Goal: Task Accomplishment & Management: Manage account settings

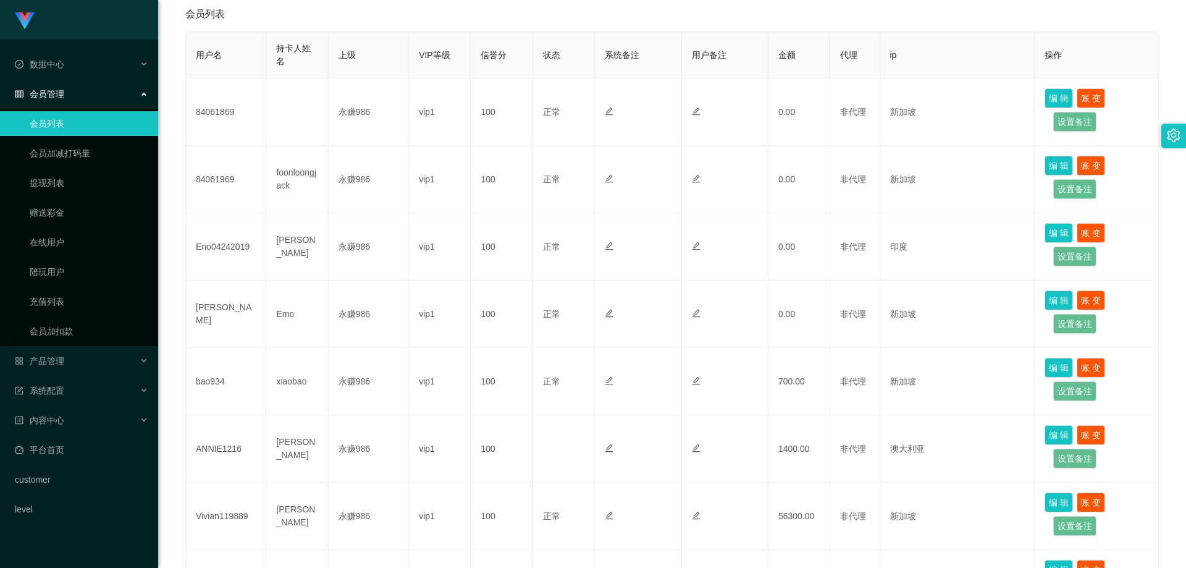
scroll to position [432, 0]
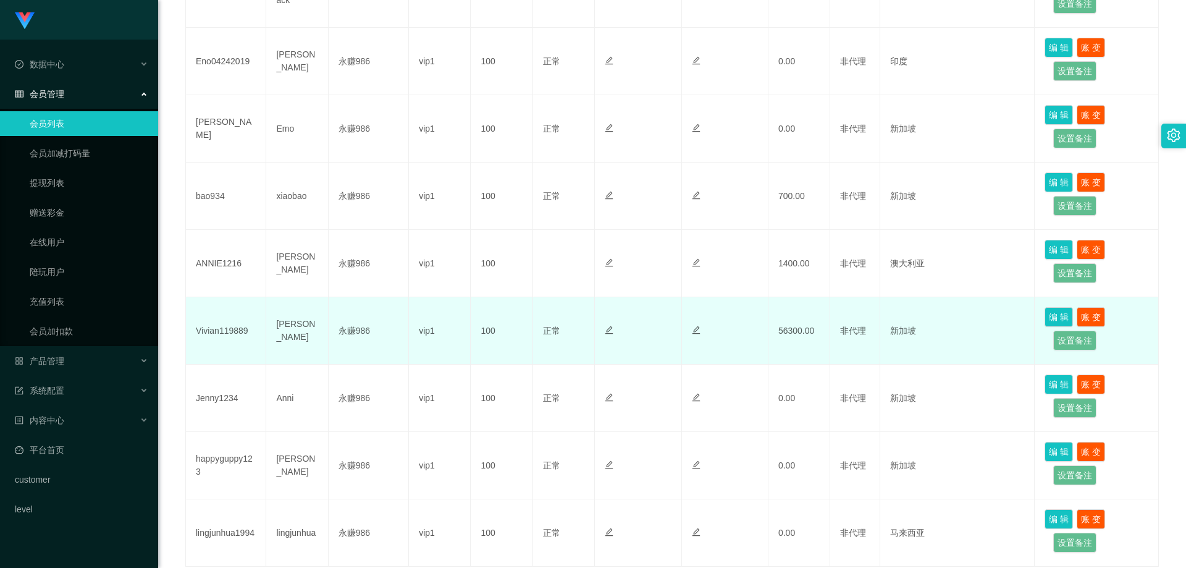
click at [219, 322] on td "Vivian119889" at bounding box center [226, 330] width 80 height 67
copy td "Vivian119889"
click at [215, 329] on td "Vivian119889" at bounding box center [226, 330] width 80 height 67
click at [214, 329] on td "Vivian119889" at bounding box center [226, 330] width 80 height 67
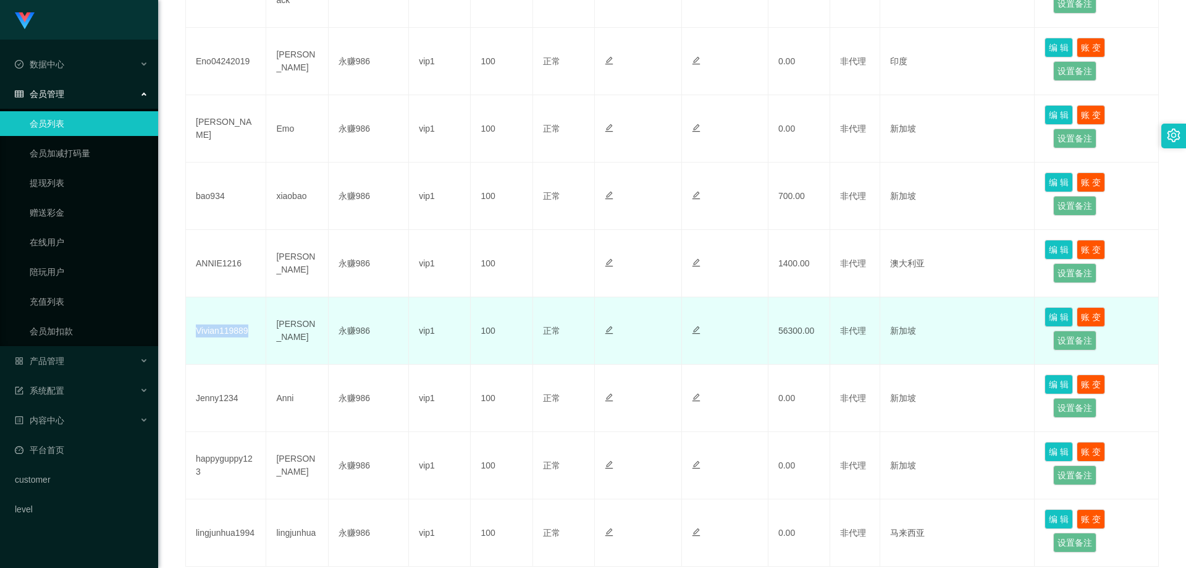
click at [220, 324] on td "Vivian119889" at bounding box center [226, 330] width 80 height 67
click at [220, 328] on td "Vivian119889" at bounding box center [226, 330] width 80 height 67
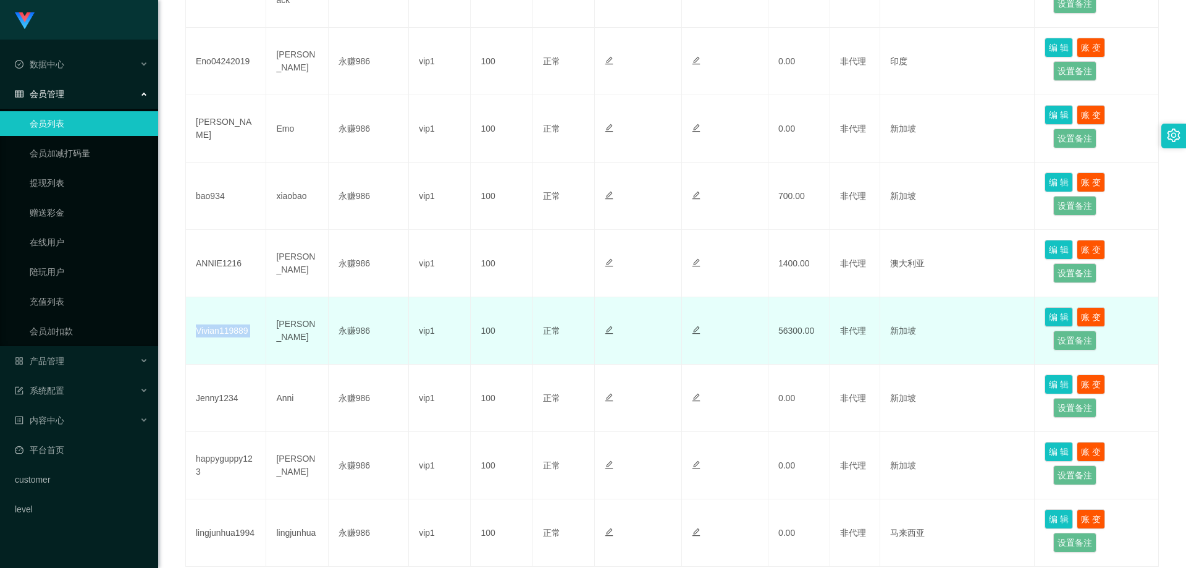
click at [245, 329] on td "Vivian119889" at bounding box center [226, 330] width 80 height 67
click at [233, 325] on td "Vivian119889" at bounding box center [226, 330] width 80 height 67
copy td "Vivian119889"
drag, startPoint x: 490, startPoint y: 298, endPoint x: 498, endPoint y: 301, distance: 9.0
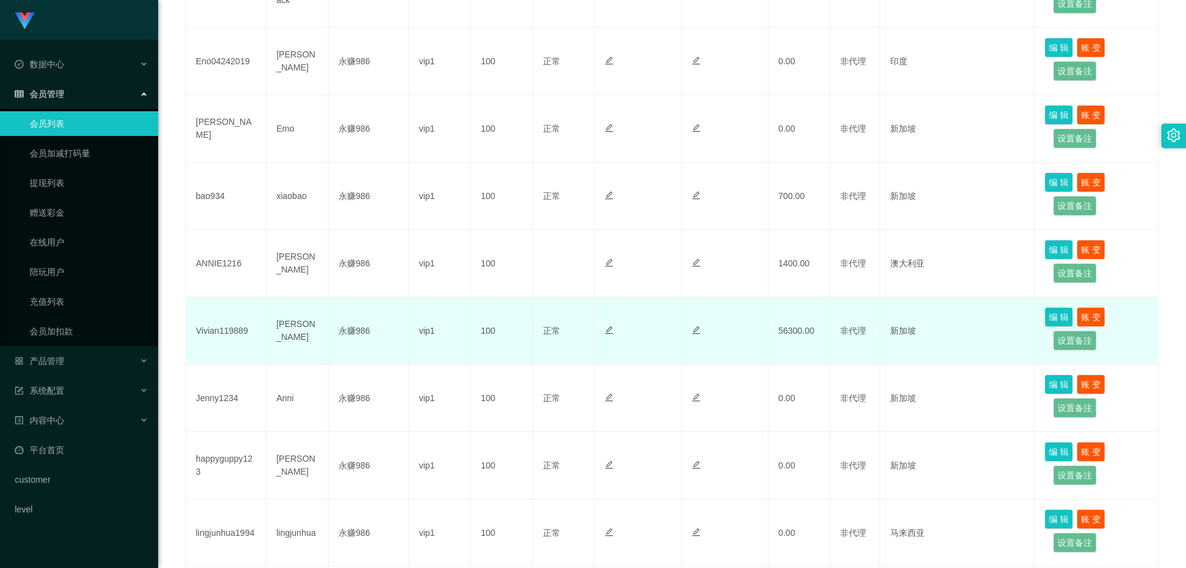
click at [490, 298] on td "100" at bounding box center [502, 330] width 62 height 67
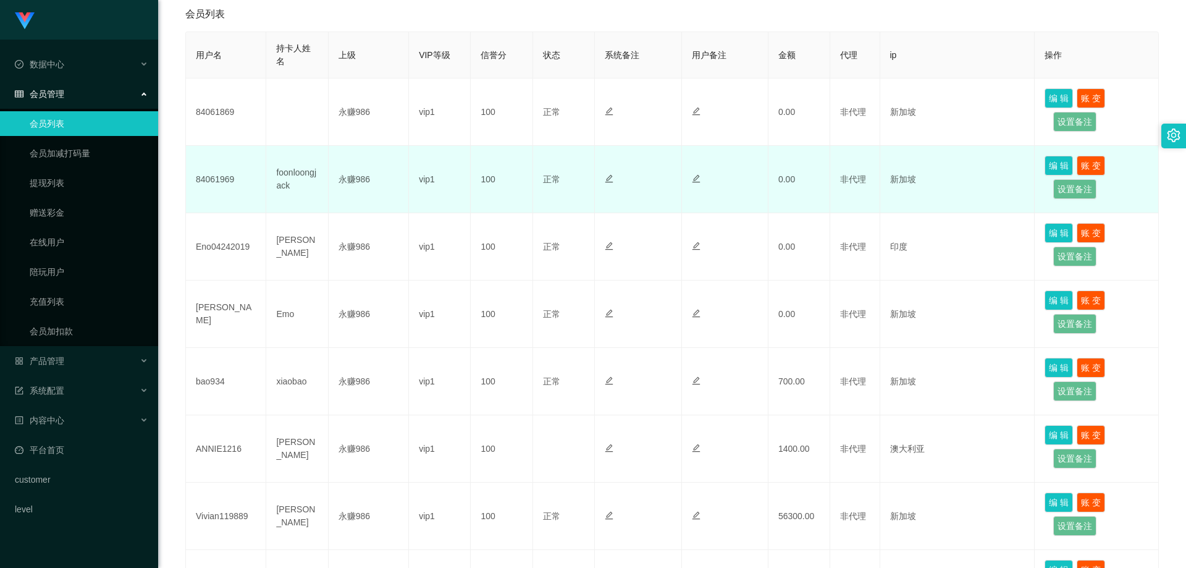
scroll to position [62, 0]
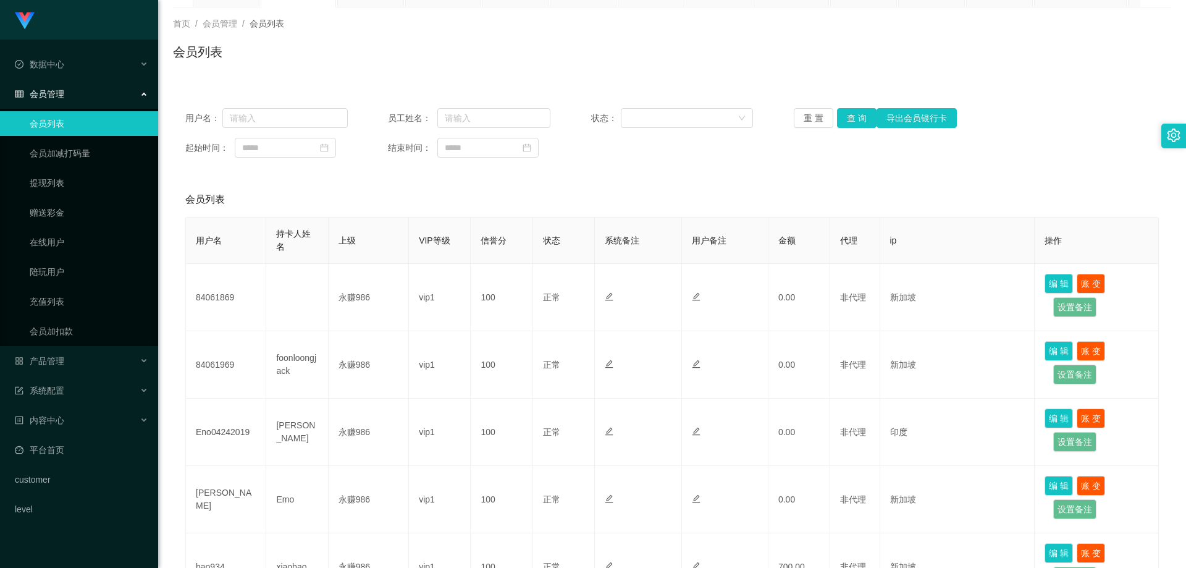
click at [67, 121] on link "会员列表" at bounding box center [89, 123] width 119 height 25
drag, startPoint x: 873, startPoint y: 193, endPoint x: 868, endPoint y: 198, distance: 7.0
click at [873, 193] on div "会员列表" at bounding box center [671, 199] width 973 height 35
click at [856, 130] on div "用户名： 员工姓名： 状态： 重 置 查 询 导出会员银行卡 起始时间： 结束时间：" at bounding box center [672, 133] width 998 height 74
click at [856, 127] on button "查 询" at bounding box center [857, 118] width 40 height 20
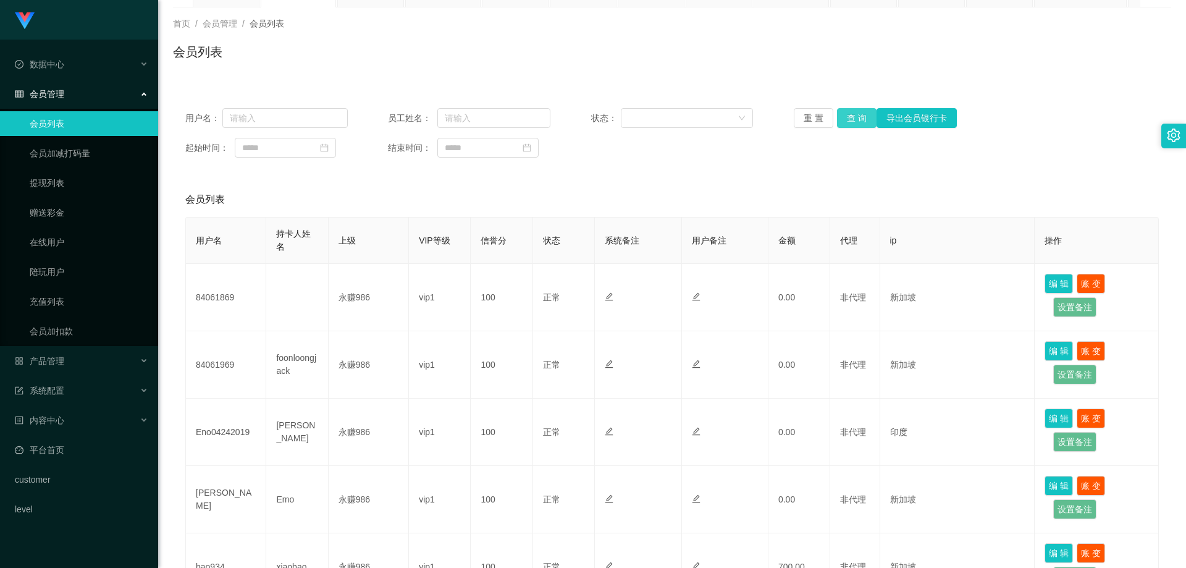
click at [844, 111] on button "查 询" at bounding box center [857, 118] width 40 height 20
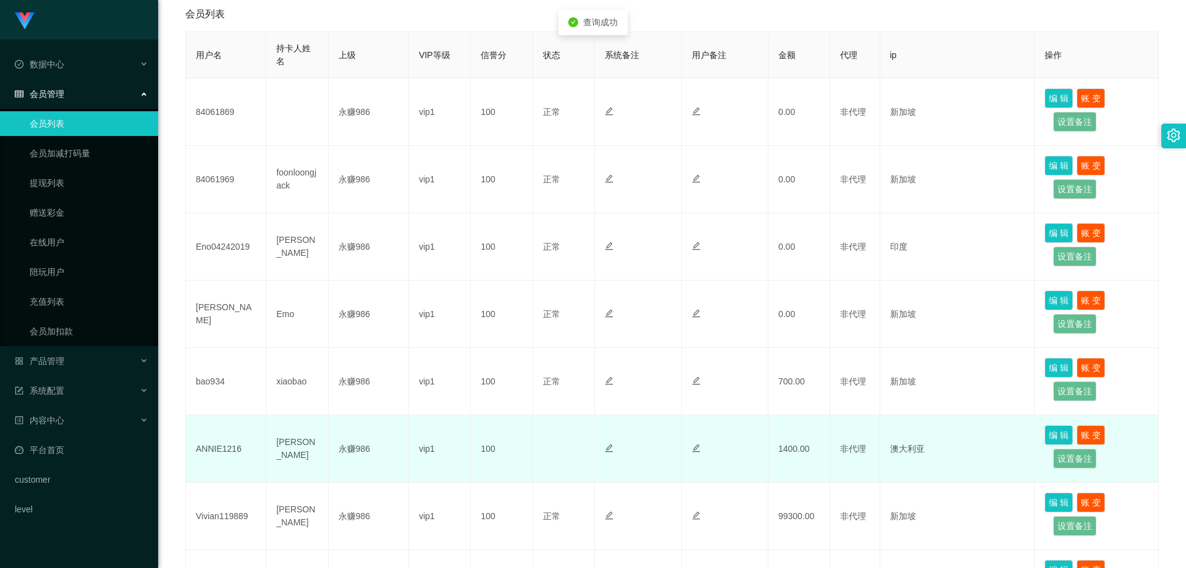
scroll to position [371, 0]
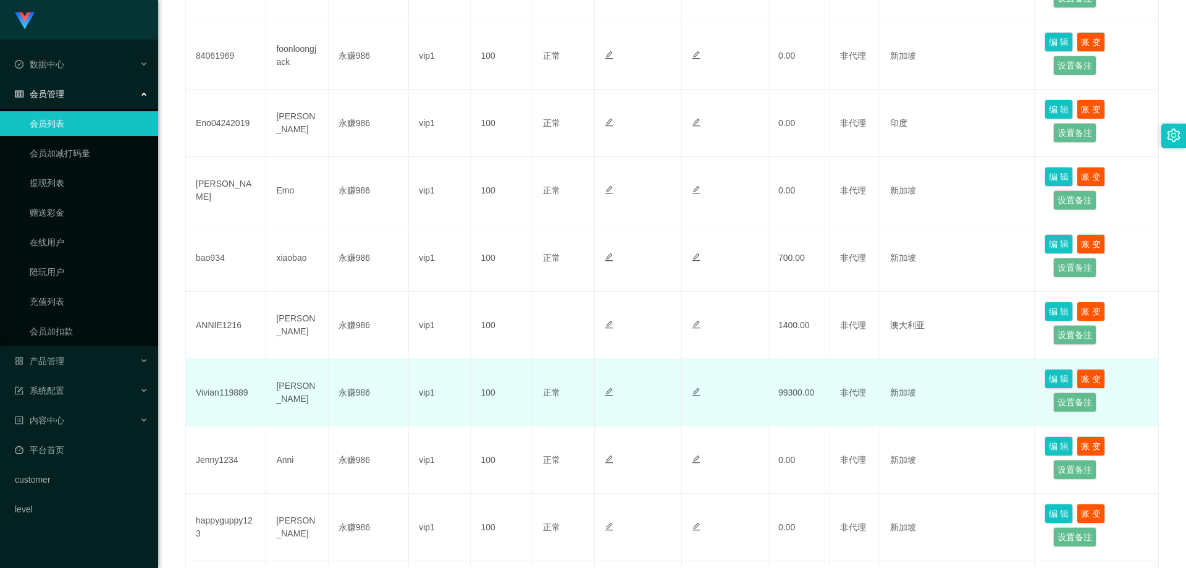
click at [783, 388] on td "99300.00" at bounding box center [799, 392] width 62 height 67
click at [783, 387] on td "99300.00" at bounding box center [799, 392] width 62 height 67
click at [720, 400] on td at bounding box center [725, 392] width 86 height 67
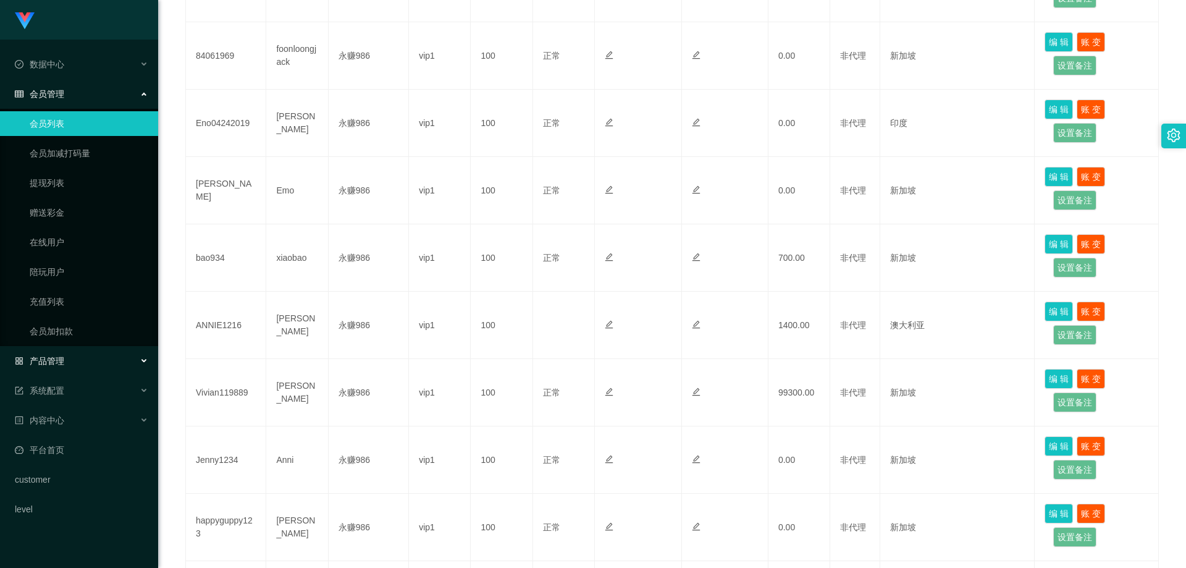
click at [85, 357] on div "产品管理" at bounding box center [79, 360] width 158 height 25
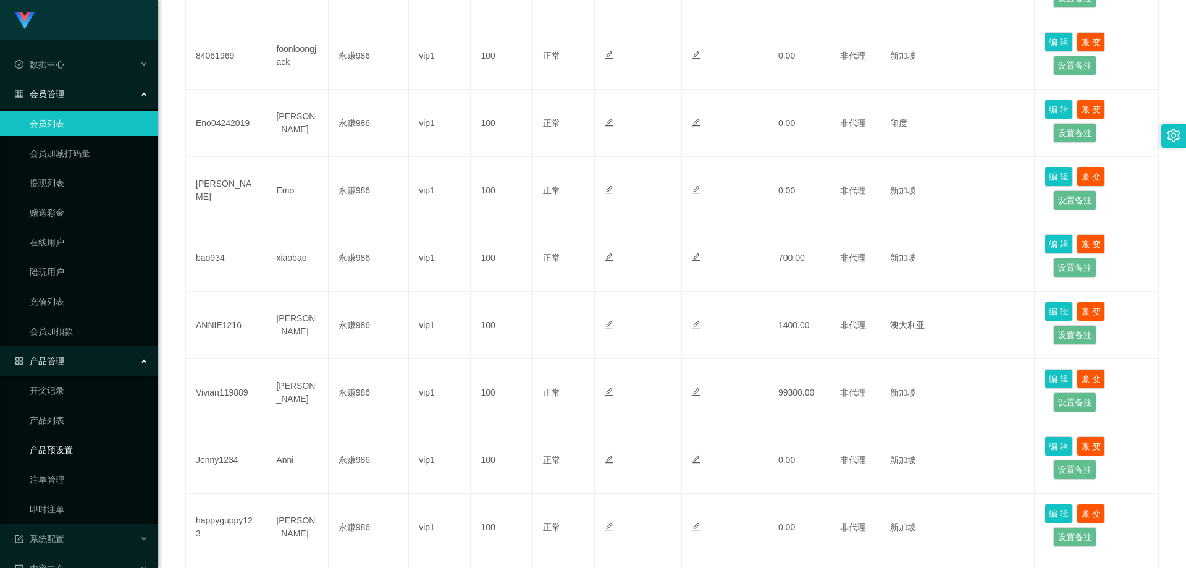
click at [78, 453] on link "产品预设置" at bounding box center [89, 449] width 119 height 25
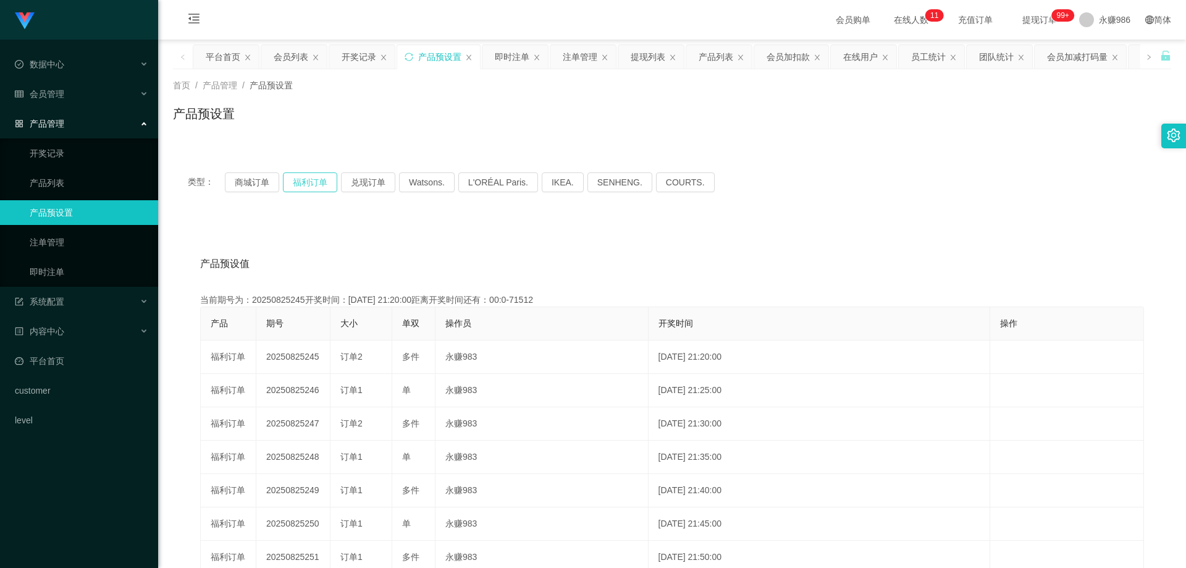
click at [309, 189] on button "福利订单" at bounding box center [310, 182] width 54 height 20
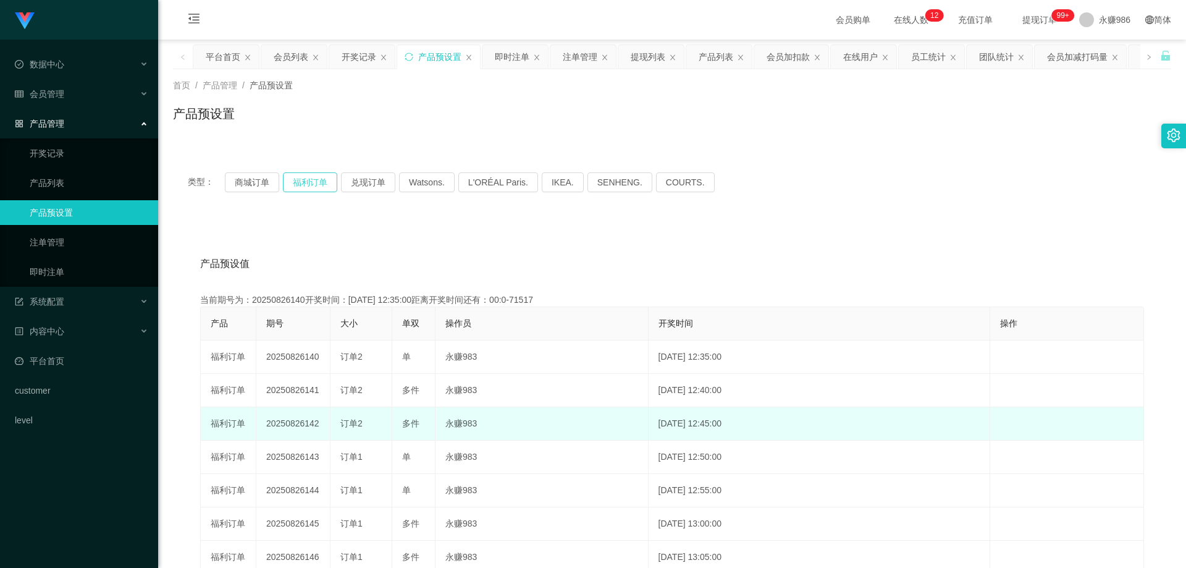
scroll to position [124, 0]
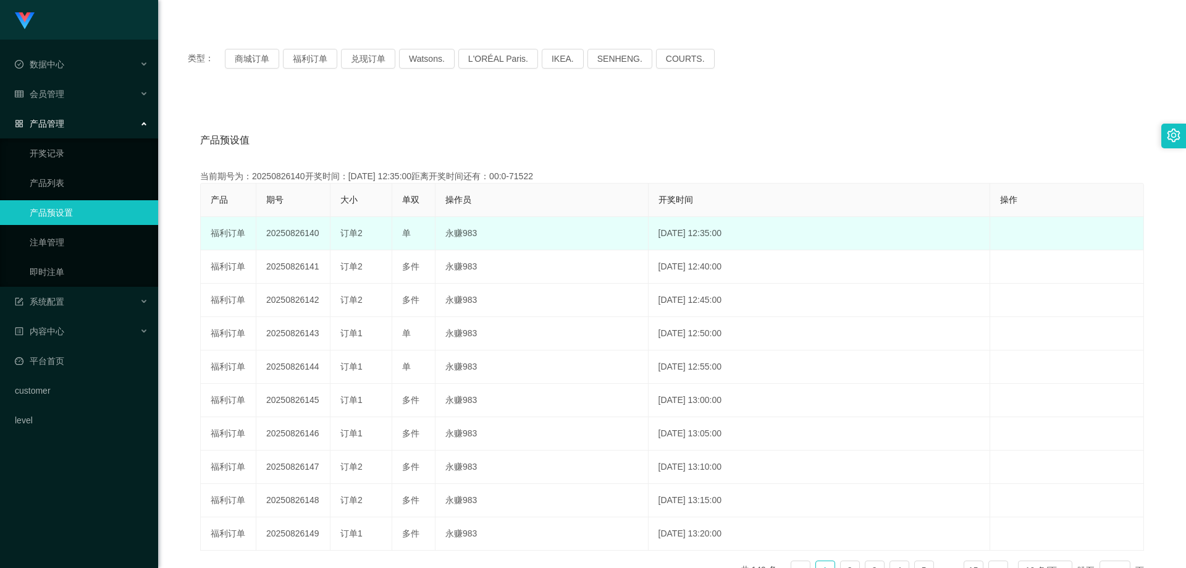
drag, startPoint x: 328, startPoint y: 235, endPoint x: 305, endPoint y: 235, distance: 22.9
click at [305, 235] on td "20250826140" at bounding box center [293, 233] width 74 height 33
drag, startPoint x: 325, startPoint y: 234, endPoint x: 304, endPoint y: 233, distance: 20.4
click at [304, 233] on td "20250826140" at bounding box center [293, 233] width 74 height 33
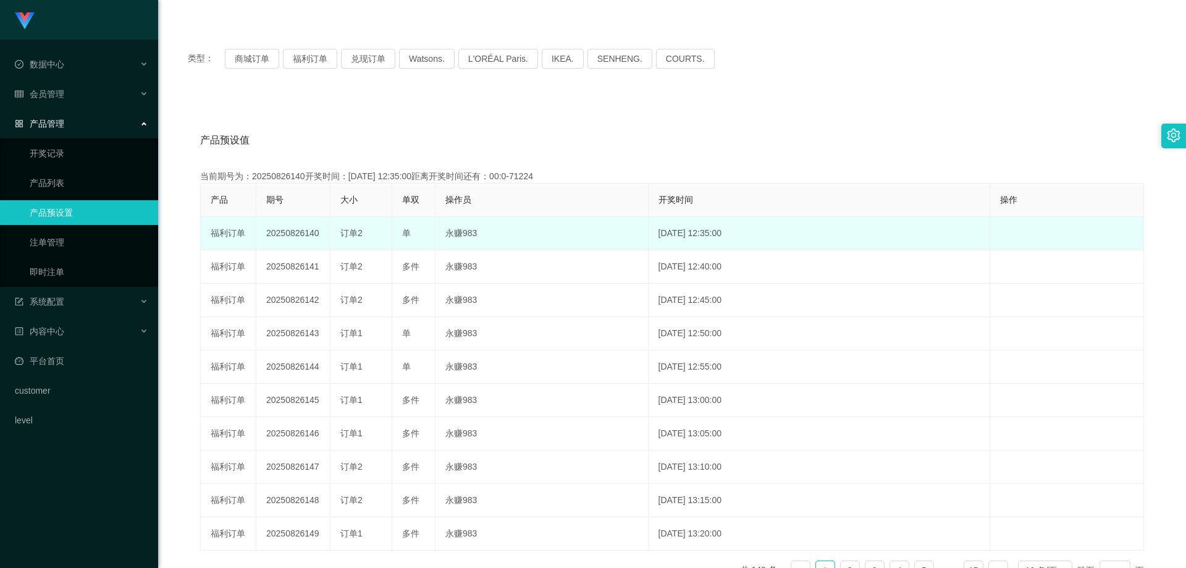
copy td "140"
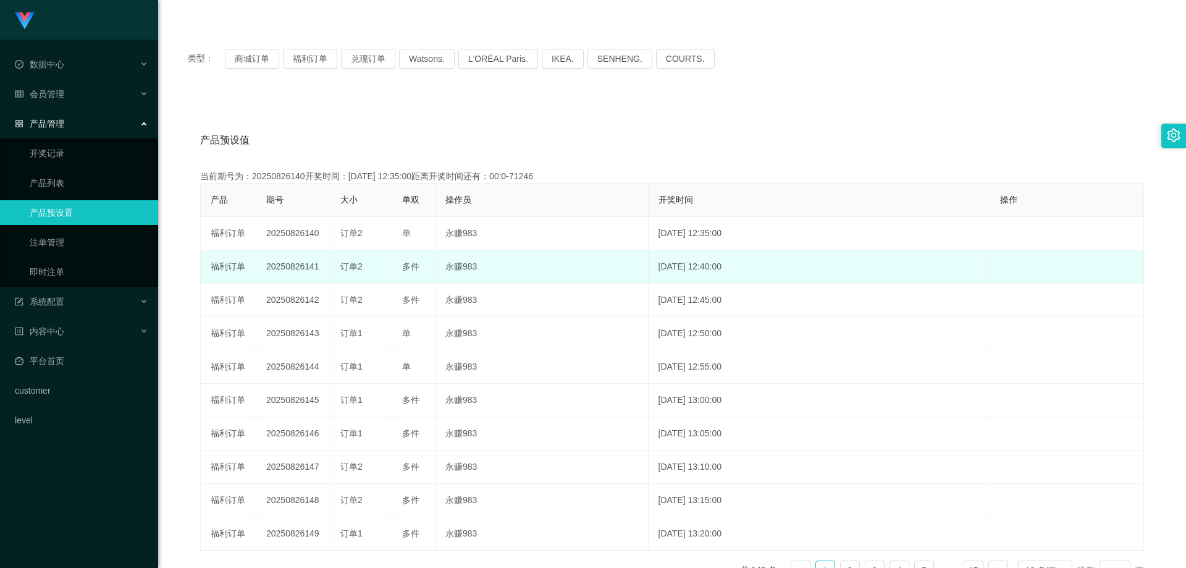
drag, startPoint x: 323, startPoint y: 269, endPoint x: 314, endPoint y: 269, distance: 8.6
click at [314, 269] on td "20250826141" at bounding box center [293, 266] width 74 height 33
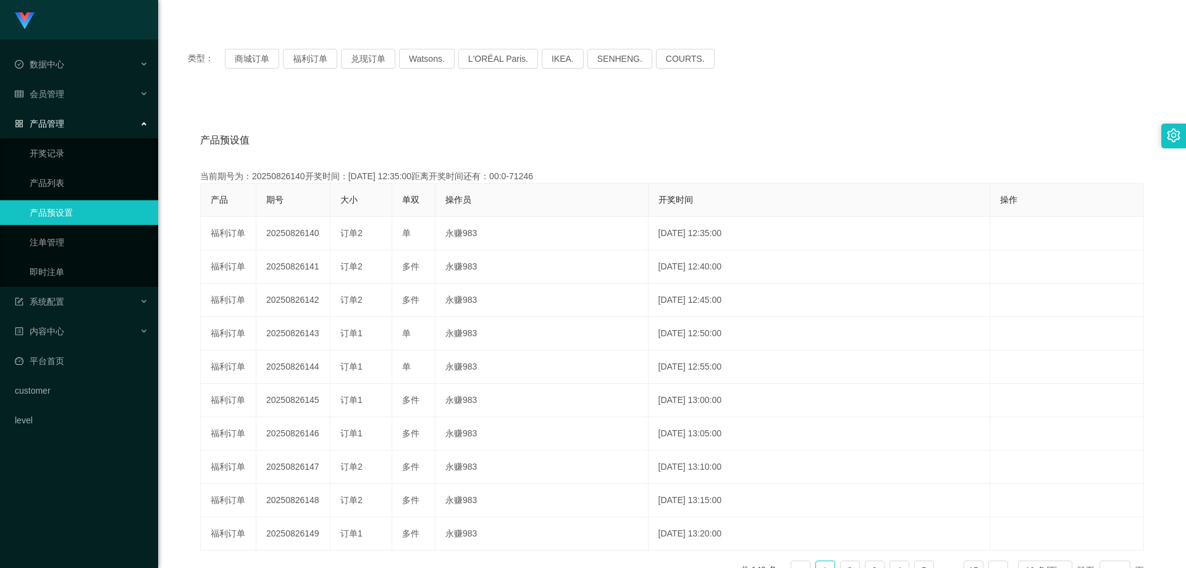
copy td "1"
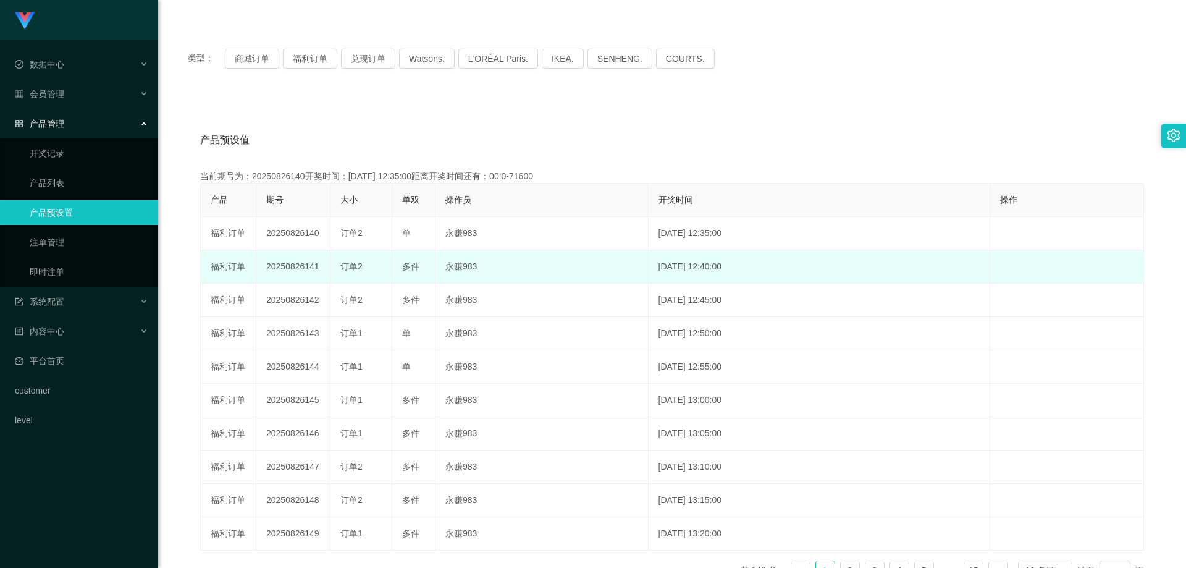
click at [351, 266] on span "订单2" at bounding box center [351, 266] width 22 height 10
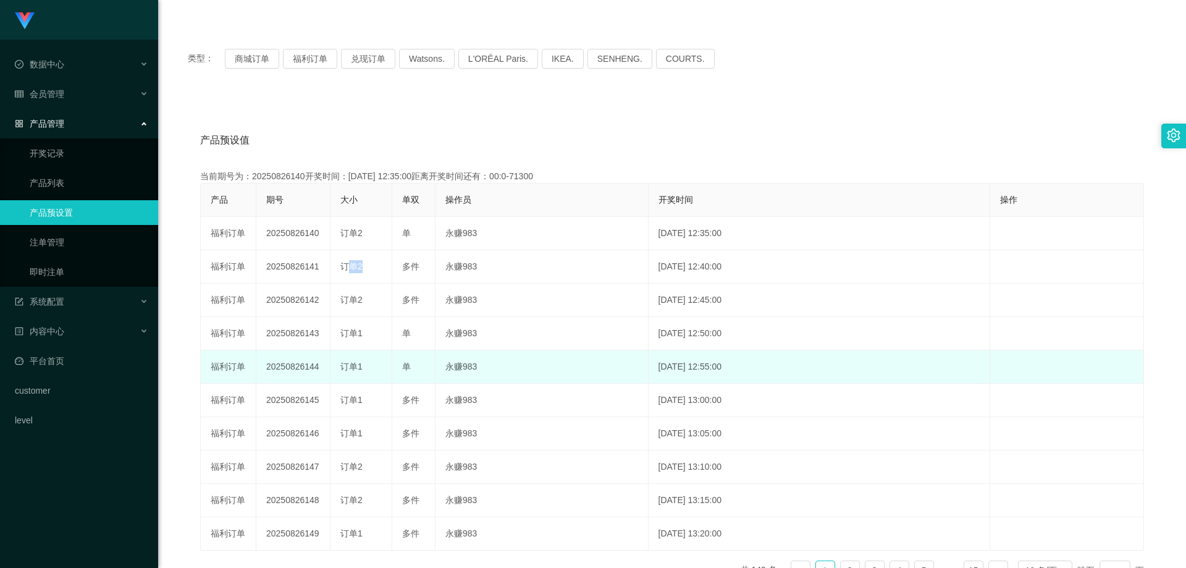
copy span "订单2"
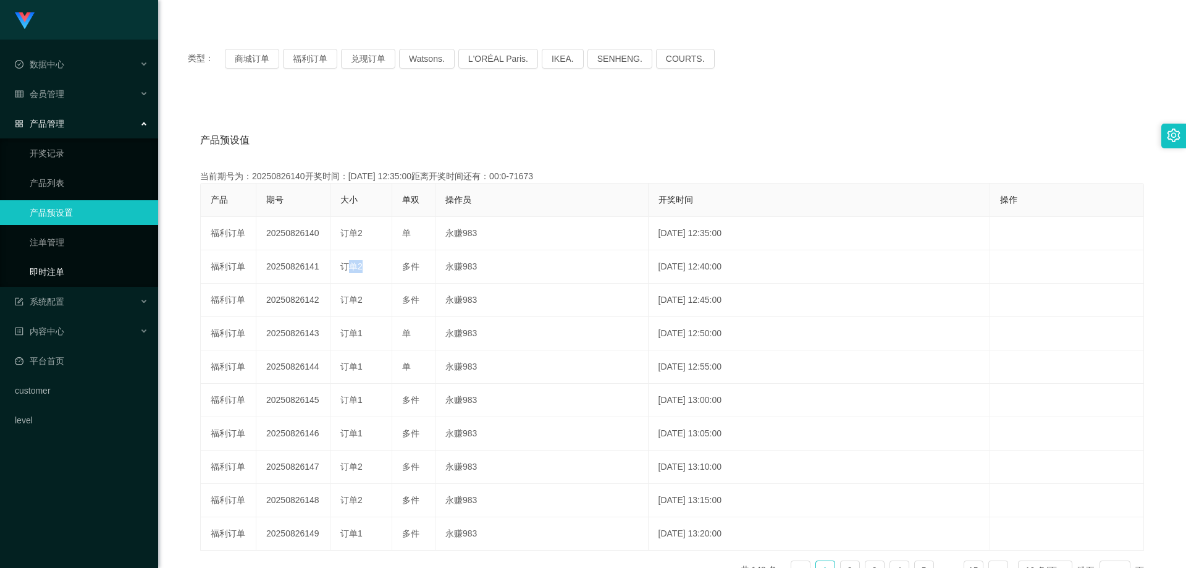
click at [61, 279] on link "即时注单" at bounding box center [89, 271] width 119 height 25
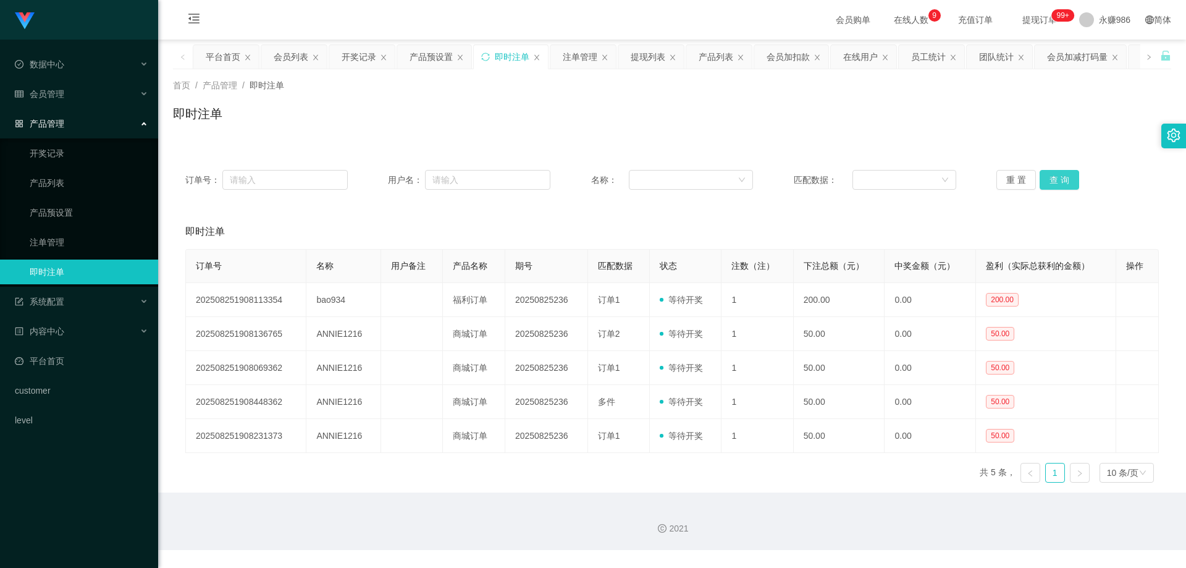
click at [1049, 181] on button "查 询" at bounding box center [1059, 180] width 40 height 20
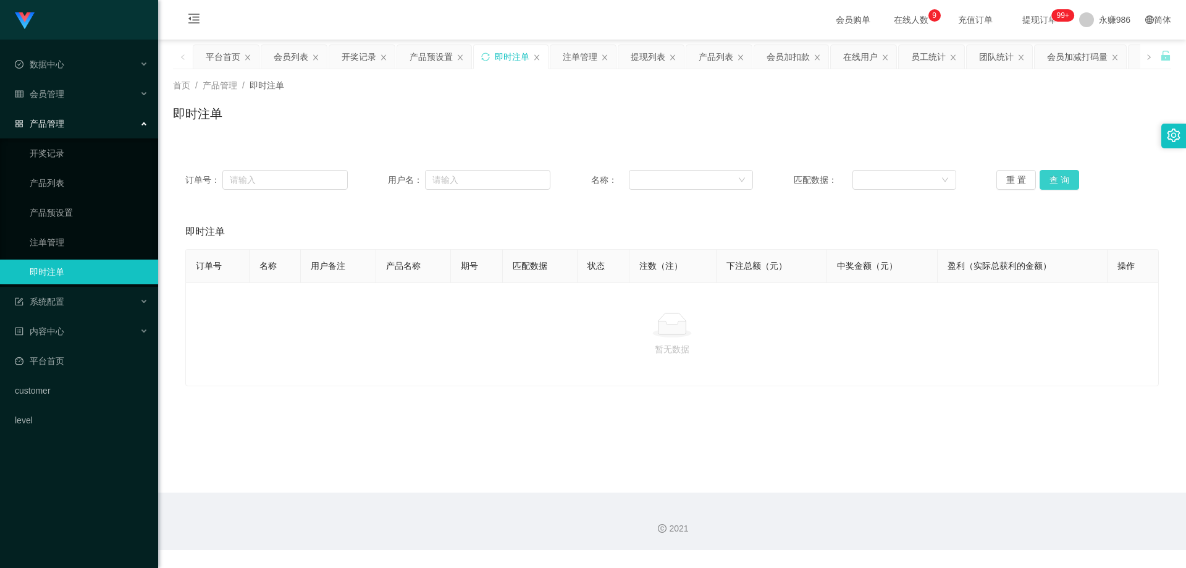
click at [1049, 181] on button "查 询" at bounding box center [1059, 180] width 40 height 20
click at [106, 206] on link "产品预设置" at bounding box center [89, 212] width 119 height 25
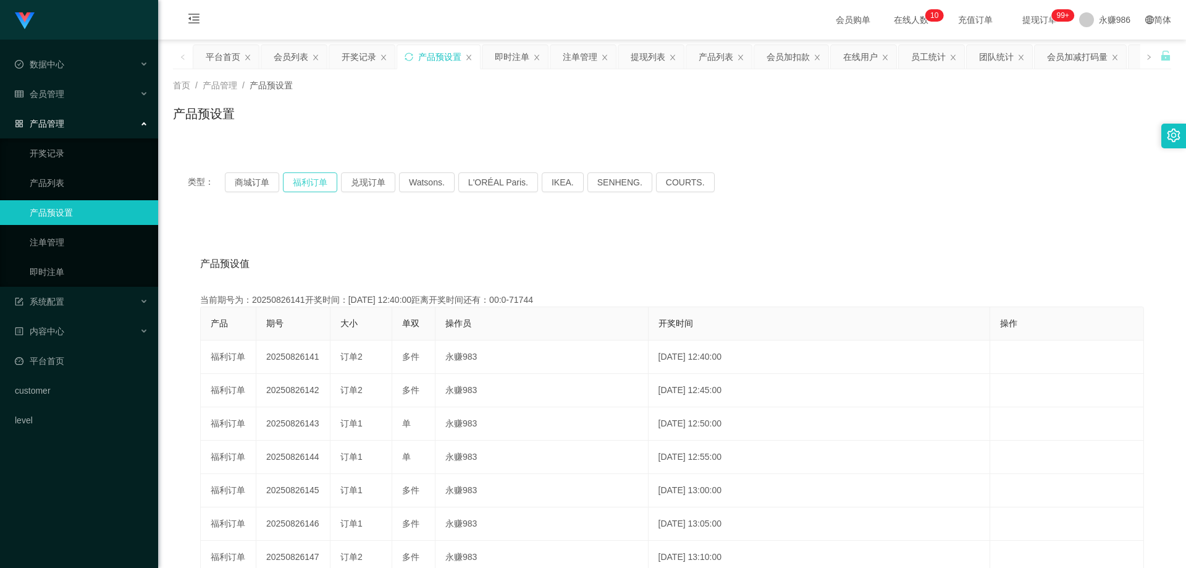
click at [316, 174] on button "福利订单" at bounding box center [310, 182] width 54 height 20
click at [314, 178] on button "福利订单" at bounding box center [310, 182] width 54 height 20
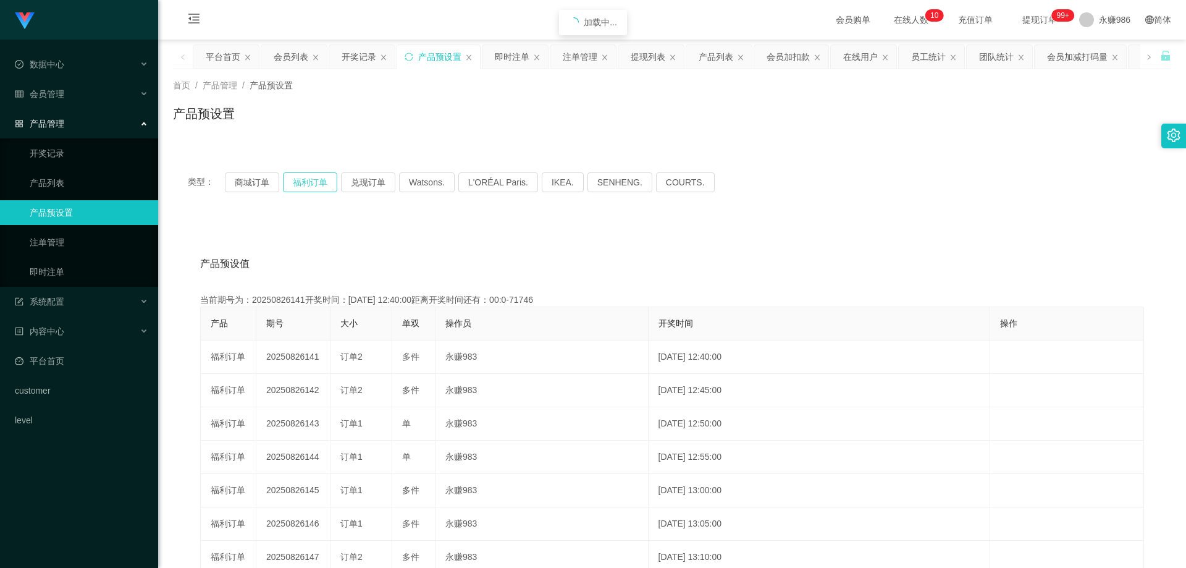
click at [314, 178] on button "福利订单" at bounding box center [310, 182] width 54 height 20
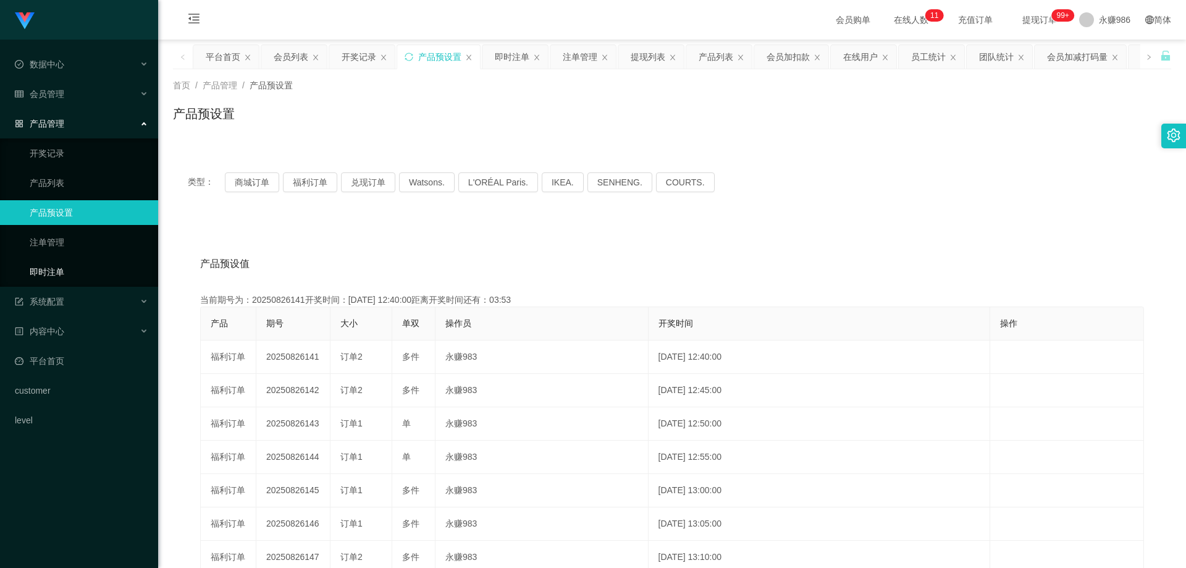
click at [79, 268] on link "即时注单" at bounding box center [89, 271] width 119 height 25
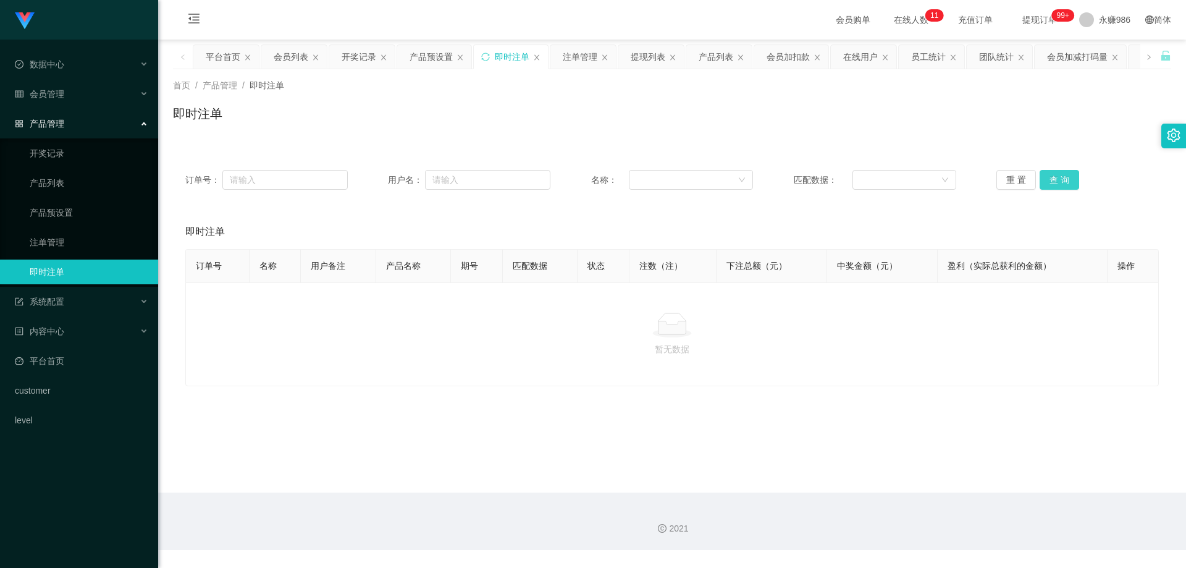
click at [1059, 174] on button "查 询" at bounding box center [1059, 180] width 40 height 20
click at [65, 93] on div "会员管理" at bounding box center [79, 94] width 158 height 25
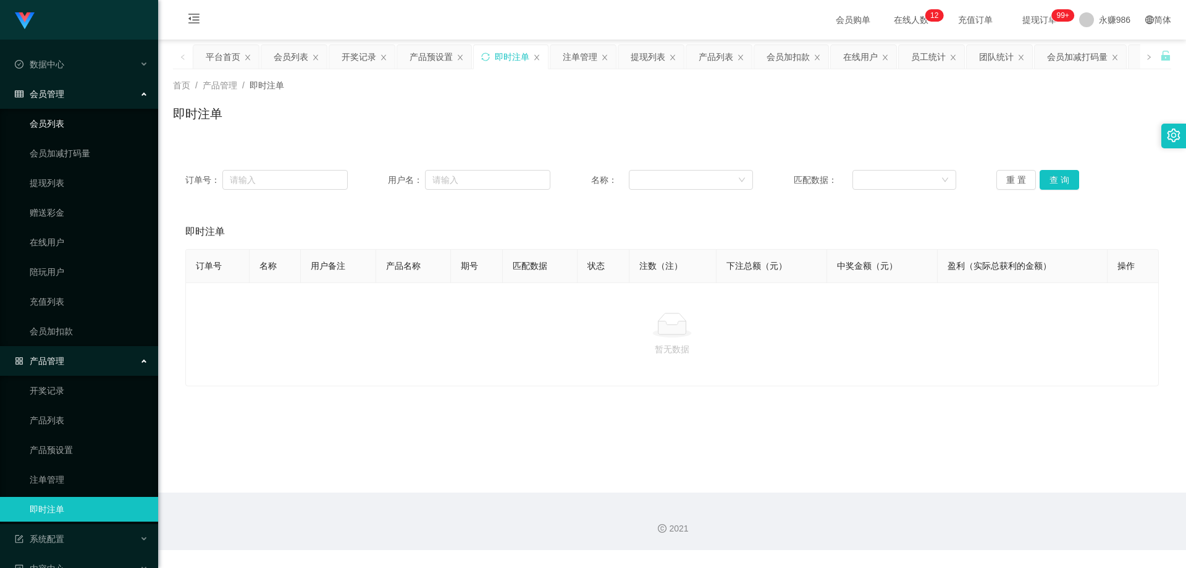
click at [59, 117] on link "会员列表" at bounding box center [89, 123] width 119 height 25
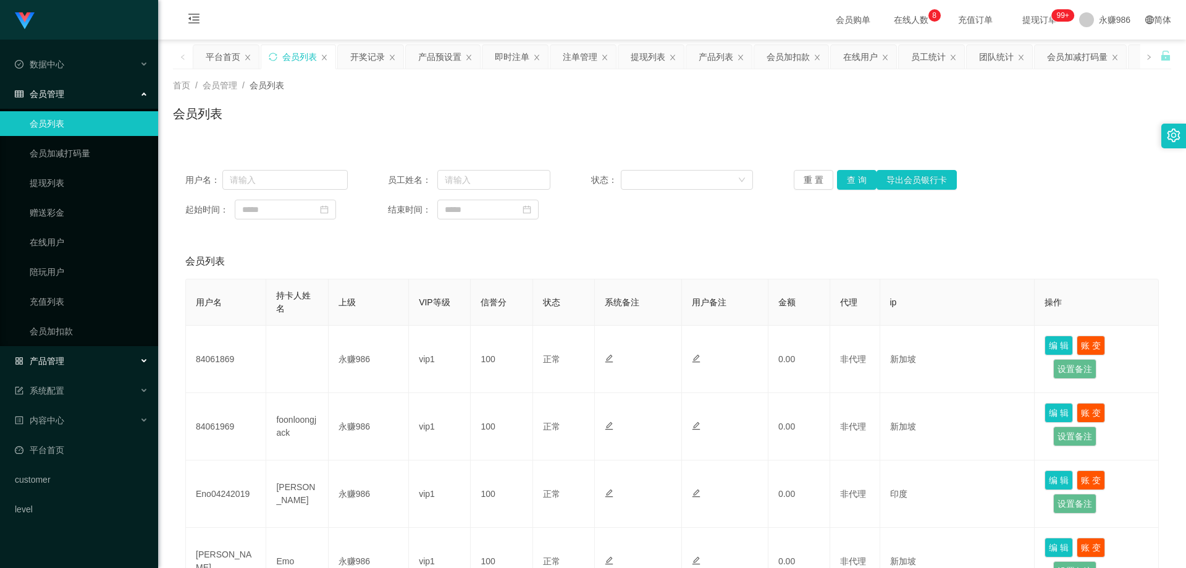
click at [77, 356] on div "产品管理" at bounding box center [79, 360] width 158 height 25
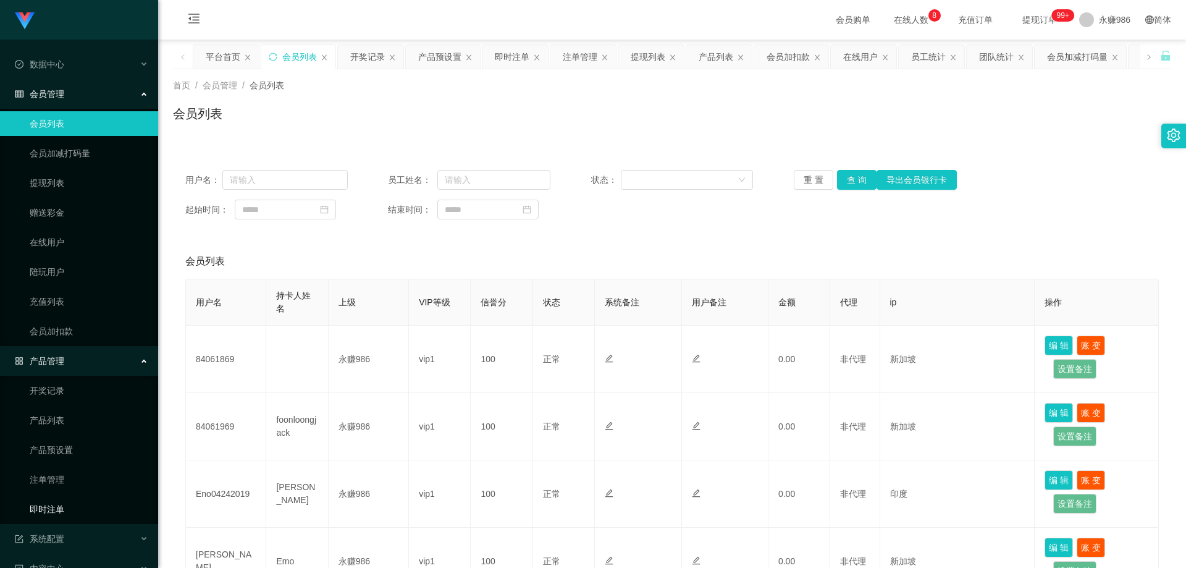
click at [64, 508] on link "即时注单" at bounding box center [89, 508] width 119 height 25
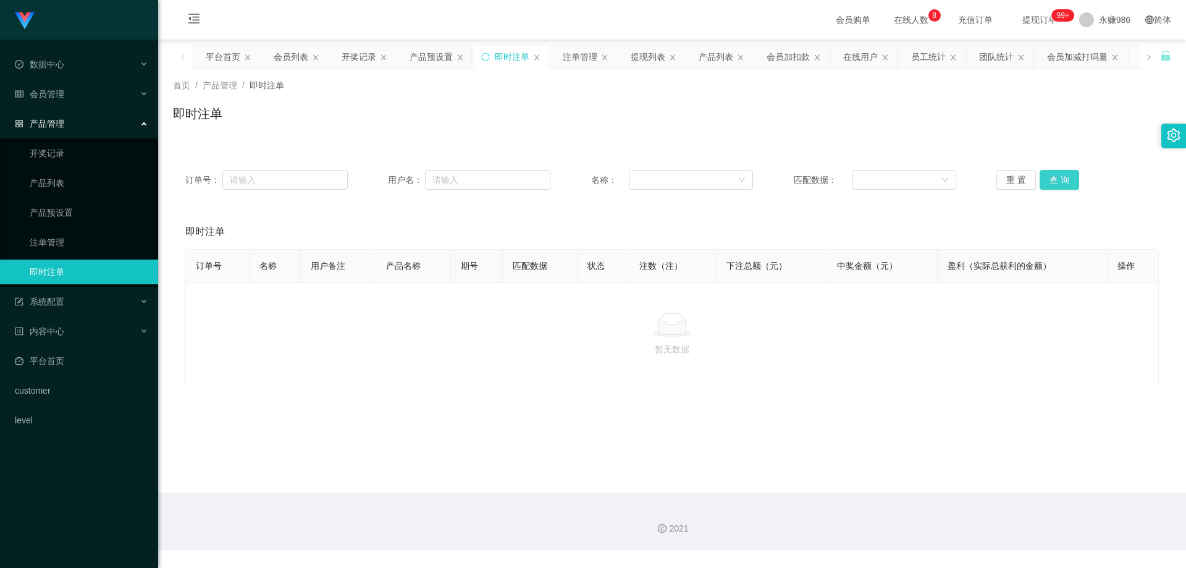
click at [1058, 182] on button "查 询" at bounding box center [1059, 180] width 40 height 20
click at [1045, 180] on button "查 询" at bounding box center [1059, 180] width 40 height 20
click at [1045, 183] on button "查 询" at bounding box center [1059, 180] width 40 height 20
click at [1057, 182] on button "查 询" at bounding box center [1059, 180] width 40 height 20
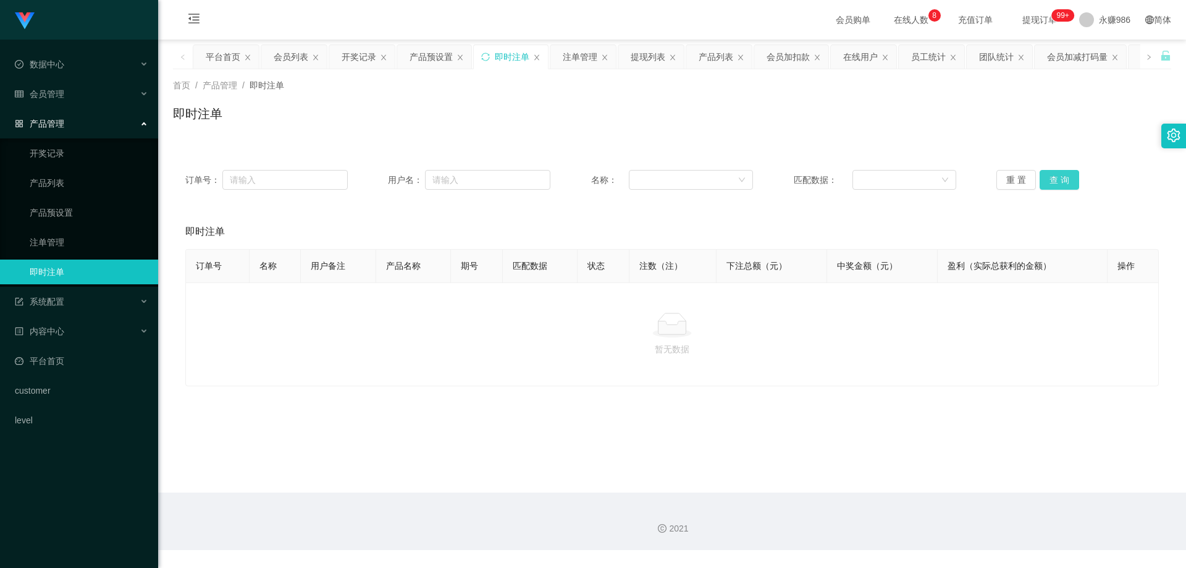
click at [1057, 182] on button "查 询" at bounding box center [1059, 180] width 40 height 20
click at [70, 279] on link "即时注单" at bounding box center [89, 271] width 119 height 25
click at [71, 94] on div "会员管理" at bounding box center [79, 94] width 158 height 25
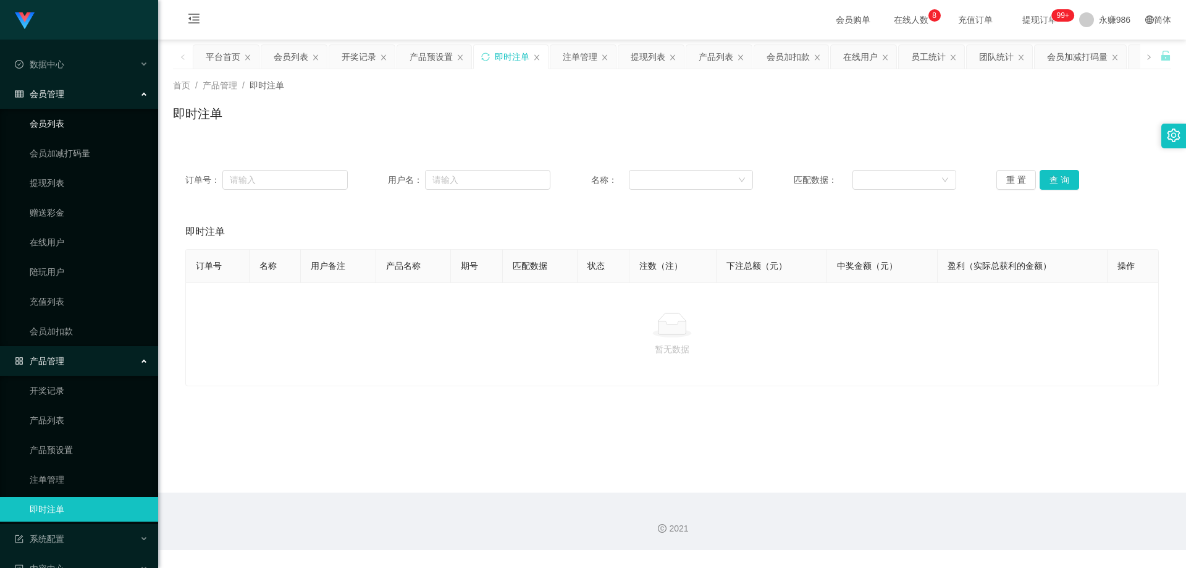
click at [54, 125] on link "会员列表" at bounding box center [89, 123] width 119 height 25
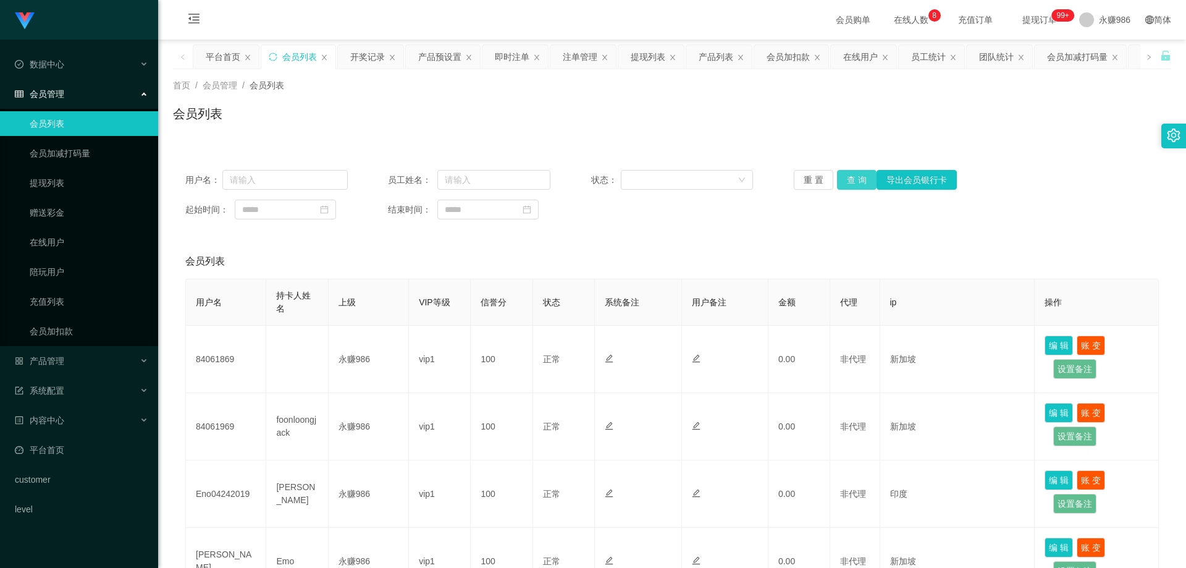
click at [858, 180] on button "查 询" at bounding box center [857, 180] width 40 height 20
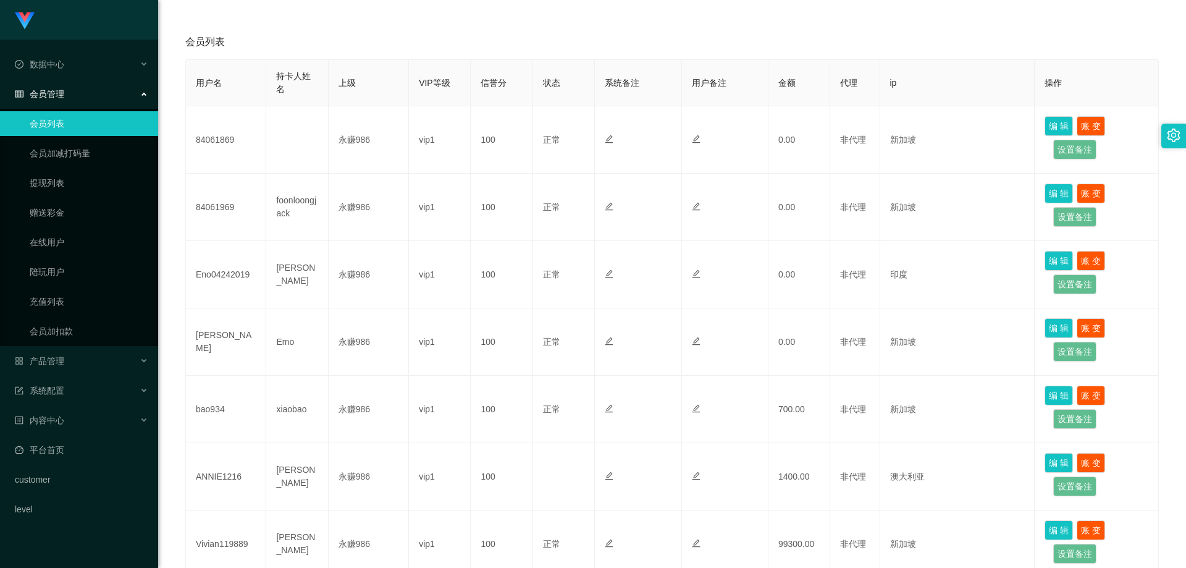
scroll to position [34, 0]
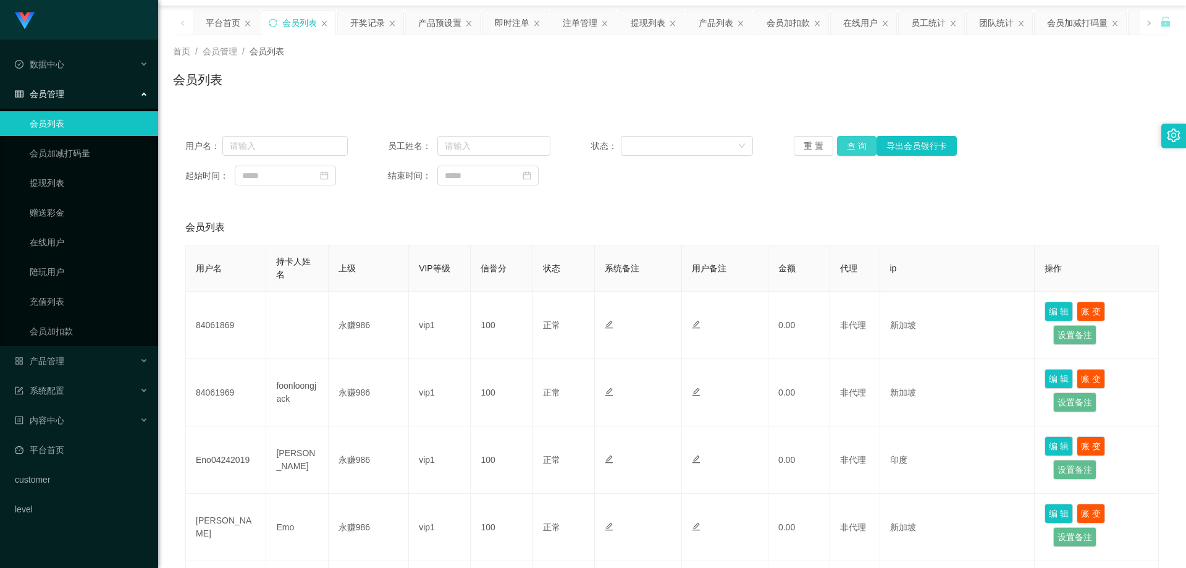
click at [852, 146] on button "查 询" at bounding box center [857, 146] width 40 height 20
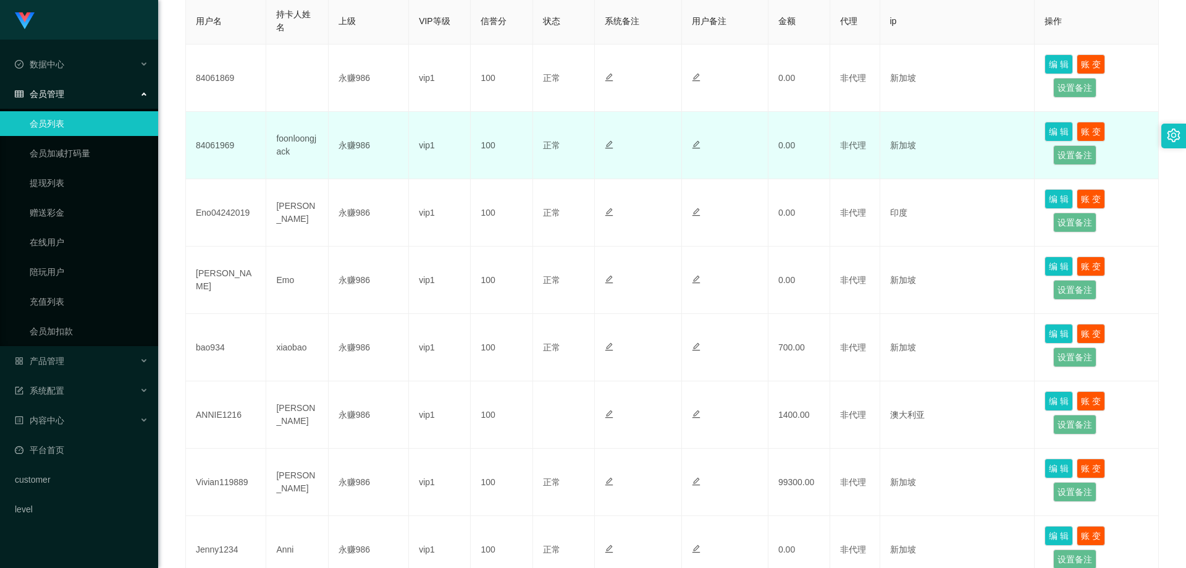
scroll to position [96, 0]
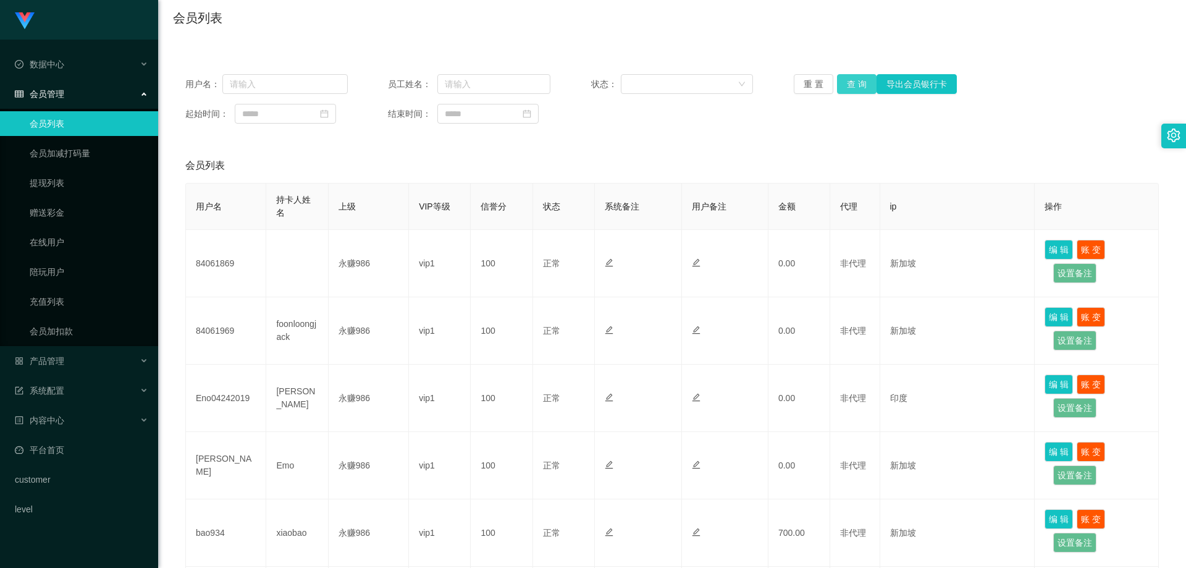
click at [865, 91] on button "查 询" at bounding box center [857, 84] width 40 height 20
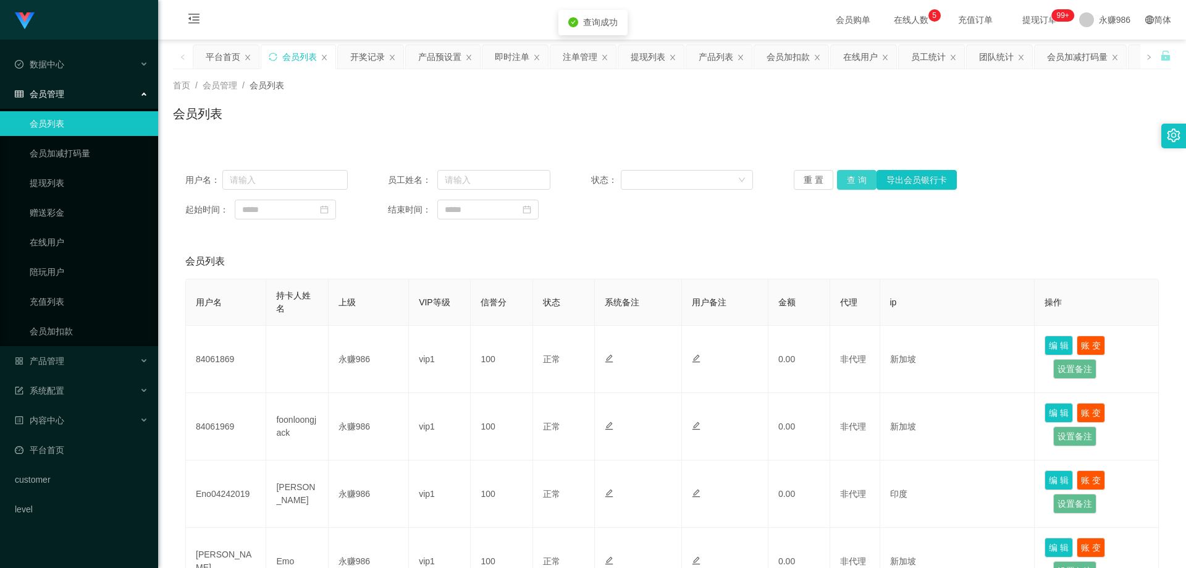
click at [842, 174] on button "查 询" at bounding box center [857, 180] width 40 height 20
click at [863, 177] on button "查 询" at bounding box center [857, 180] width 40 height 20
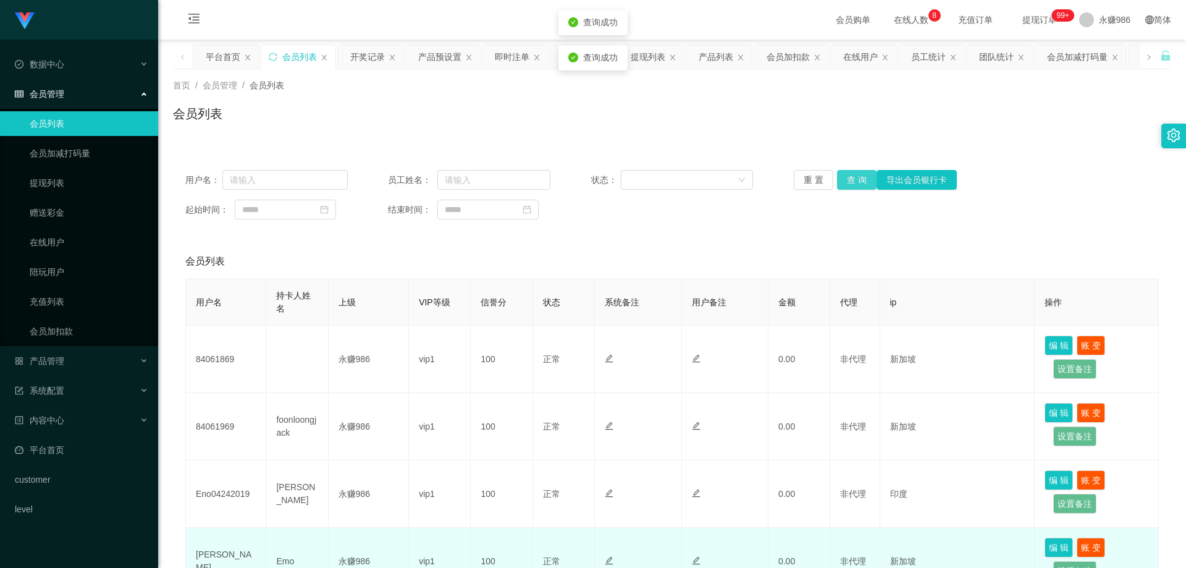
scroll to position [247, 0]
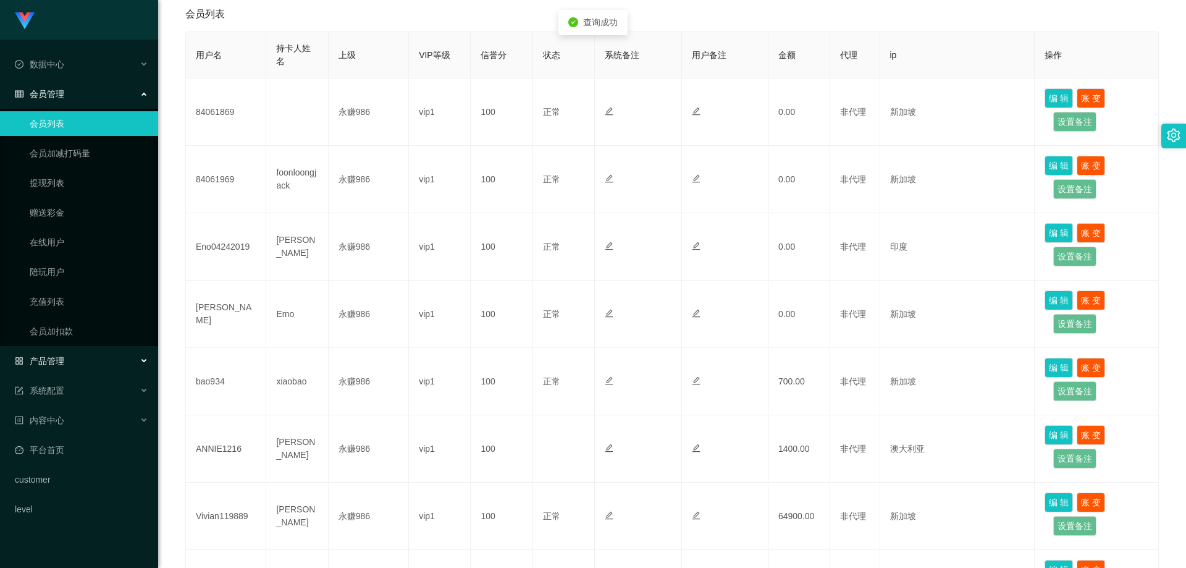
click at [76, 352] on div "产品管理" at bounding box center [79, 360] width 158 height 25
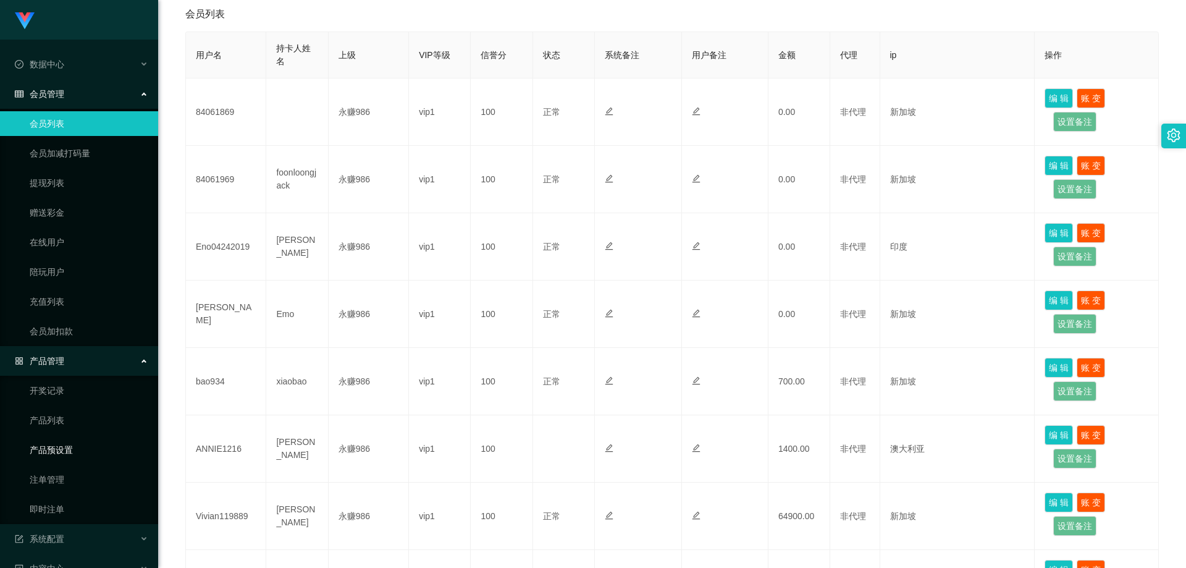
scroll to position [114, 0]
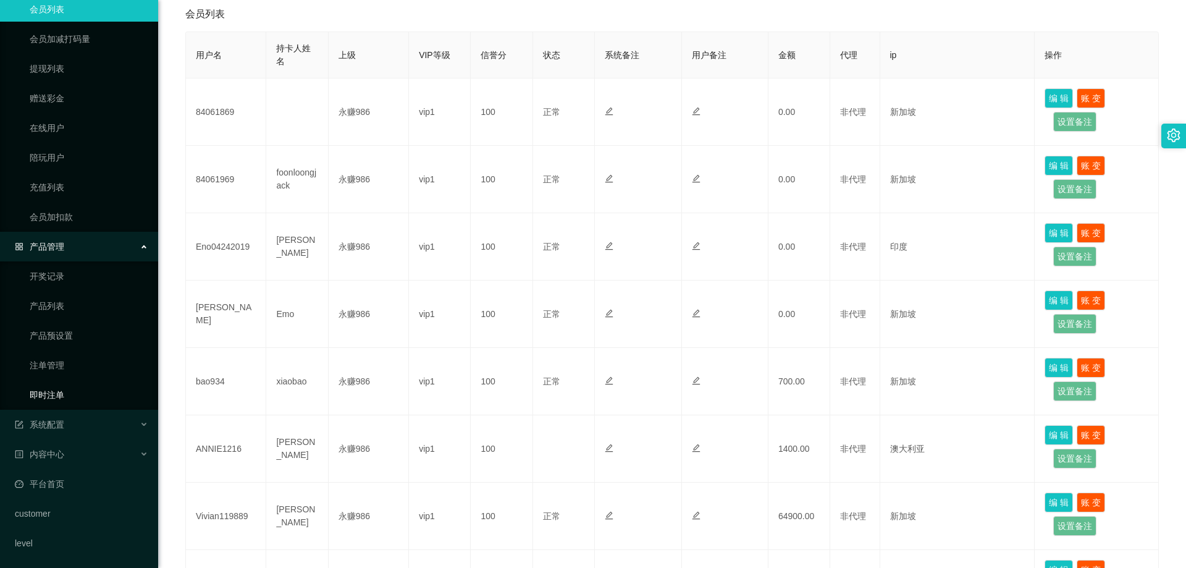
click at [59, 400] on link "即时注单" at bounding box center [89, 394] width 119 height 25
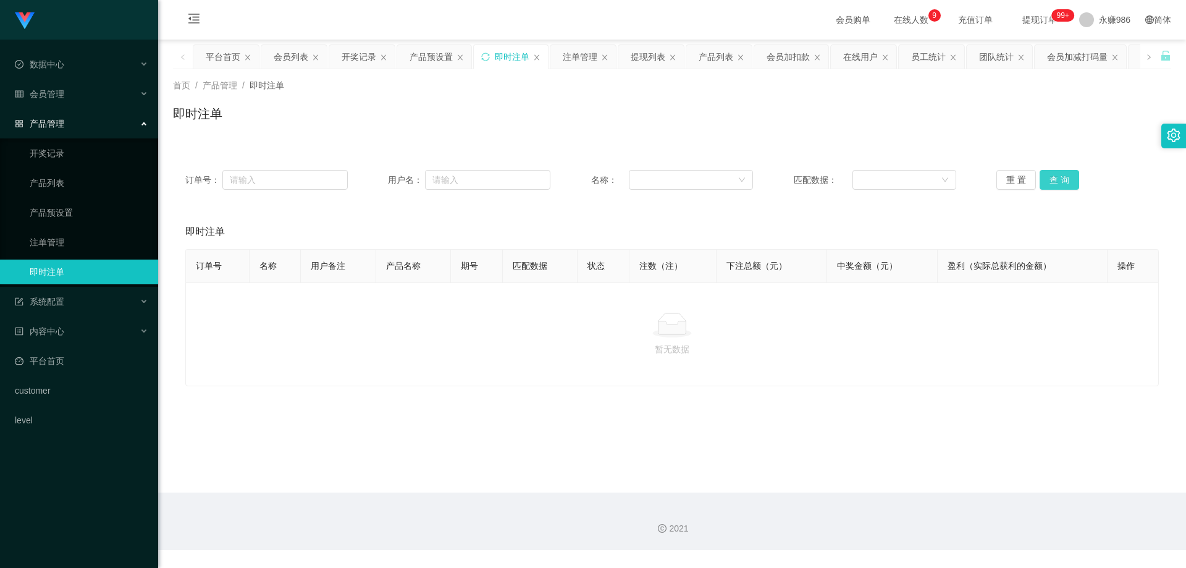
click at [1055, 182] on button "查 询" at bounding box center [1059, 180] width 40 height 20
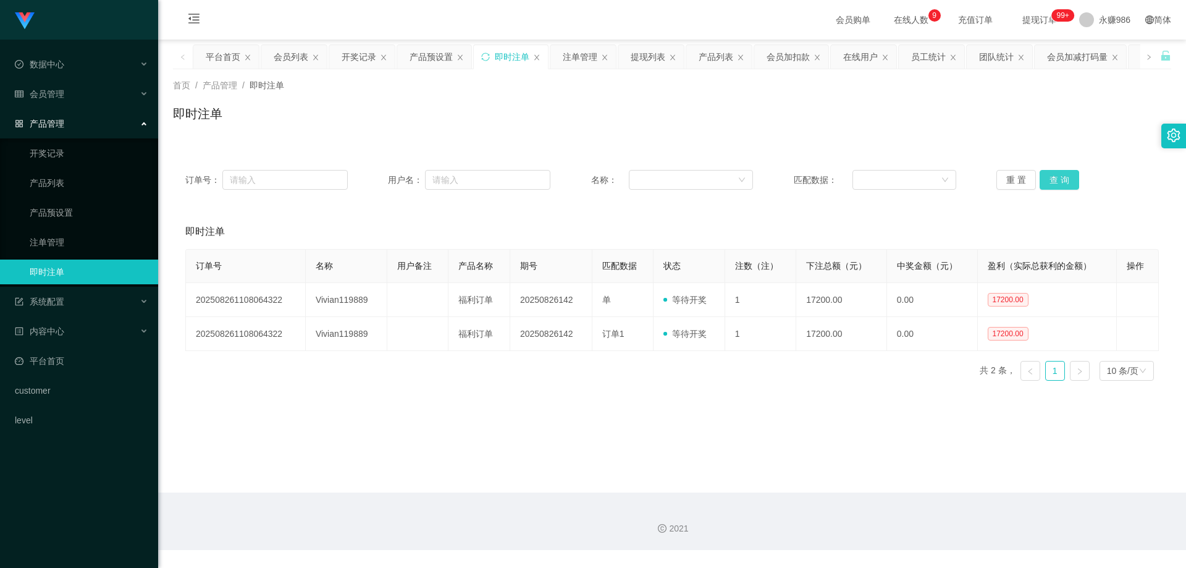
click at [1054, 182] on button "查 询" at bounding box center [1059, 180] width 40 height 20
click at [73, 218] on link "产品预设置" at bounding box center [89, 212] width 119 height 25
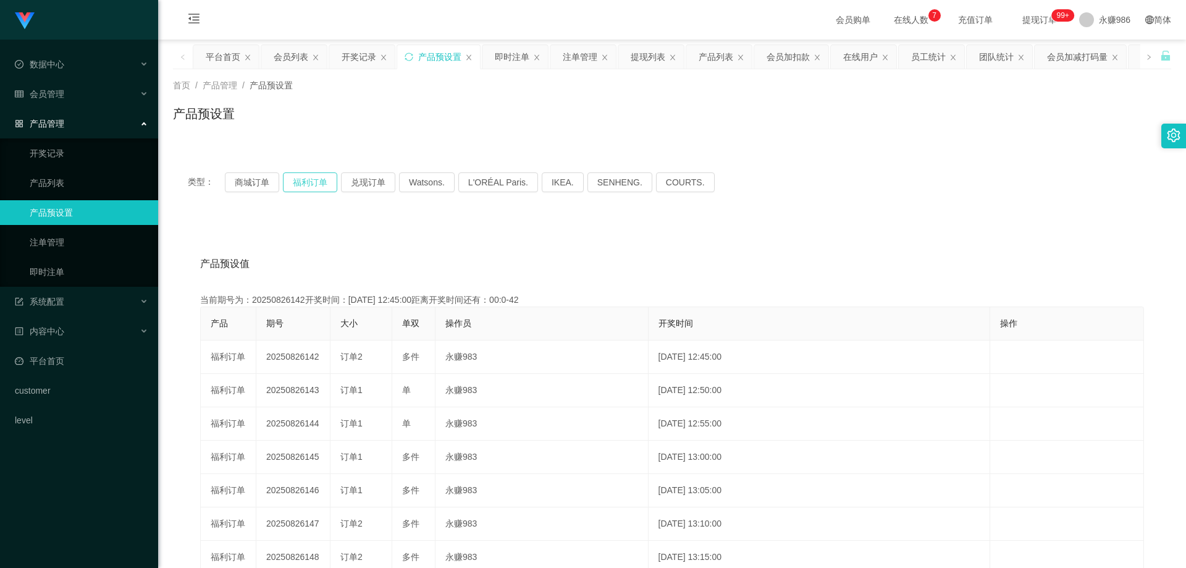
click at [306, 181] on button "福利订单" at bounding box center [310, 182] width 54 height 20
click at [240, 180] on button "商城订单" at bounding box center [252, 182] width 54 height 20
click at [319, 177] on button "福利订单" at bounding box center [310, 182] width 54 height 20
click at [284, 183] on button "福利订单" at bounding box center [310, 182] width 54 height 20
click at [237, 183] on button "商城订单" at bounding box center [252, 182] width 54 height 20
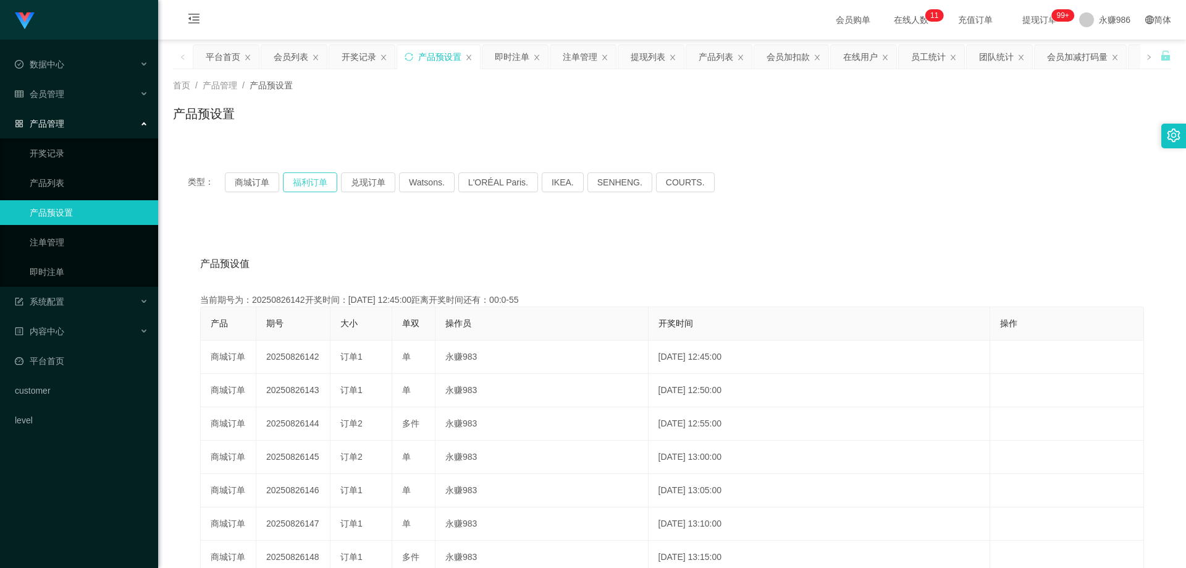
click at [319, 185] on button "福利订单" at bounding box center [310, 182] width 54 height 20
click at [255, 186] on button "商城订单" at bounding box center [252, 182] width 54 height 20
click at [90, 277] on link "即时注单" at bounding box center [89, 271] width 119 height 25
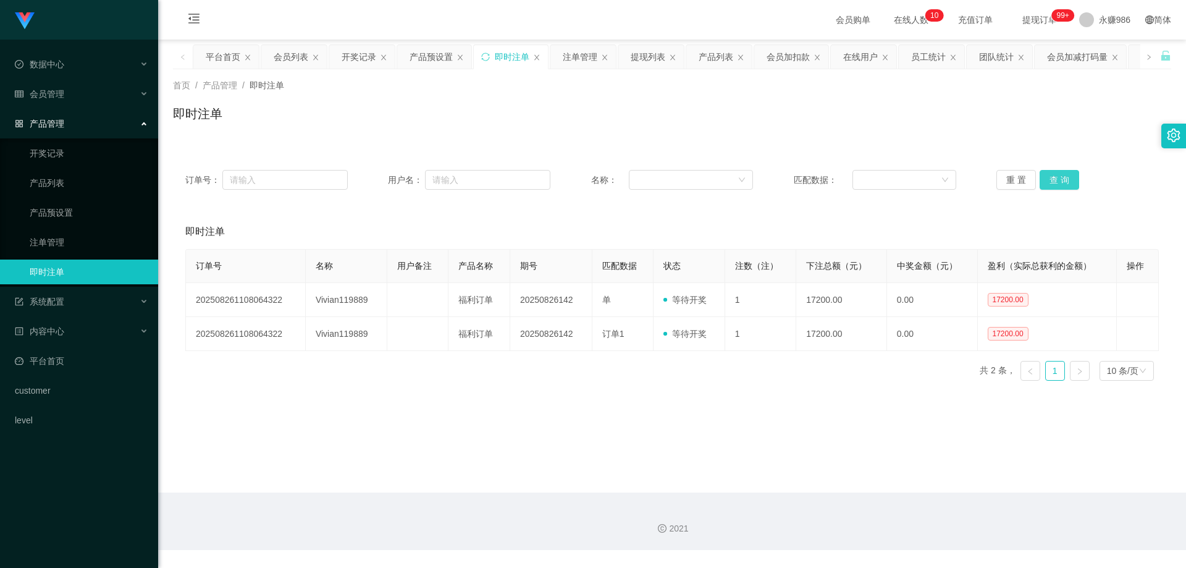
click at [1041, 174] on button "查 询" at bounding box center [1059, 180] width 40 height 20
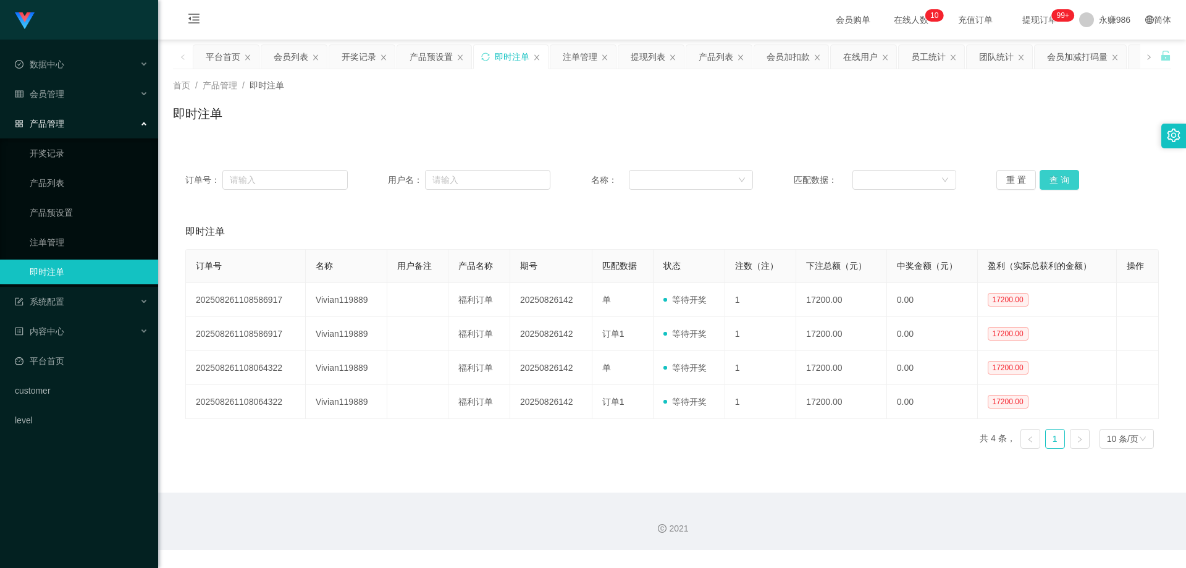
click at [1041, 174] on button "查 询" at bounding box center [1059, 180] width 40 height 20
click at [1060, 186] on button "查 询" at bounding box center [1059, 180] width 40 height 20
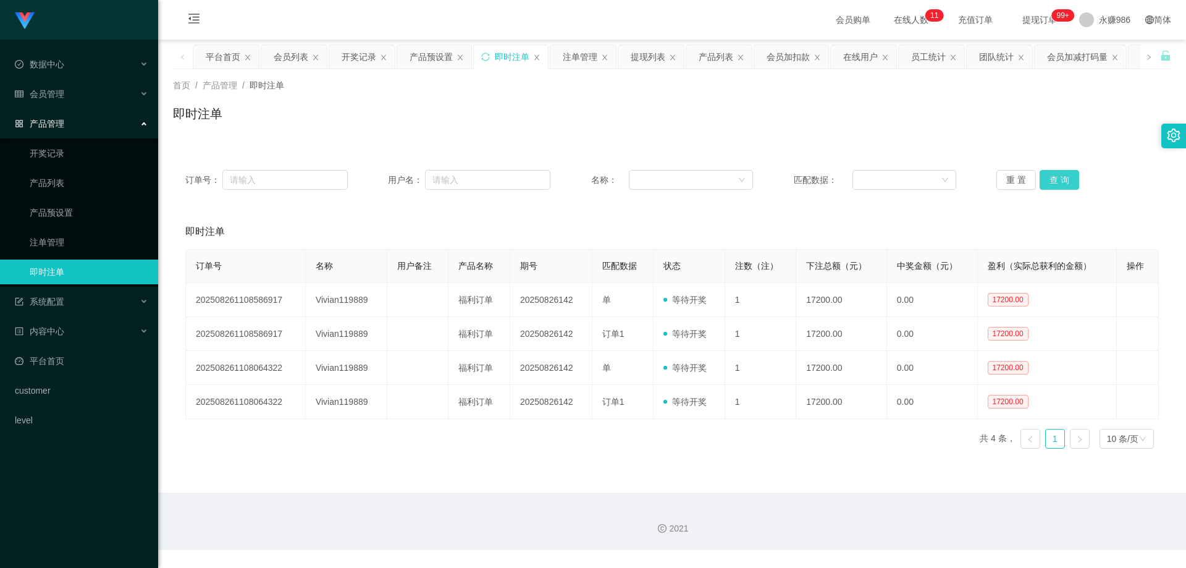
click at [1062, 180] on button "查 询" at bounding box center [1059, 180] width 40 height 20
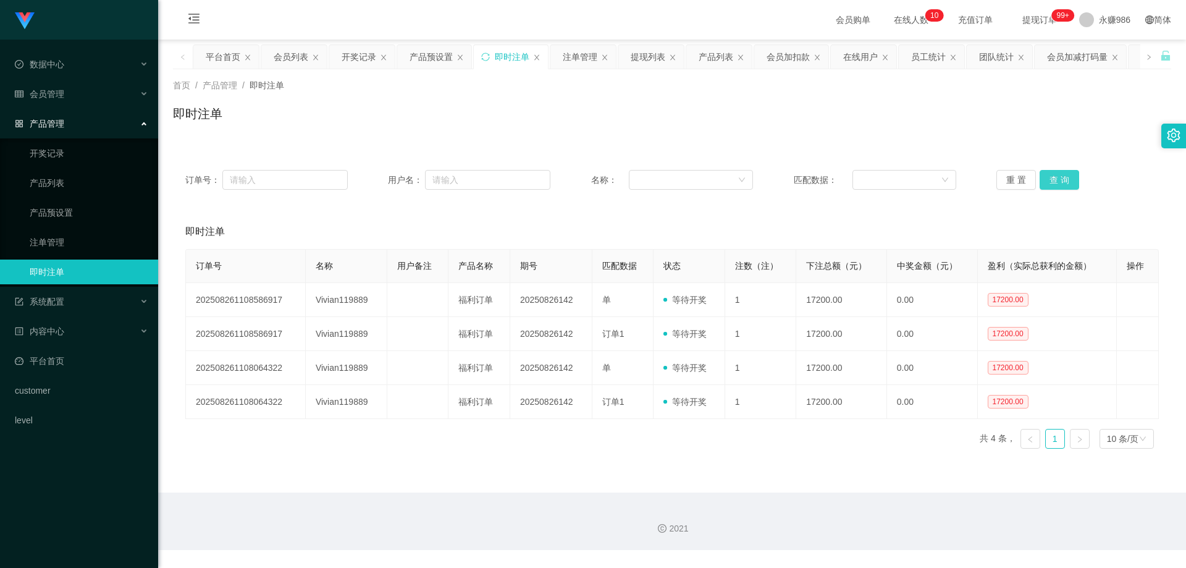
click at [1063, 174] on button "查 询" at bounding box center [1059, 180] width 40 height 20
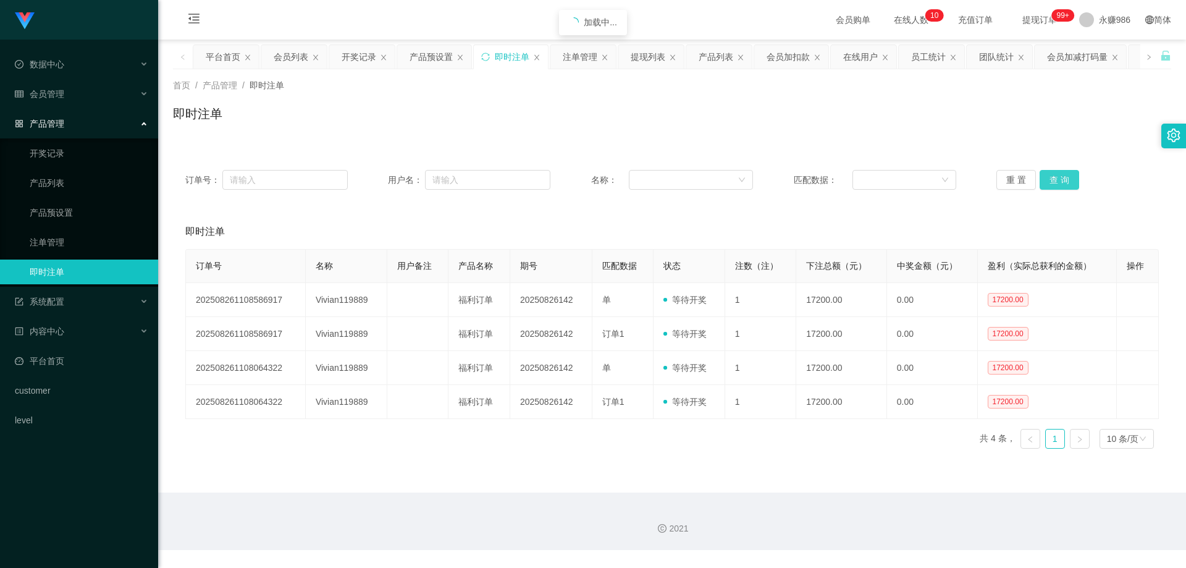
click at [1063, 174] on button "查 询" at bounding box center [1059, 180] width 40 height 20
click at [1042, 179] on button "查 询" at bounding box center [1059, 180] width 40 height 20
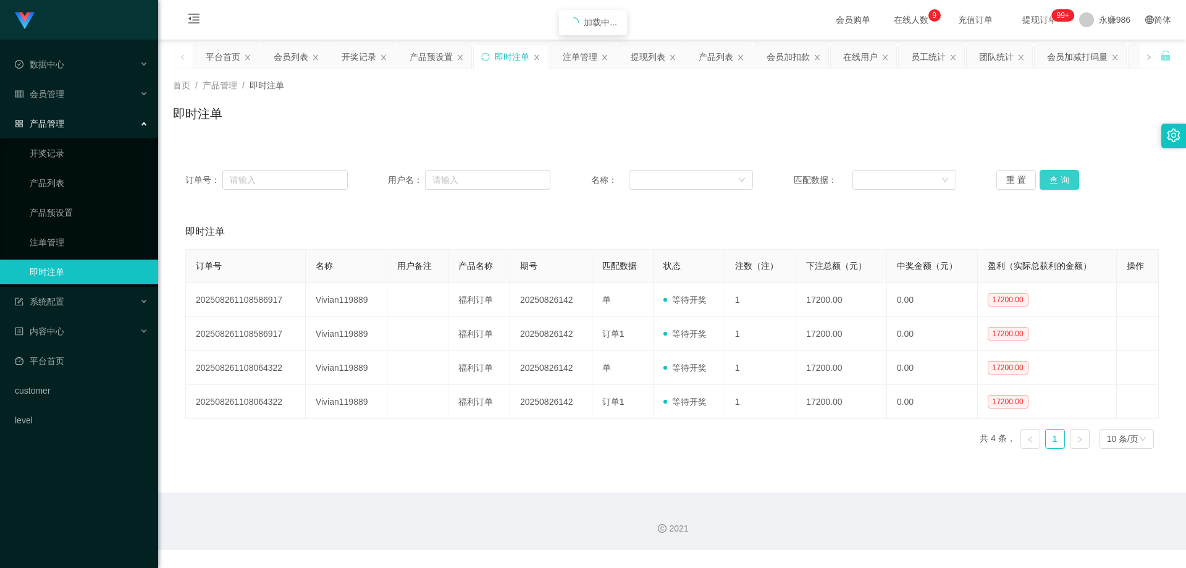
click at [1042, 179] on button "查 询" at bounding box center [1059, 180] width 40 height 20
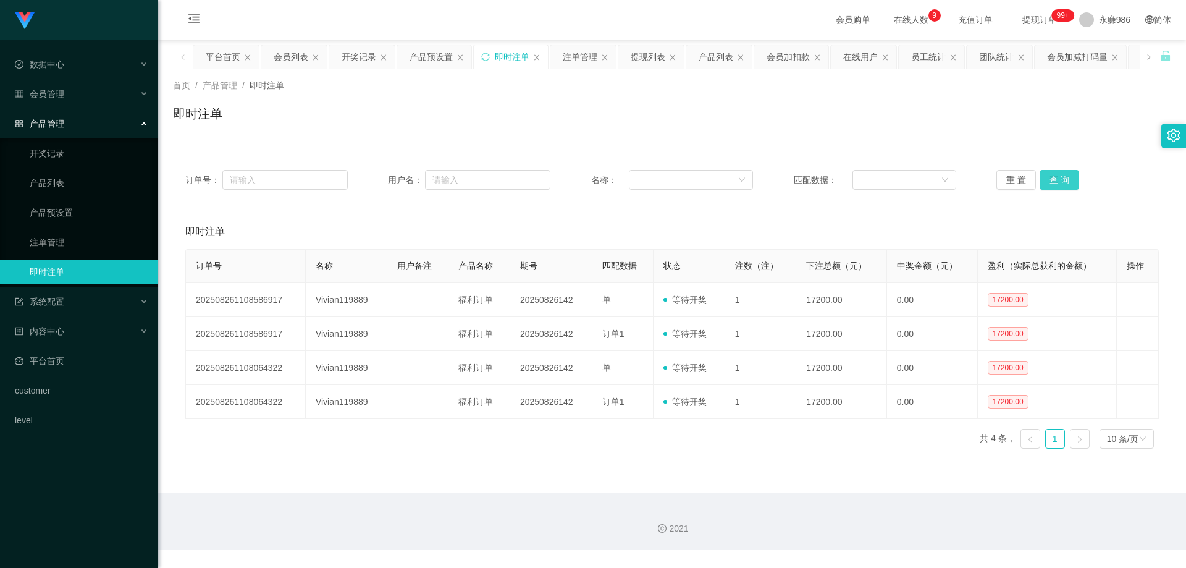
click at [1042, 179] on button "查 询" at bounding box center [1059, 180] width 40 height 20
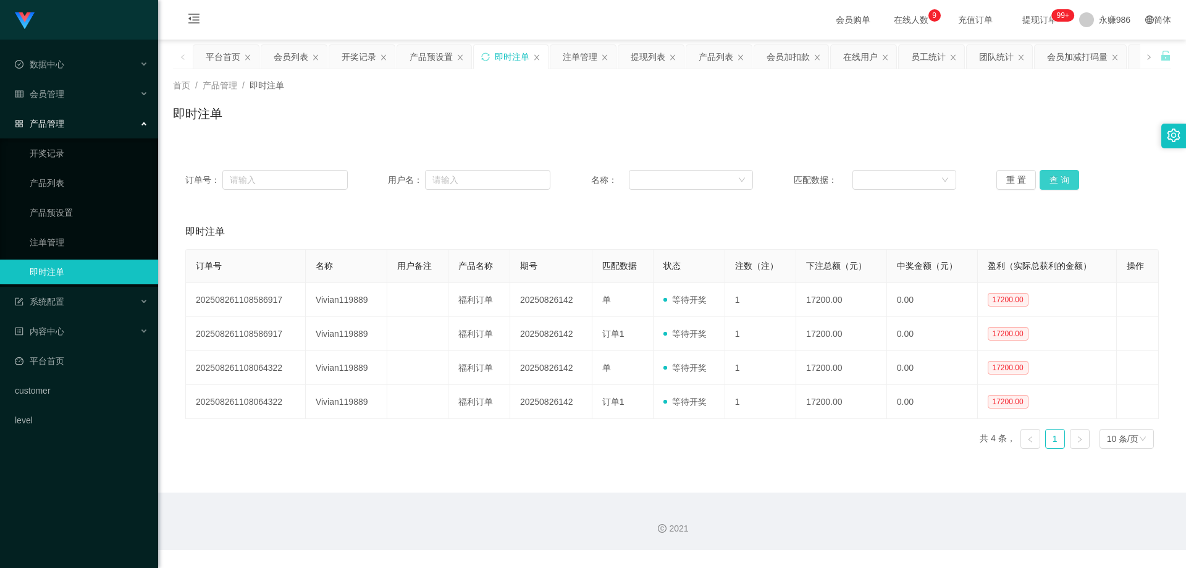
click at [1042, 179] on button "查 询" at bounding box center [1059, 180] width 40 height 20
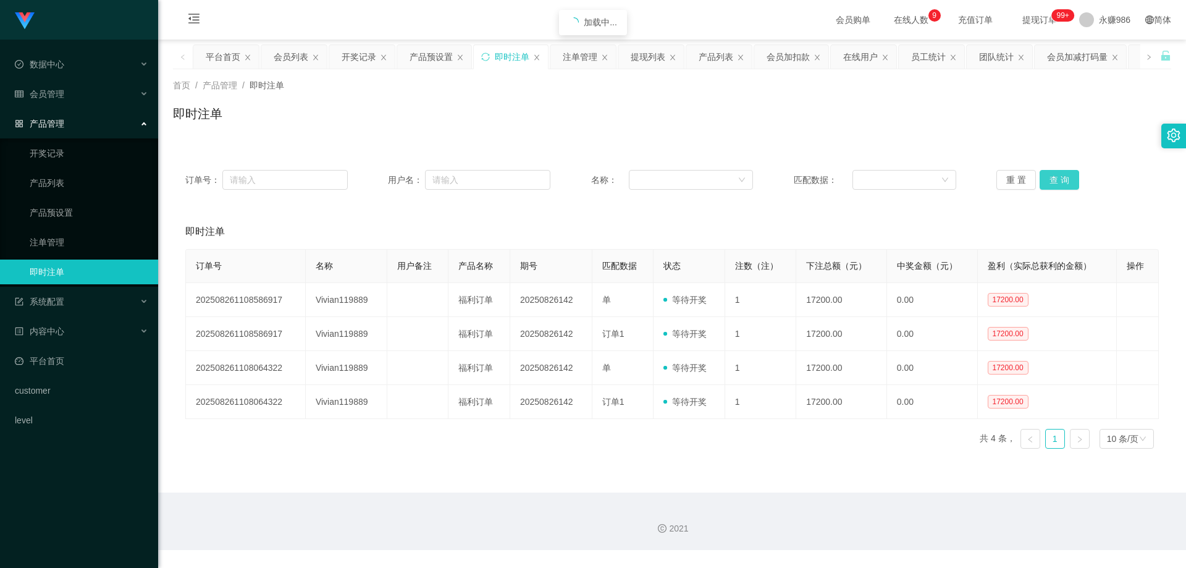
click at [1042, 179] on button "查 询" at bounding box center [1059, 180] width 40 height 20
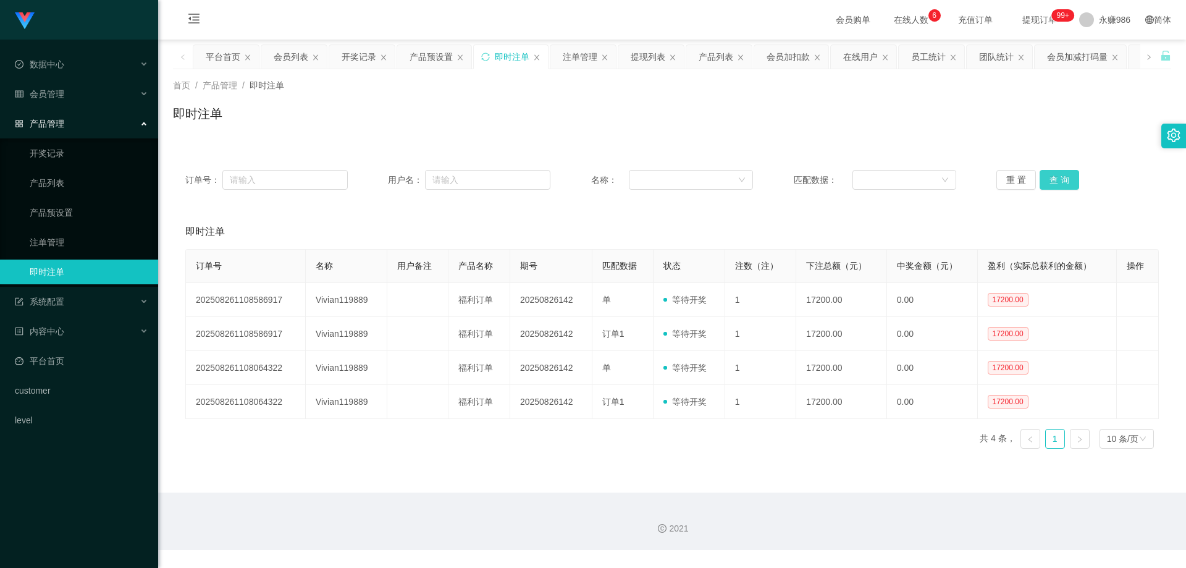
click at [1042, 179] on button "查 询" at bounding box center [1059, 180] width 40 height 20
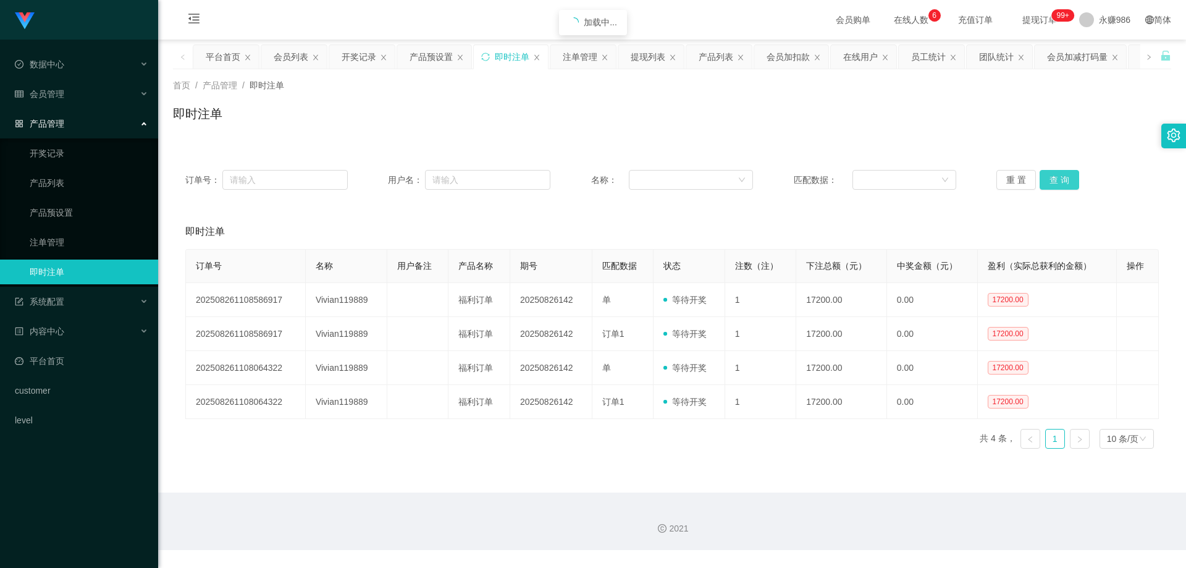
click at [1042, 179] on button "查 询" at bounding box center [1059, 180] width 40 height 20
click at [1042, 180] on button "查 询" at bounding box center [1059, 180] width 40 height 20
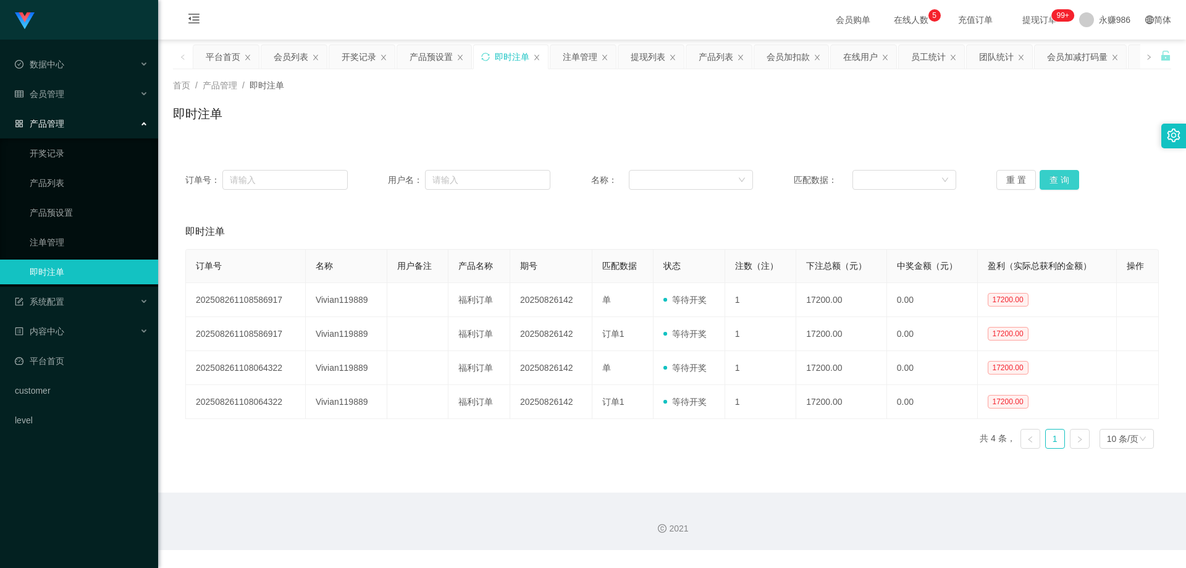
click at [1059, 176] on button "查 询" at bounding box center [1059, 180] width 40 height 20
click at [1058, 177] on button "查 询" at bounding box center [1059, 180] width 40 height 20
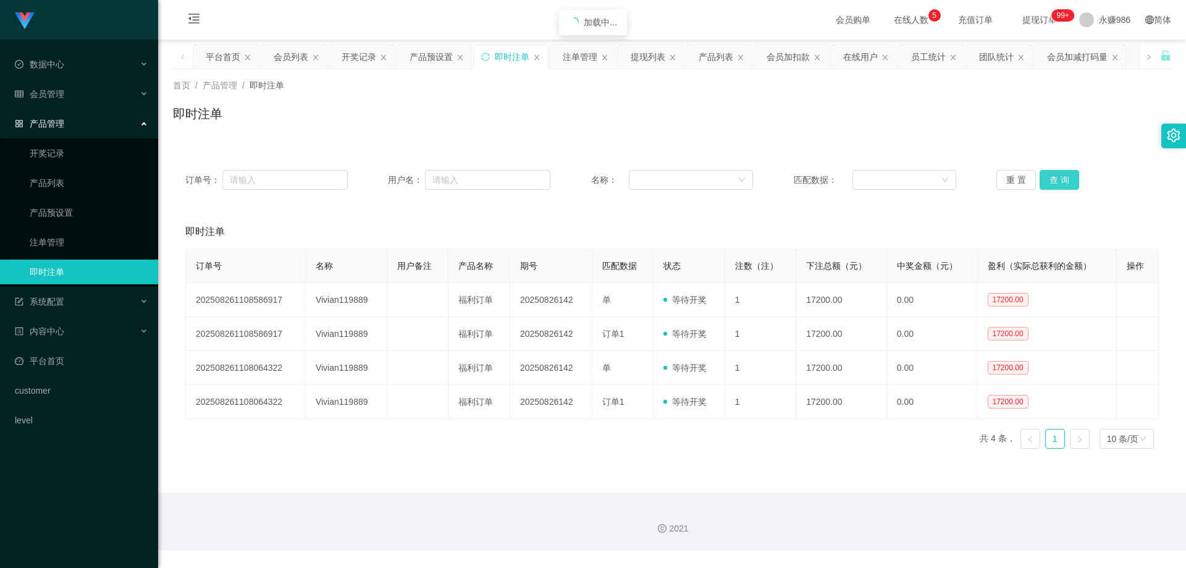
click at [1058, 177] on button "查 询" at bounding box center [1059, 180] width 40 height 20
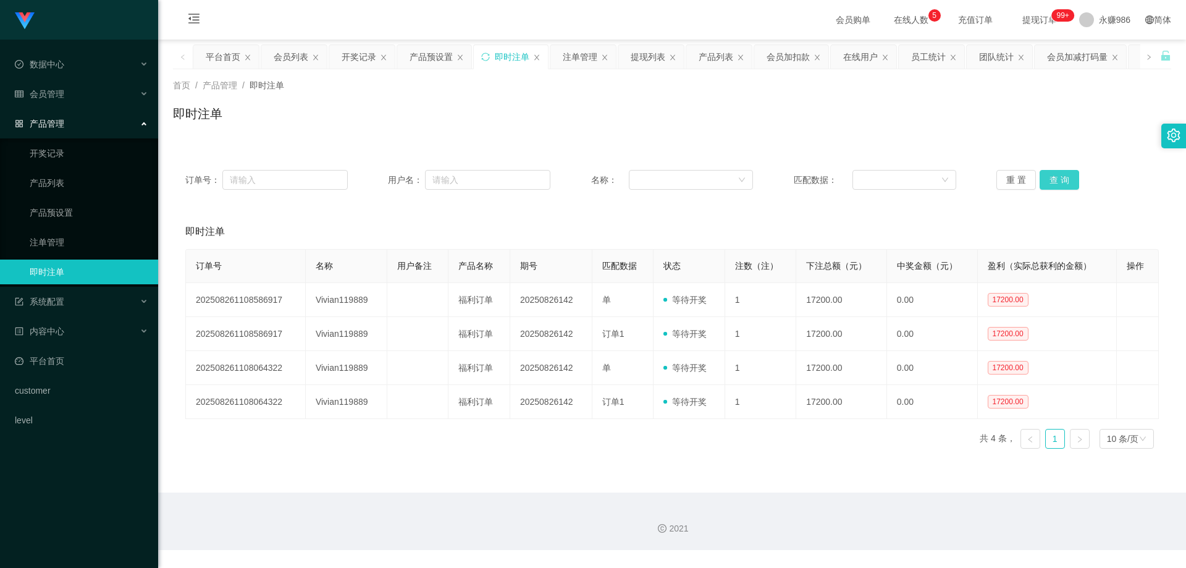
click at [1057, 177] on button "查 询" at bounding box center [1059, 180] width 40 height 20
click at [91, 295] on div "系统配置" at bounding box center [79, 301] width 158 height 25
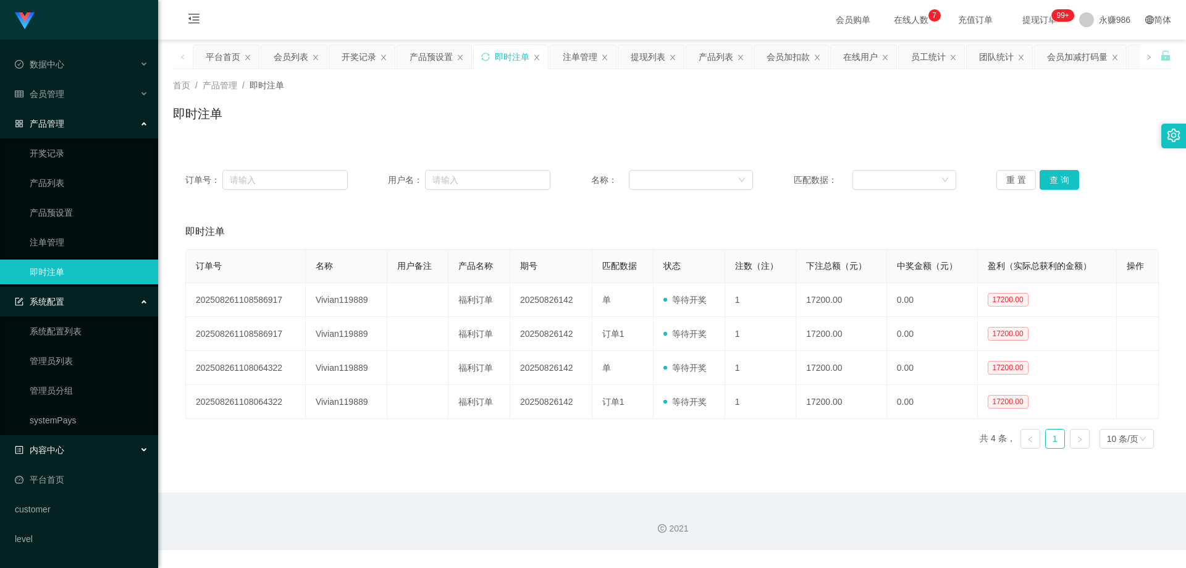
click at [76, 448] on div "内容中心" at bounding box center [79, 449] width 158 height 25
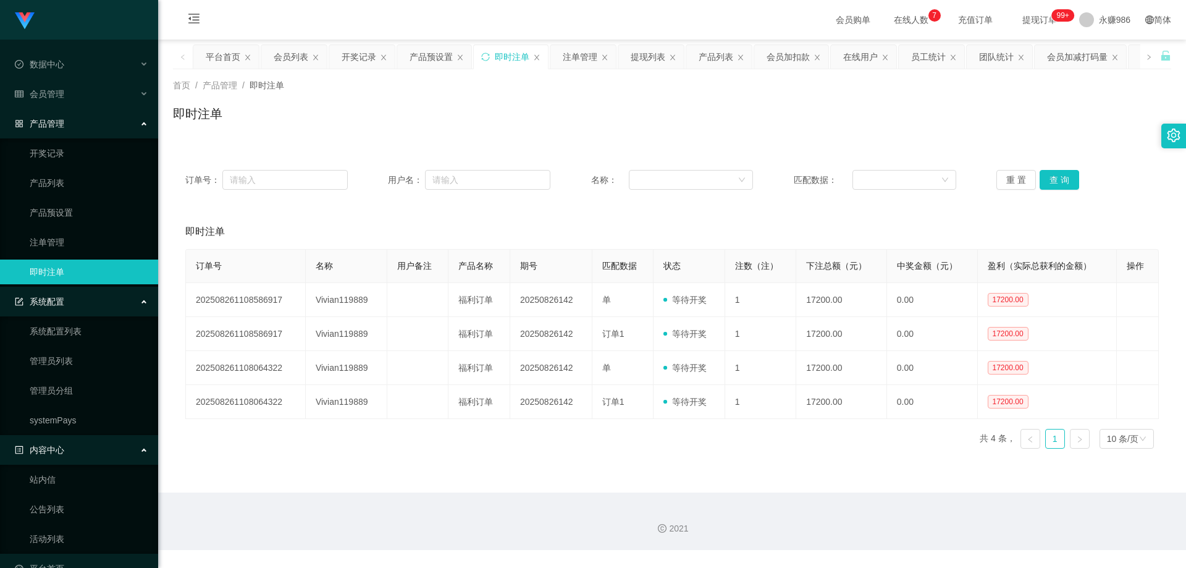
click at [74, 267] on link "即时注单" at bounding box center [89, 271] width 119 height 25
click at [70, 243] on link "注单管理" at bounding box center [89, 242] width 119 height 25
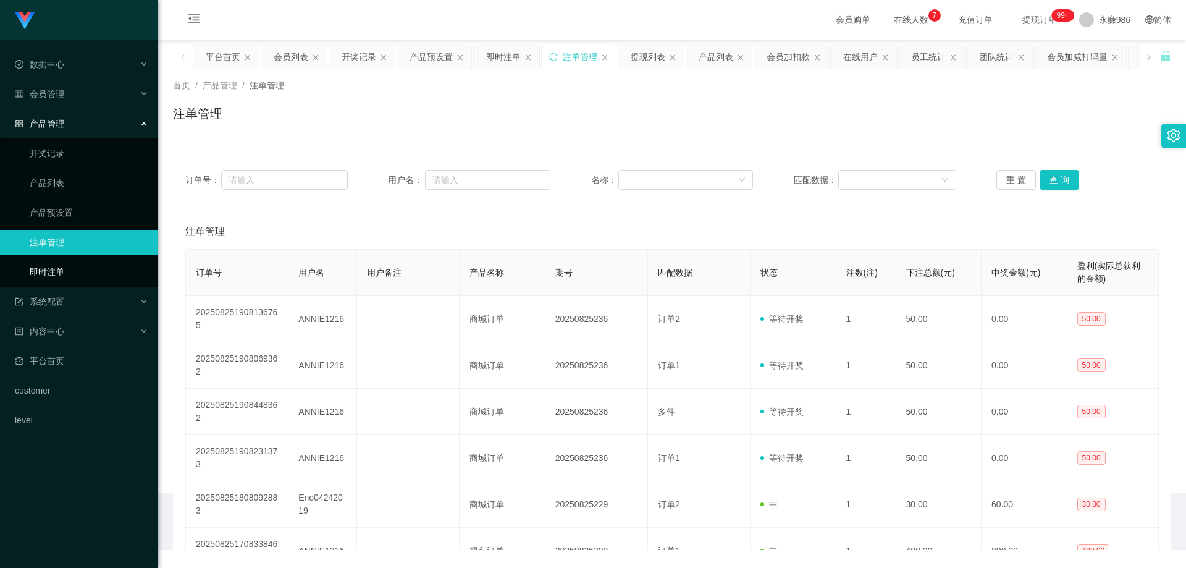
click at [75, 266] on link "即时注单" at bounding box center [89, 271] width 119 height 25
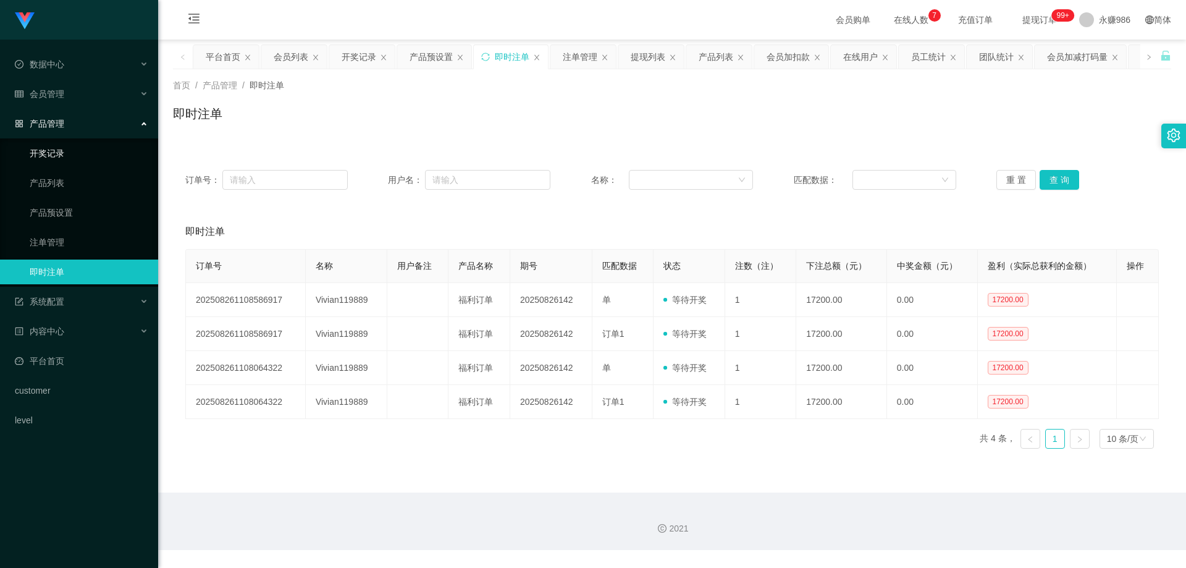
click at [61, 147] on link "开奖记录" at bounding box center [89, 153] width 119 height 25
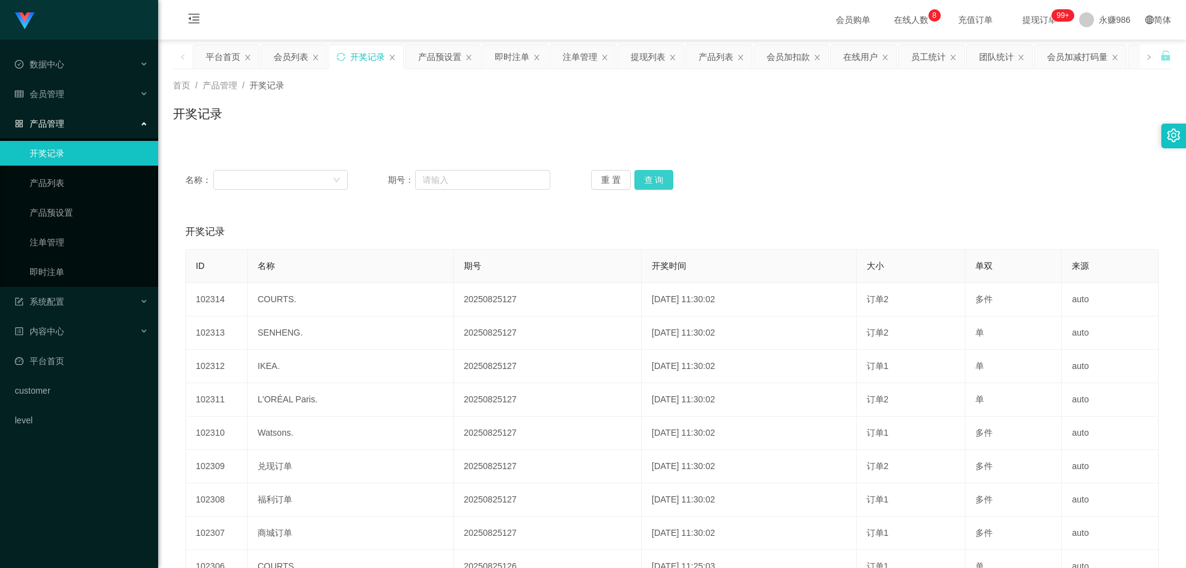
click at [647, 176] on button "查 询" at bounding box center [654, 180] width 40 height 20
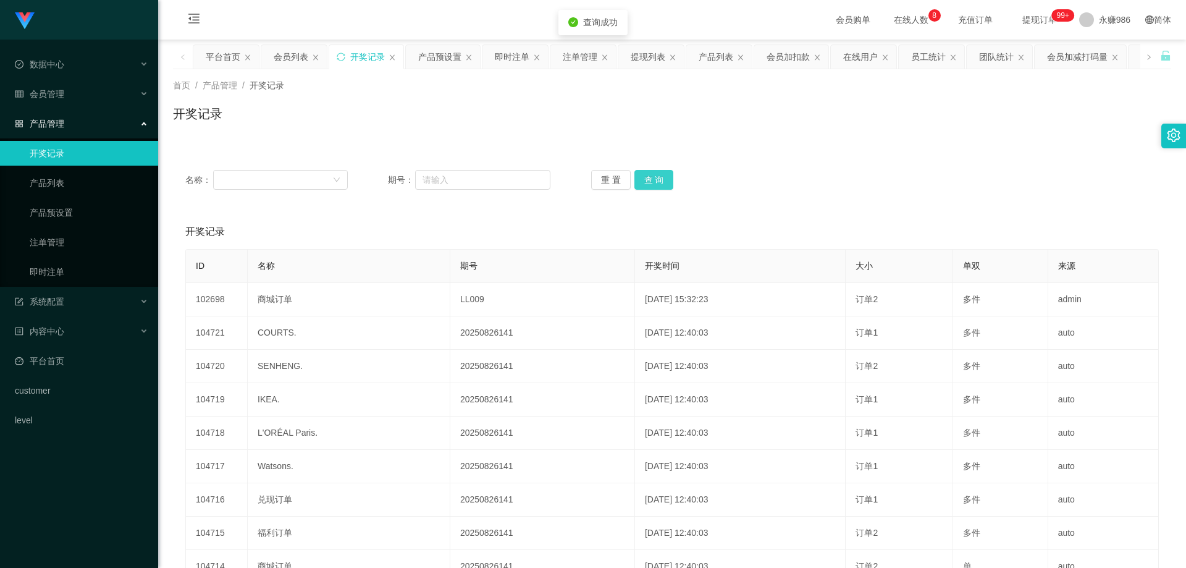
click at [647, 176] on button "查 询" at bounding box center [654, 180] width 40 height 20
click at [57, 270] on link "即时注单" at bounding box center [89, 271] width 119 height 25
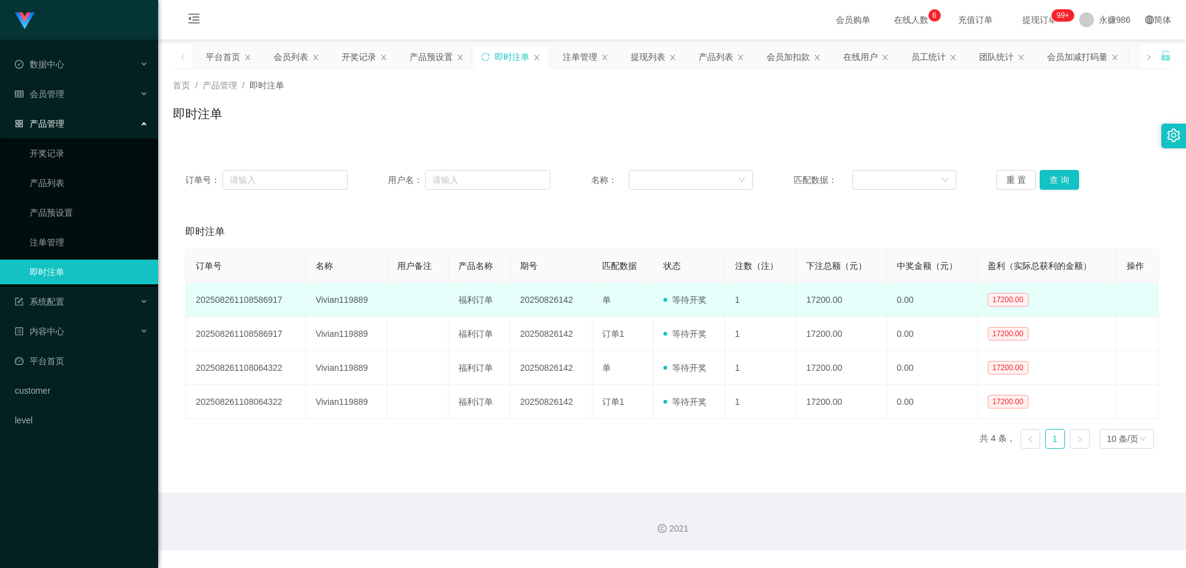
click at [356, 293] on td "Vivian119889" at bounding box center [347, 300] width 82 height 34
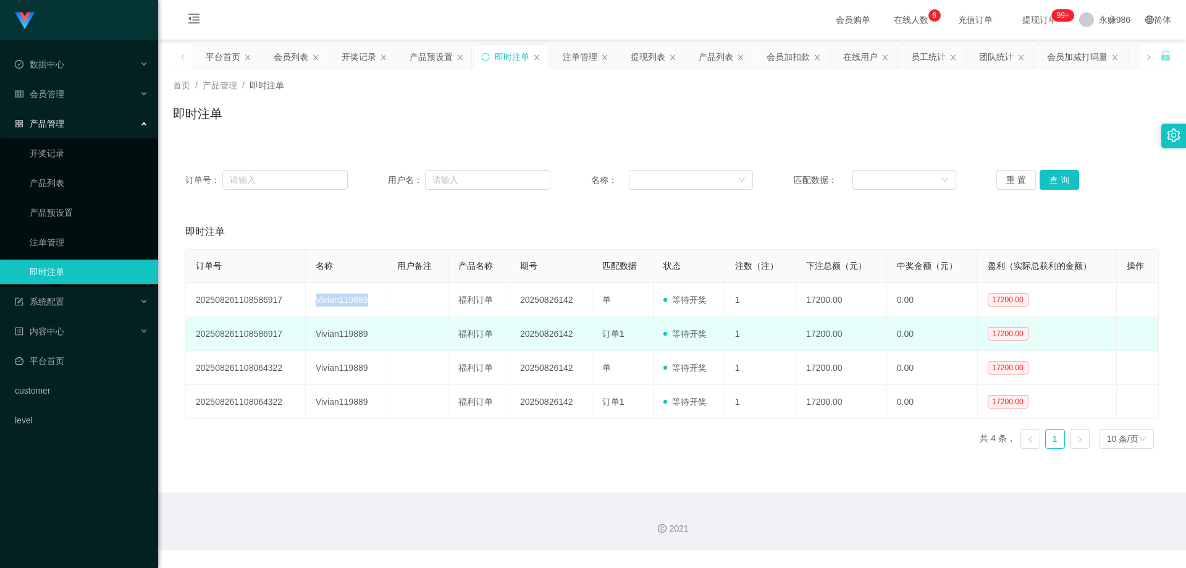
copy td "Vivian119889"
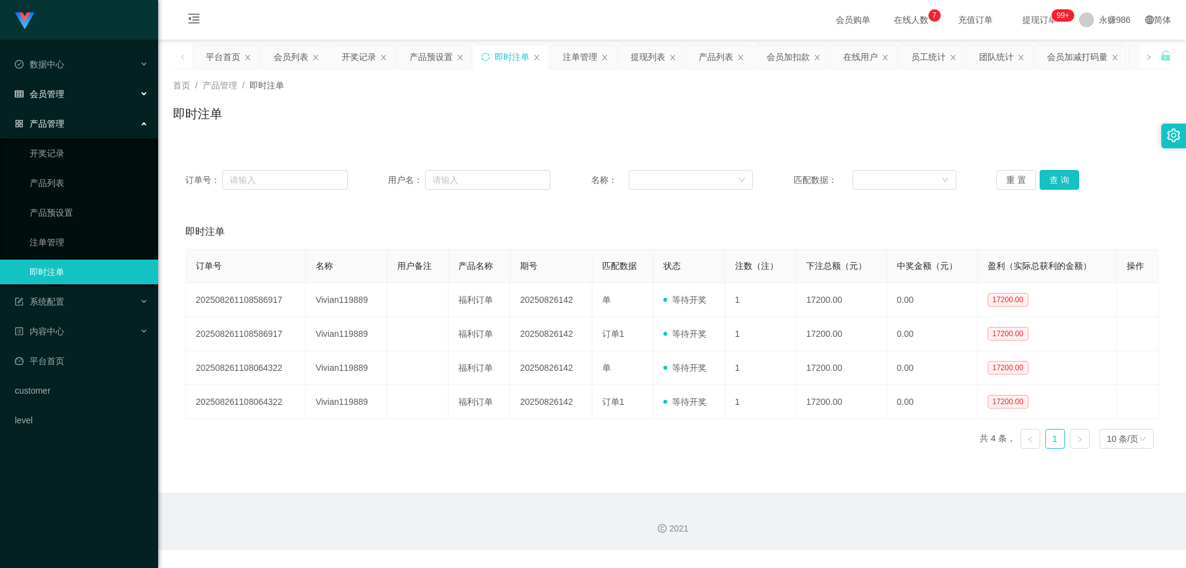
click at [78, 93] on div "会员管理" at bounding box center [79, 94] width 158 height 25
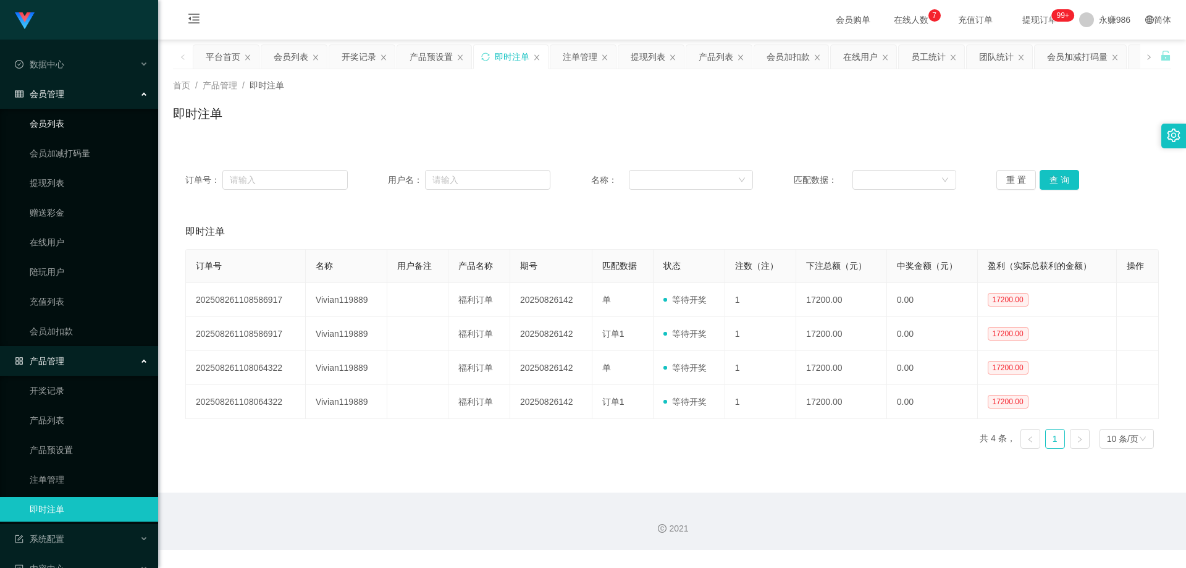
click at [74, 125] on link "会员列表" at bounding box center [89, 123] width 119 height 25
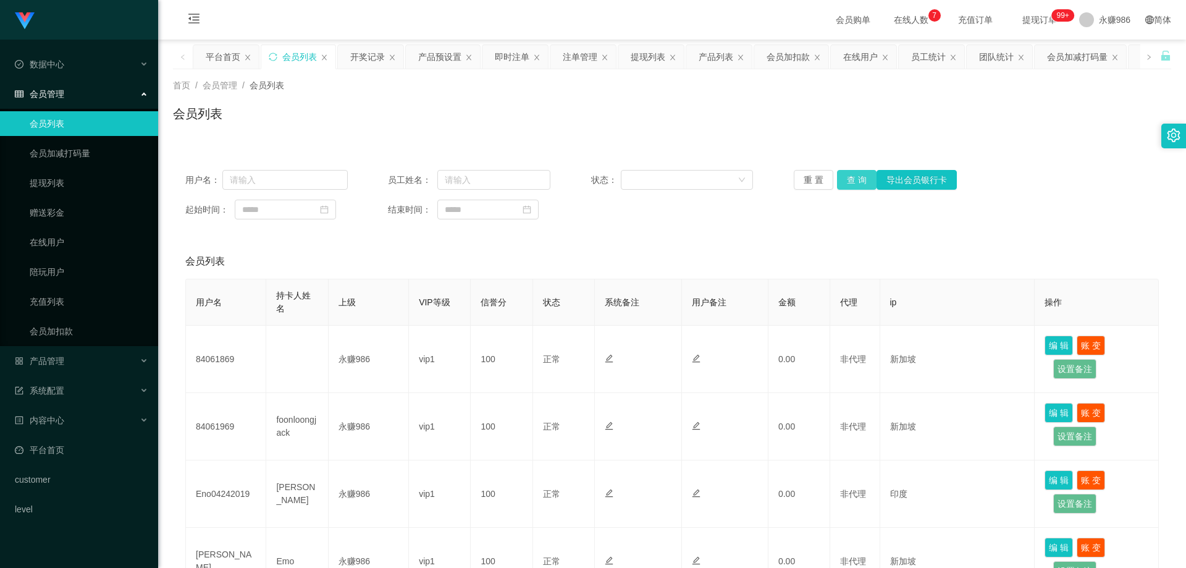
click at [845, 172] on button "查 询" at bounding box center [857, 180] width 40 height 20
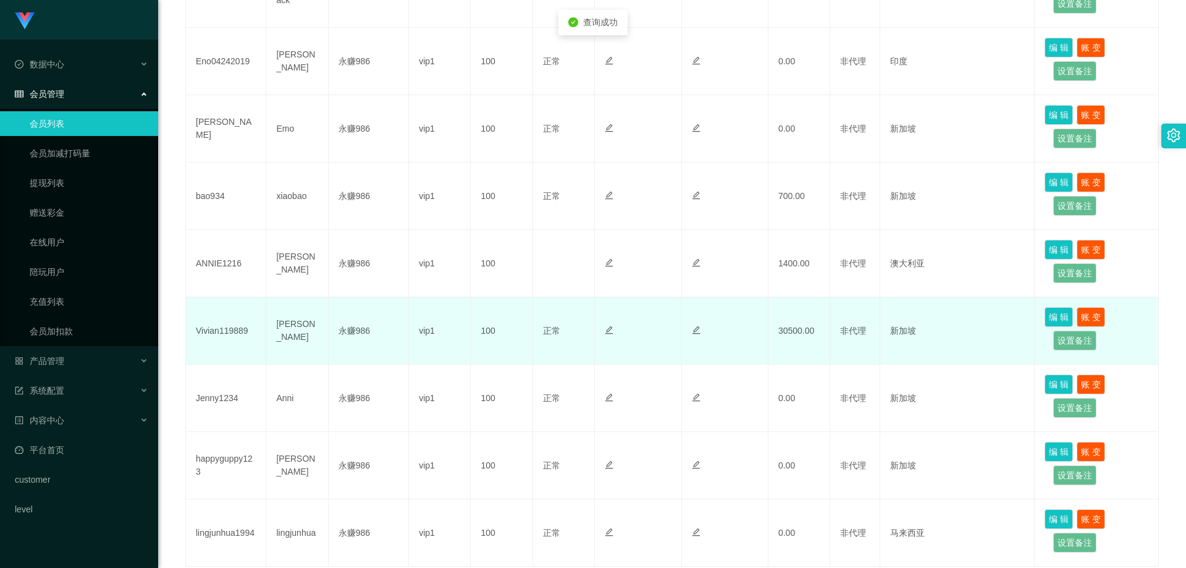
scroll to position [528, 0]
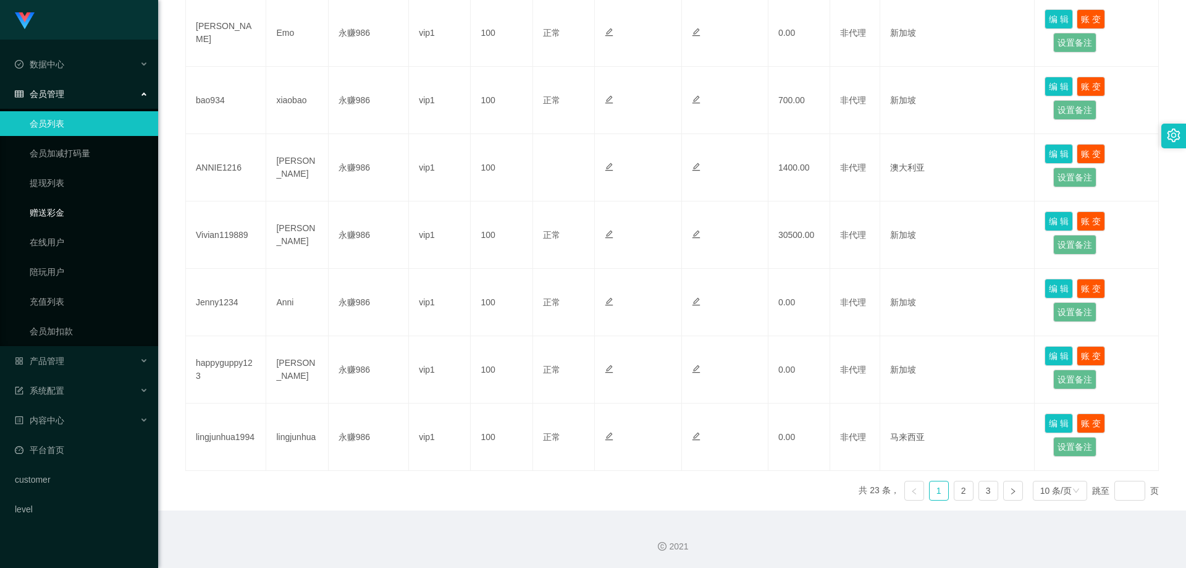
click at [60, 216] on link "赠送彩金" at bounding box center [89, 212] width 119 height 25
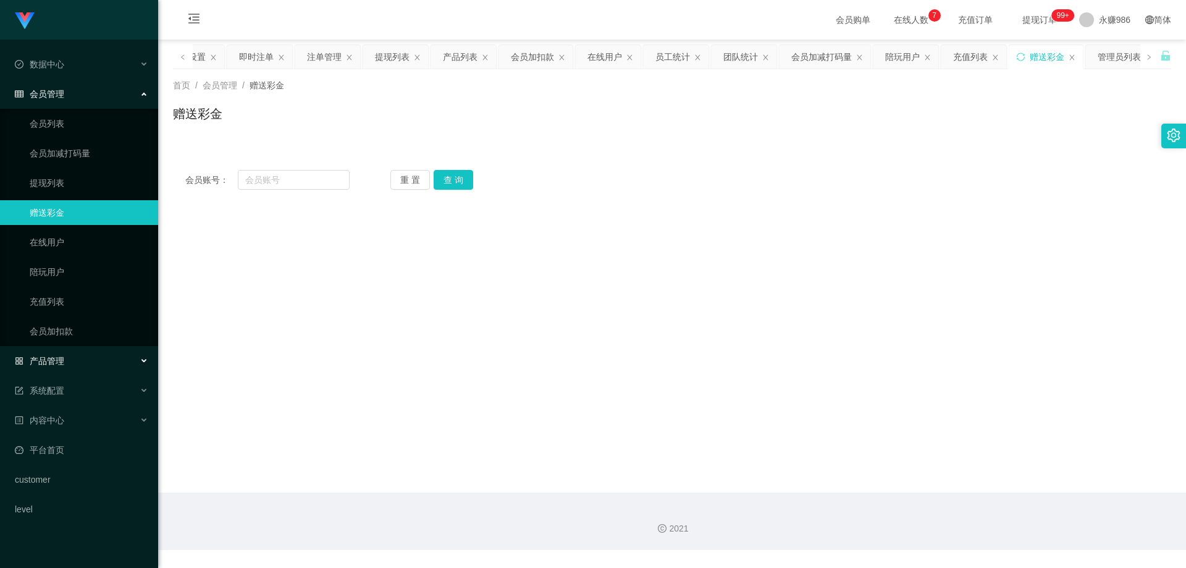
click at [70, 356] on div "产品管理" at bounding box center [79, 360] width 158 height 25
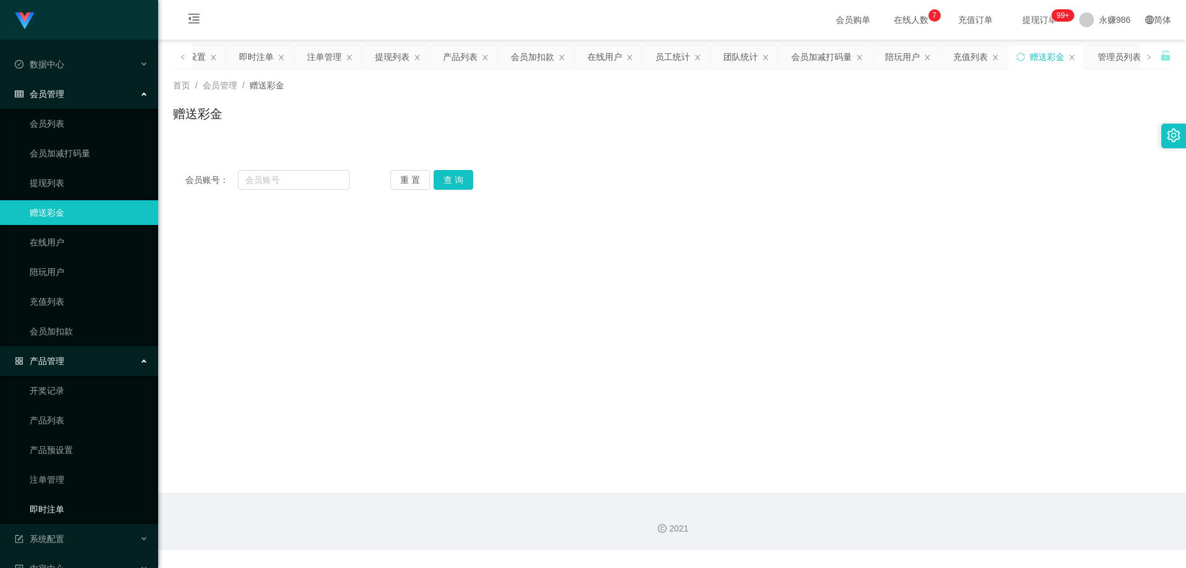
scroll to position [114, 0]
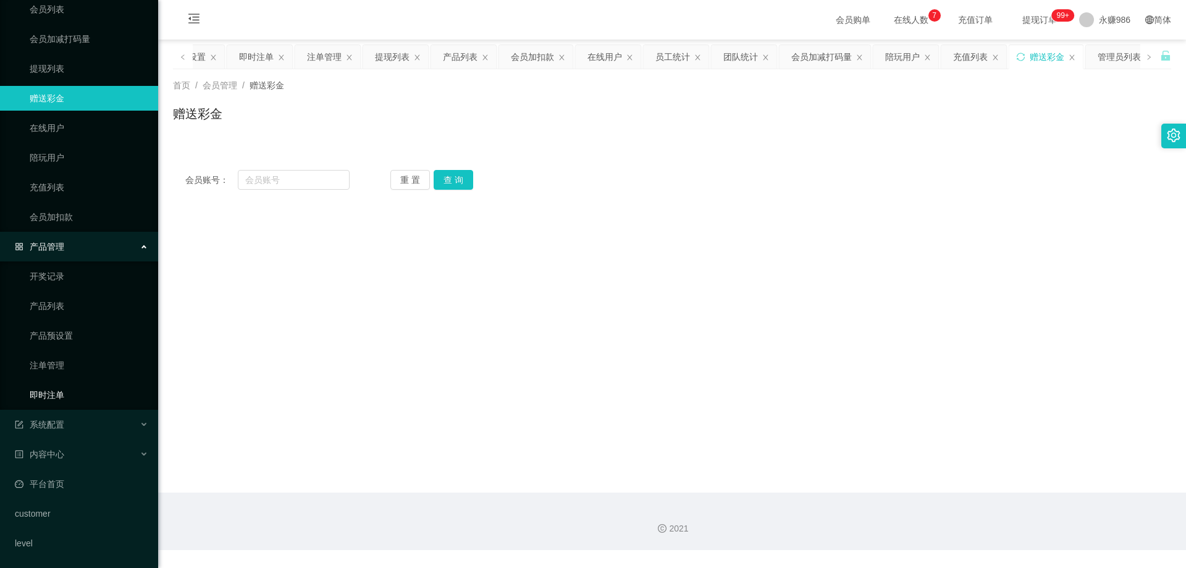
click at [70, 392] on link "即时注单" at bounding box center [89, 394] width 119 height 25
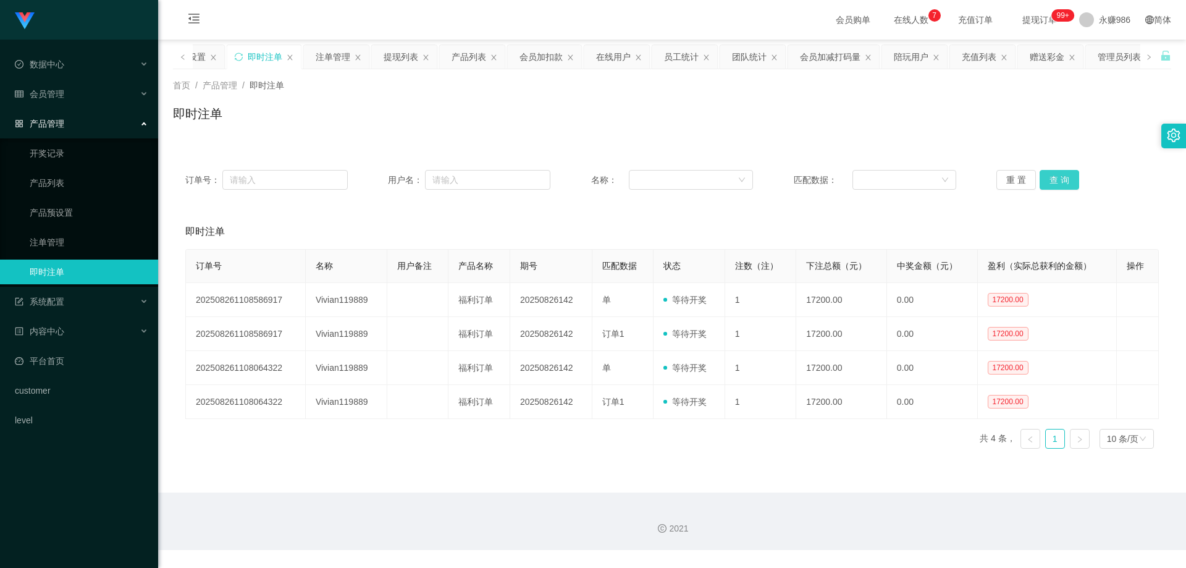
click at [1053, 174] on button "查 询" at bounding box center [1059, 180] width 40 height 20
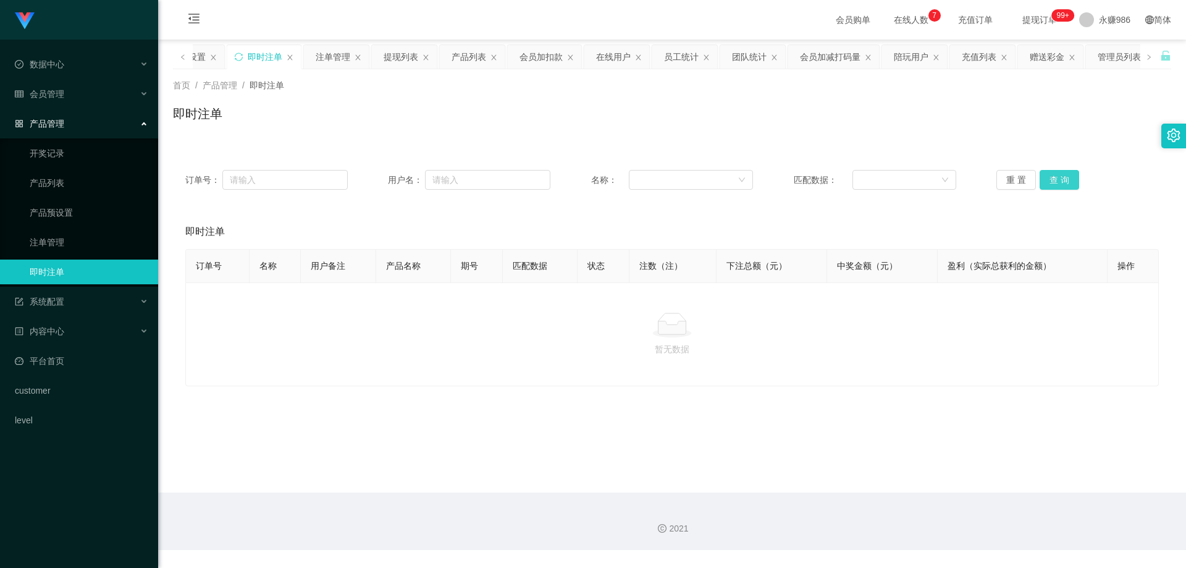
click at [1053, 174] on button "查 询" at bounding box center [1059, 180] width 40 height 20
click at [61, 246] on link "注单管理" at bounding box center [89, 242] width 119 height 25
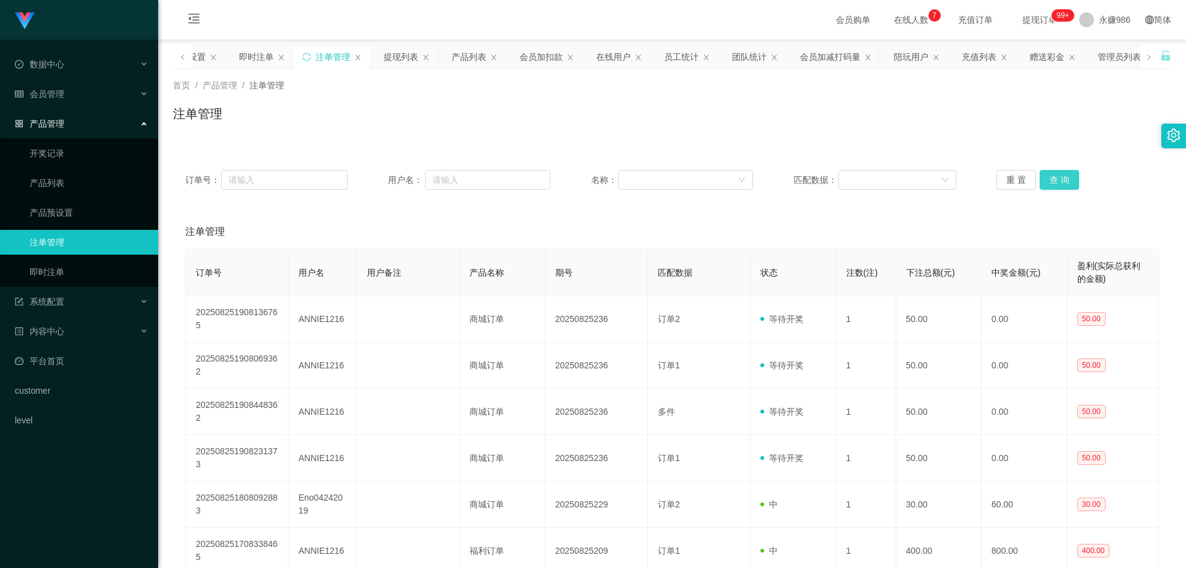
click at [1052, 181] on button "查 询" at bounding box center [1059, 180] width 40 height 20
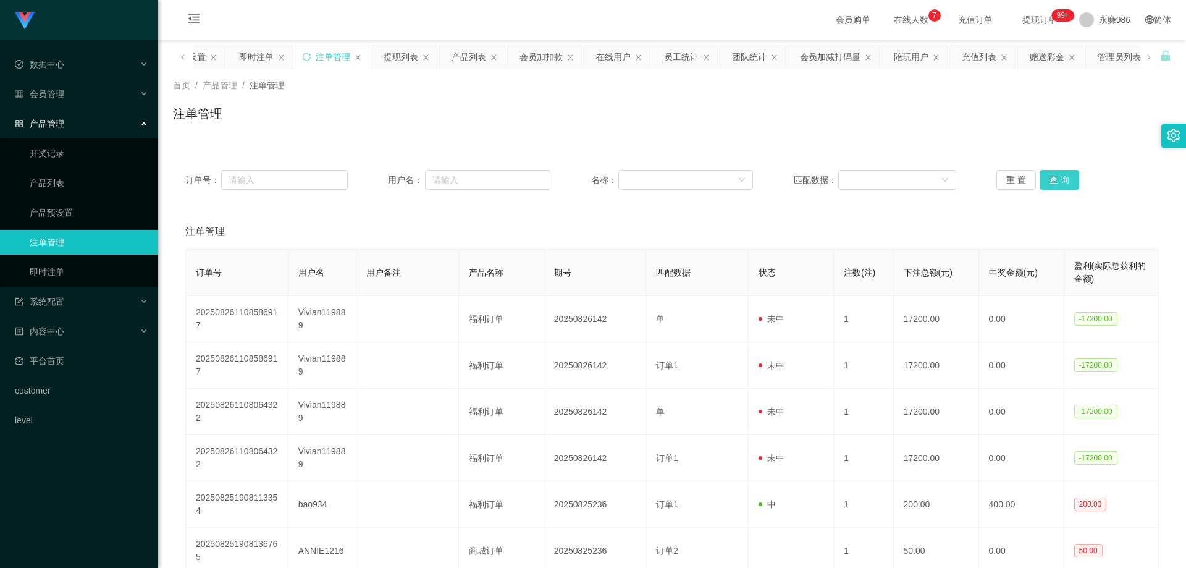
click at [1052, 181] on button "查 询" at bounding box center [1059, 180] width 40 height 20
click at [1052, 181] on button "查 询" at bounding box center [1065, 180] width 53 height 20
click at [1052, 181] on div "重 置 查 询" at bounding box center [1077, 180] width 162 height 20
click at [1052, 181] on button "查 询" at bounding box center [1059, 180] width 40 height 20
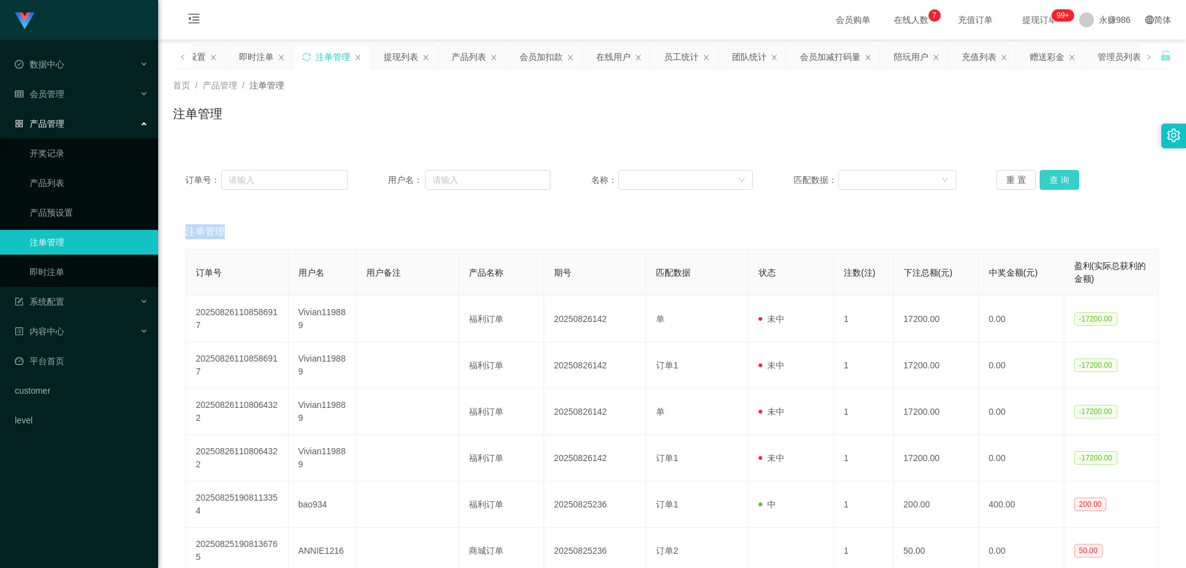
click at [1052, 181] on div "重 置 查 询" at bounding box center [1077, 180] width 162 height 20
click at [1052, 181] on button "查 询" at bounding box center [1059, 180] width 40 height 20
click at [1052, 181] on div "重 置 查 询" at bounding box center [1077, 180] width 162 height 20
click at [1052, 181] on button "查 询" at bounding box center [1059, 180] width 40 height 20
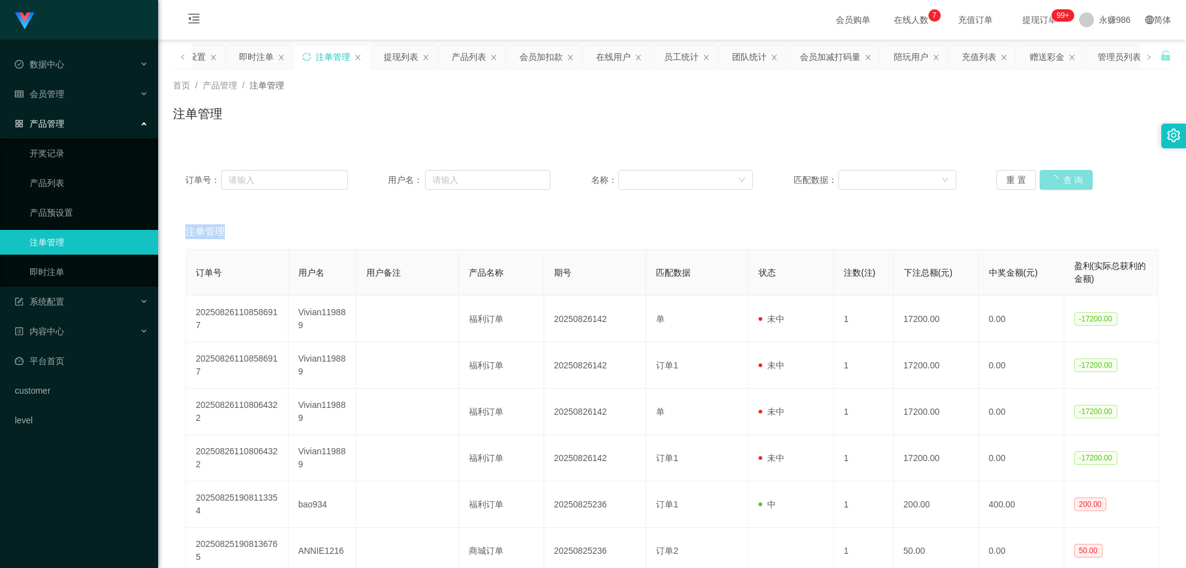
click at [1052, 181] on button "查 询" at bounding box center [1065, 180] width 53 height 20
click at [1066, 175] on button "查 询" at bounding box center [1059, 180] width 40 height 20
click at [49, 268] on link "即时注单" at bounding box center [89, 271] width 119 height 25
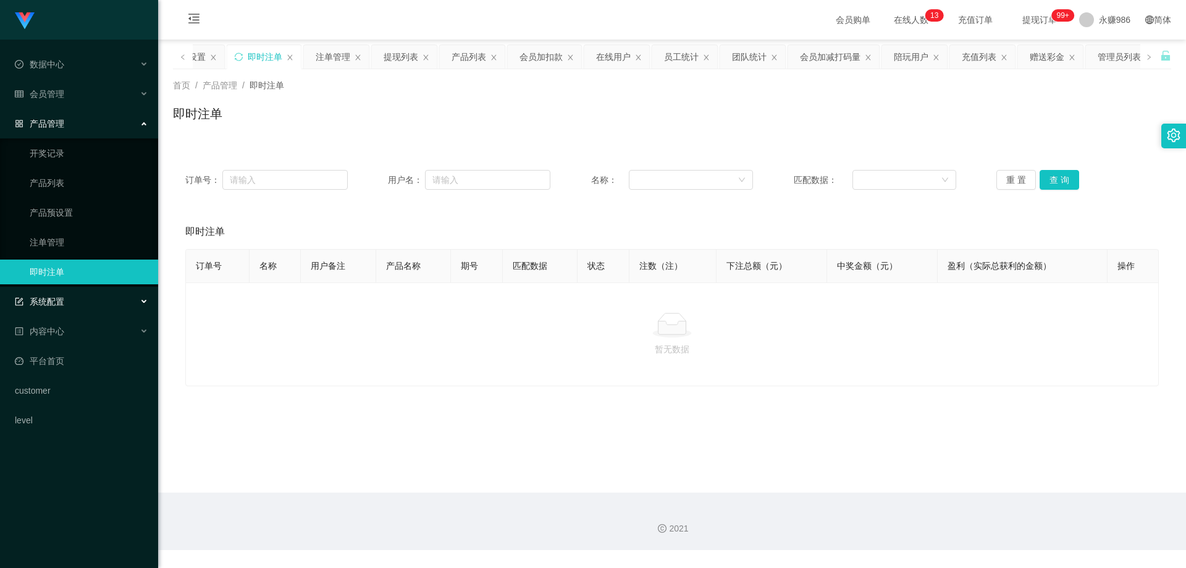
click at [70, 299] on div "系统配置" at bounding box center [79, 301] width 158 height 25
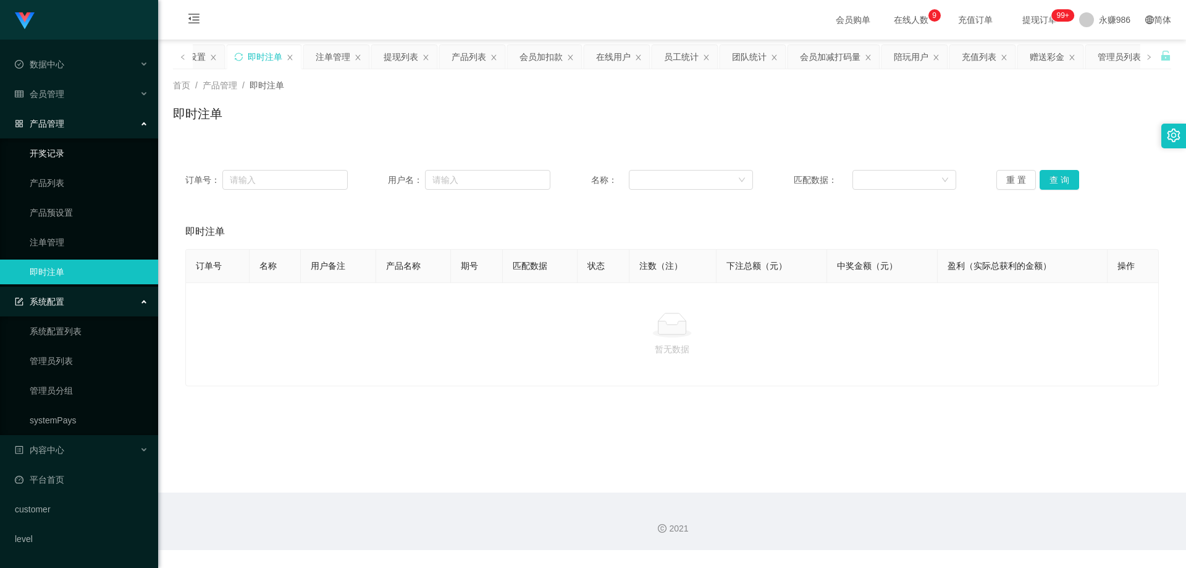
click at [75, 162] on link "开奖记录" at bounding box center [89, 153] width 119 height 25
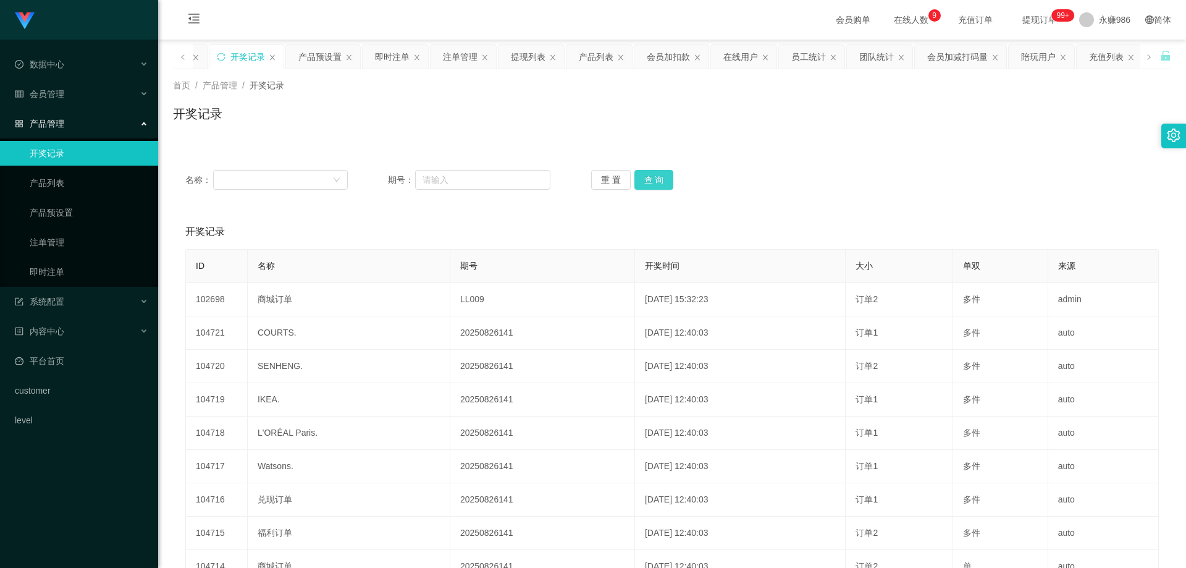
click at [650, 176] on button "查 询" at bounding box center [654, 180] width 40 height 20
click at [104, 86] on div "会员管理" at bounding box center [79, 94] width 158 height 25
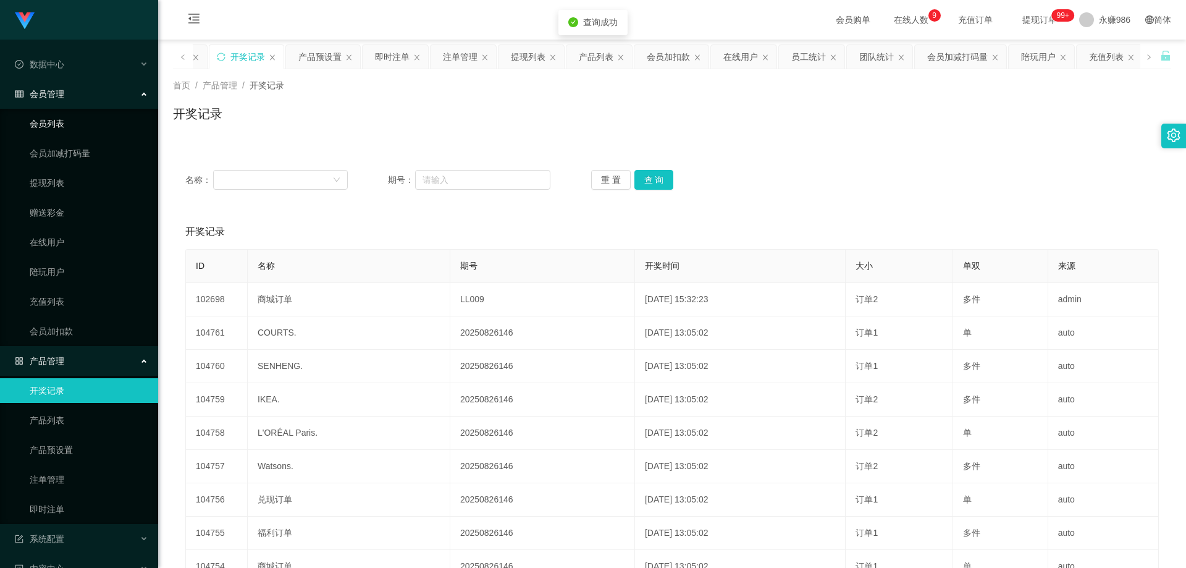
click at [78, 93] on div "会员管理" at bounding box center [79, 94] width 158 height 25
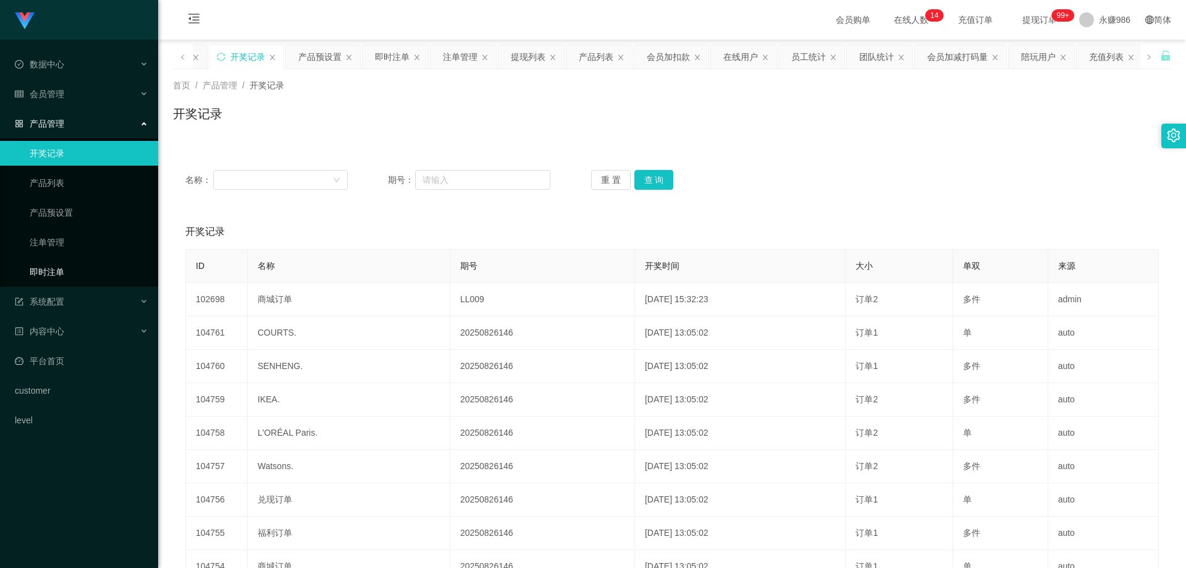
click at [78, 272] on link "即时注单" at bounding box center [89, 271] width 119 height 25
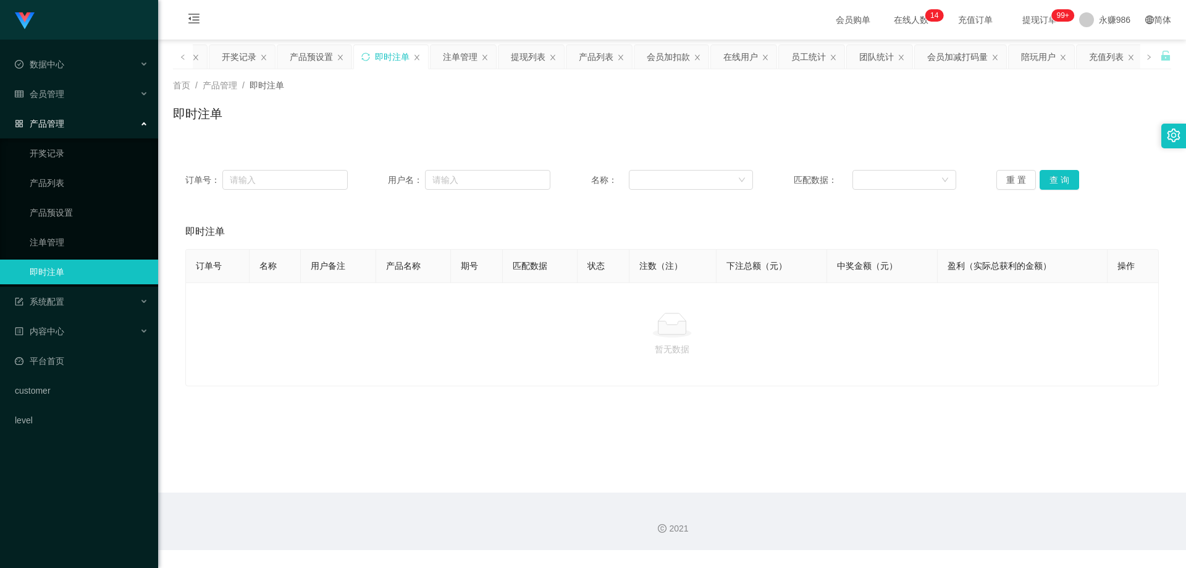
click at [60, 198] on ul "开奖记录 产品列表 产品预设置 注单管理 即时注单" at bounding box center [79, 212] width 158 height 148
click at [59, 208] on link "产品预设置" at bounding box center [89, 212] width 119 height 25
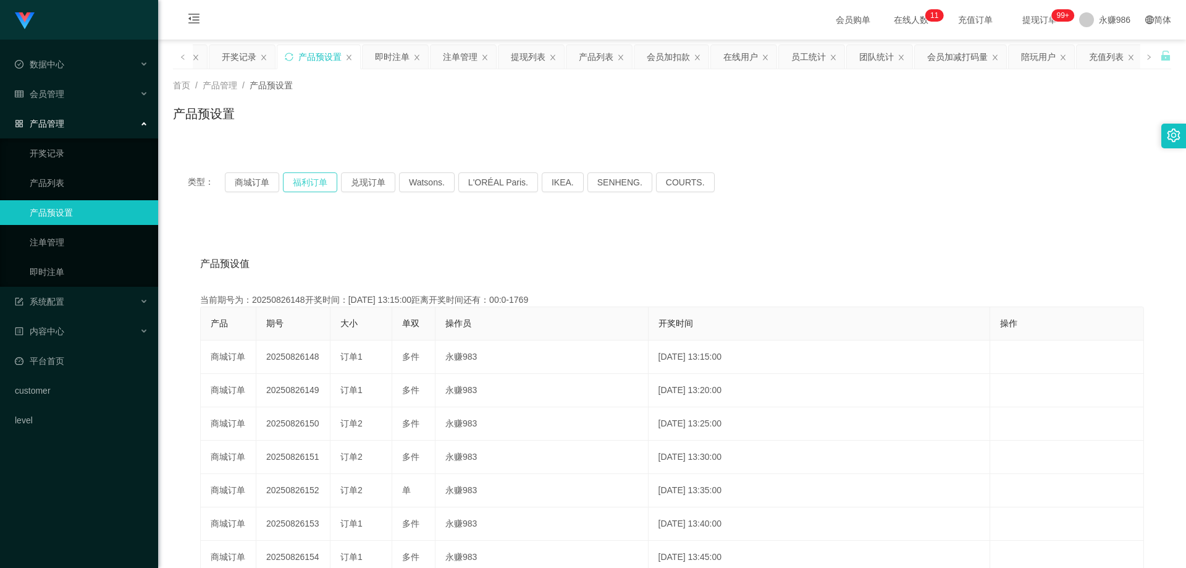
click at [295, 178] on button "福利订单" at bounding box center [310, 182] width 54 height 20
click at [254, 175] on button "商城订单" at bounding box center [252, 182] width 54 height 20
click at [254, 177] on button "商城订单" at bounding box center [252, 182] width 54 height 20
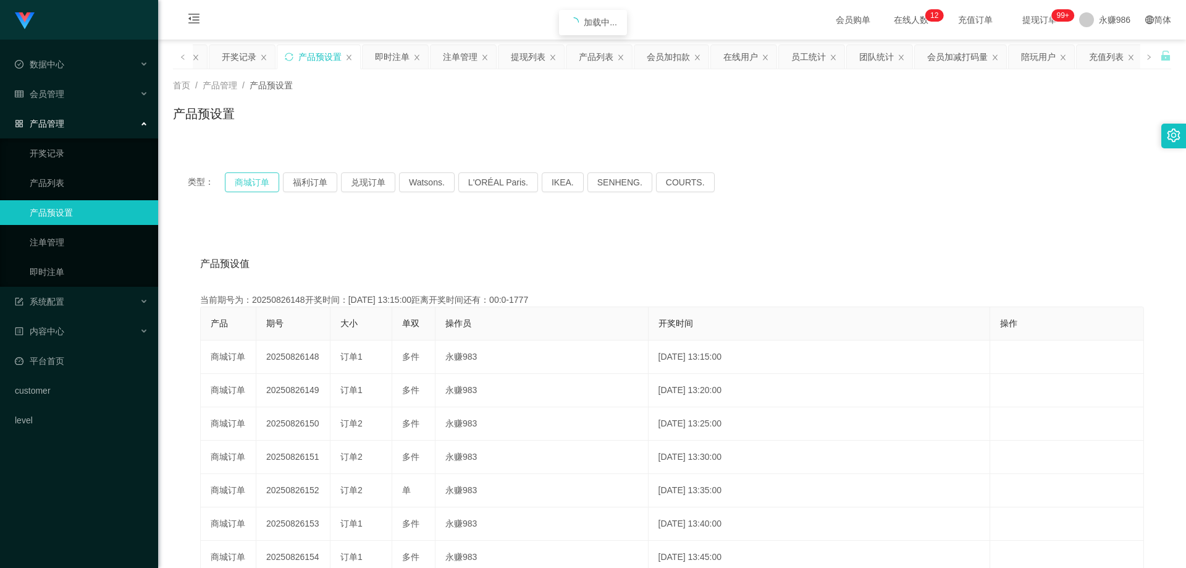
click at [254, 177] on button "商城订单" at bounding box center [252, 182] width 54 height 20
click at [59, 101] on div "会员管理" at bounding box center [79, 94] width 158 height 25
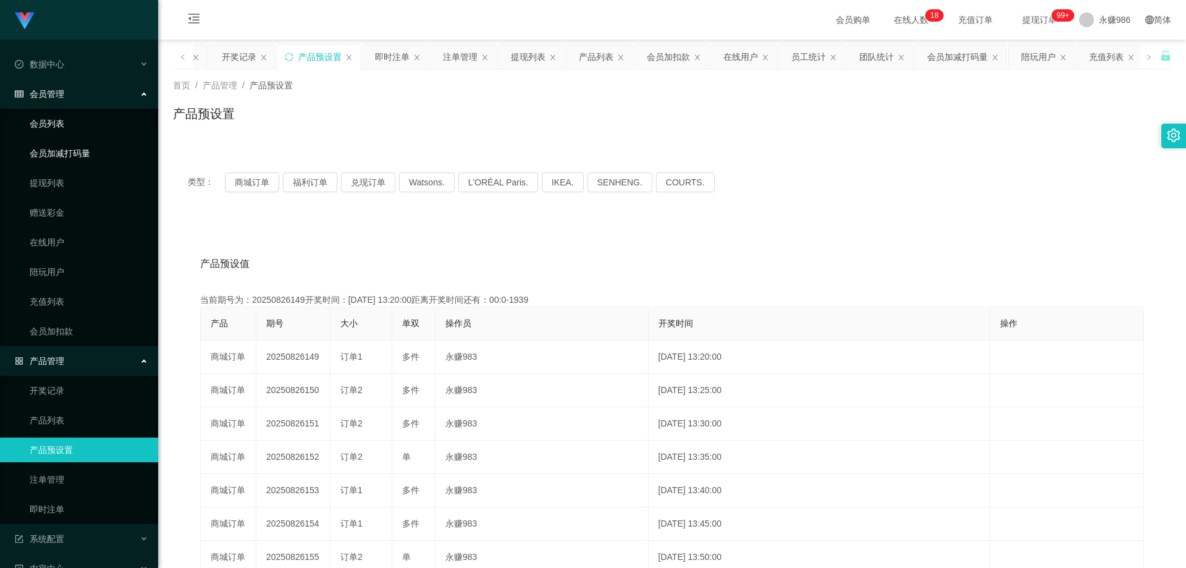
click at [55, 122] on link "会员列表" at bounding box center [89, 123] width 119 height 25
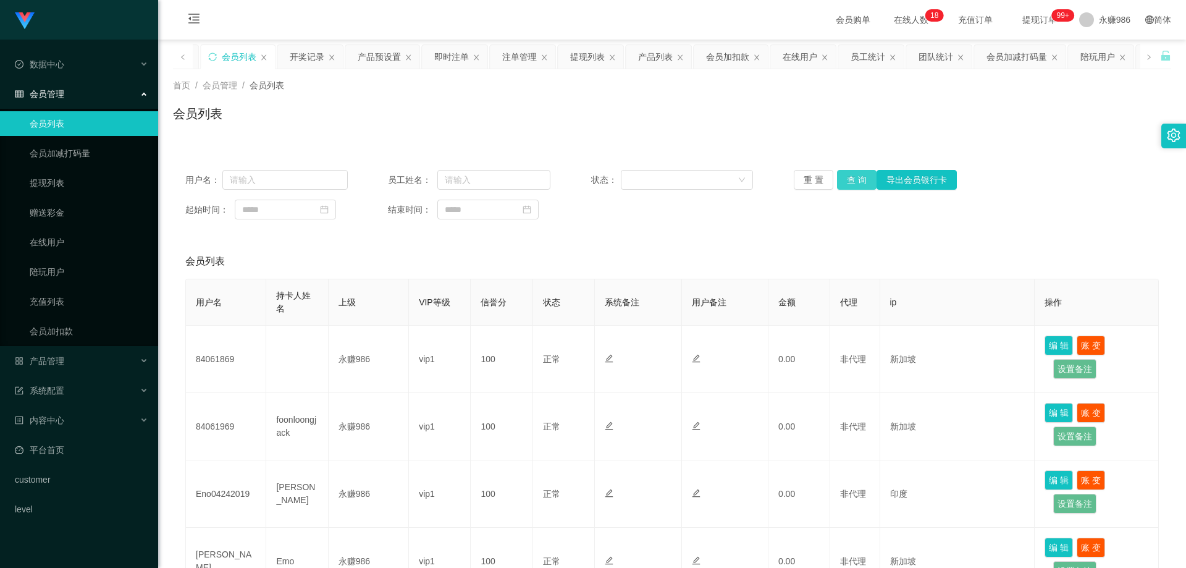
click at [848, 176] on button "查 询" at bounding box center [857, 180] width 40 height 20
click at [848, 176] on div "重 置 查 询 导出会员银行卡" at bounding box center [875, 180] width 162 height 20
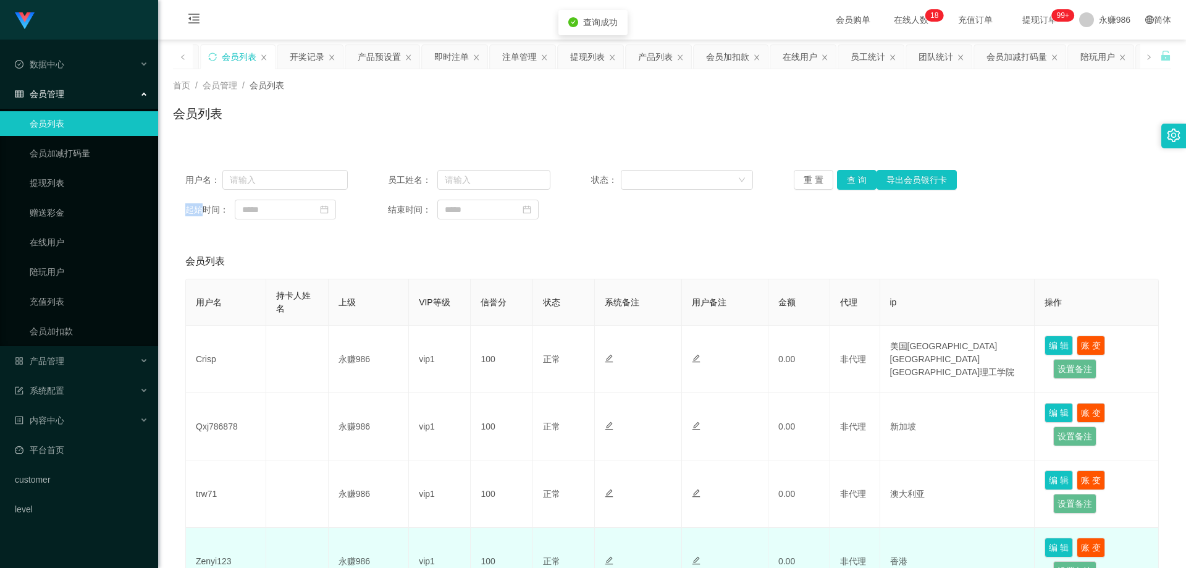
scroll to position [185, 0]
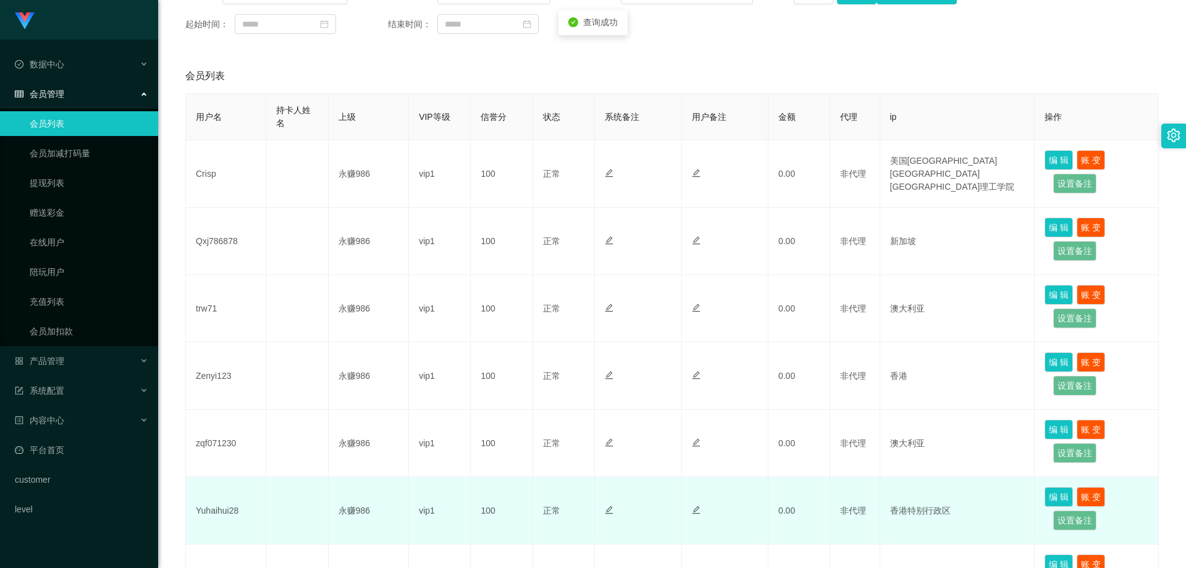
click at [203, 523] on td "Yuhaihui28" at bounding box center [226, 510] width 80 height 67
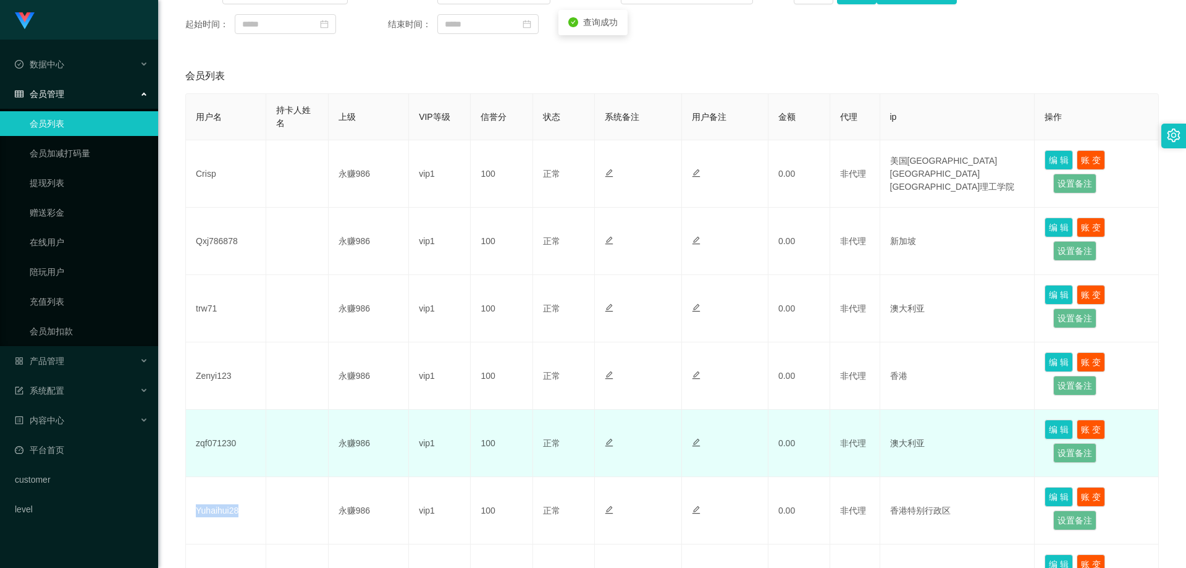
copy td "Yuhaihui28"
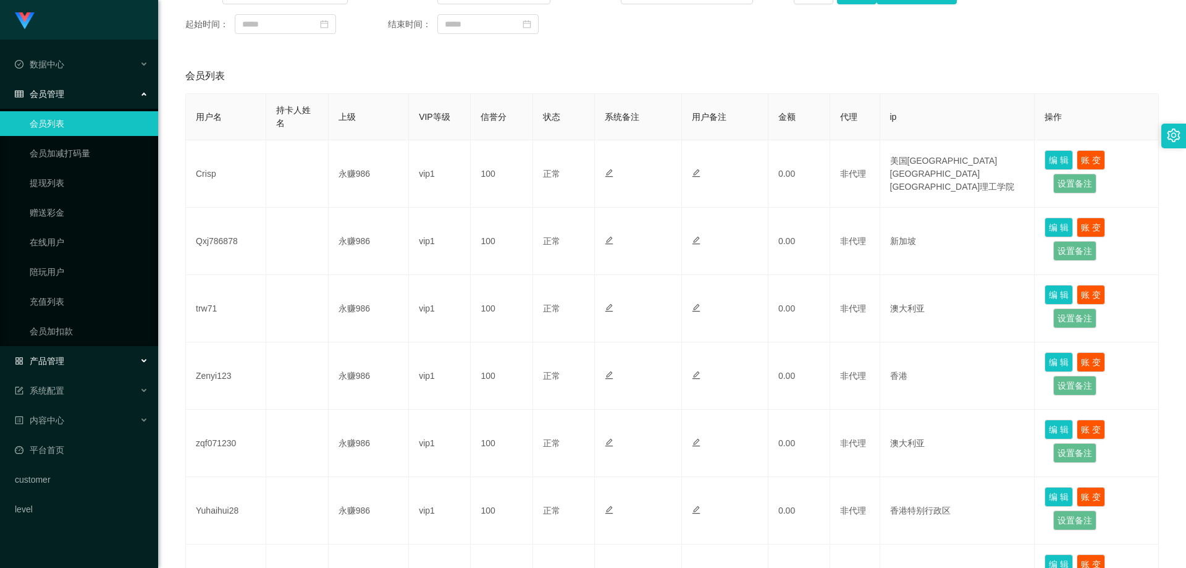
click at [75, 363] on div "产品管理" at bounding box center [79, 360] width 158 height 25
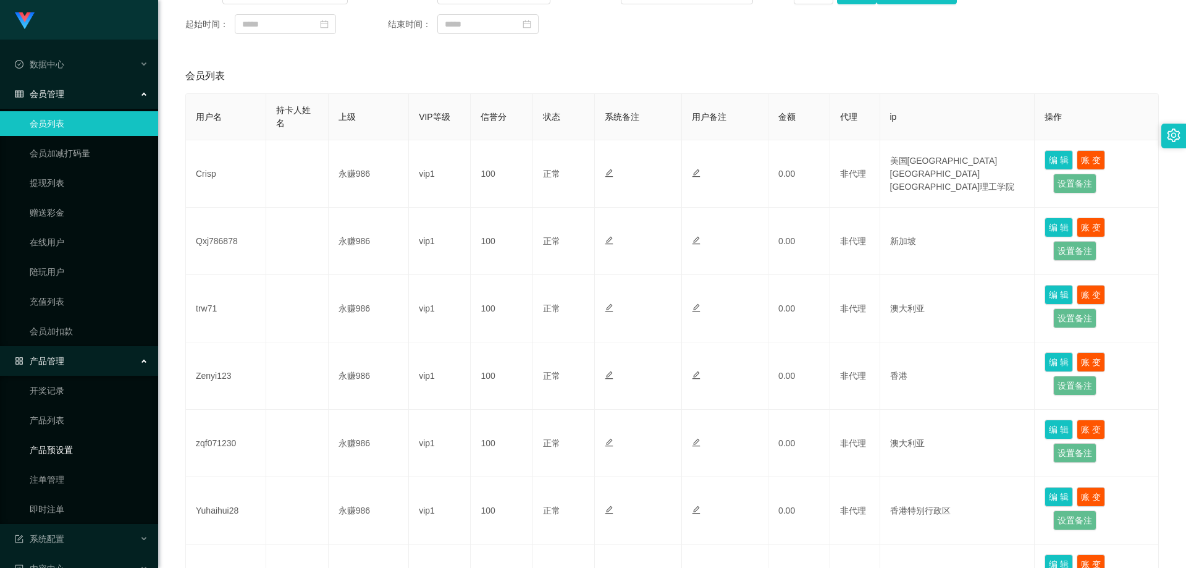
drag, startPoint x: 73, startPoint y: 444, endPoint x: 125, endPoint y: 397, distance: 70.0
click at [73, 445] on link "产品预设置" at bounding box center [89, 449] width 119 height 25
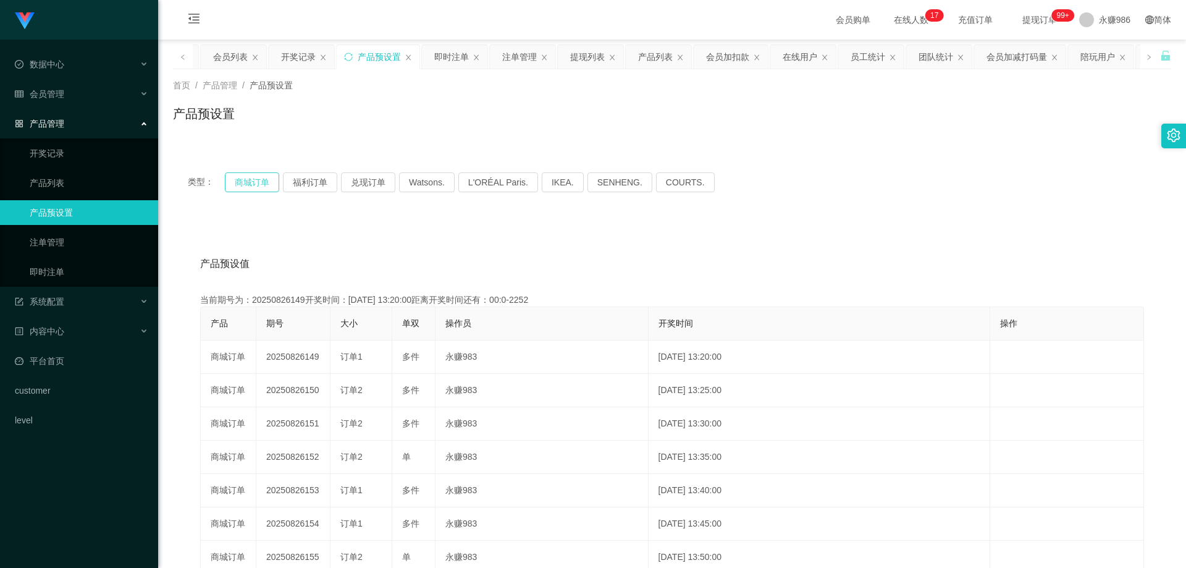
drag, startPoint x: 230, startPoint y: 182, endPoint x: 247, endPoint y: 182, distance: 16.7
click at [240, 182] on div "类型： 商城订单 福利订单 兑现订单 Watsons. L'ORÉAL Paris. IKEA. [GEOGRAPHIC_DATA]. COURTS." at bounding box center [672, 182] width 968 height 20
click at [247, 182] on button "商城订单" at bounding box center [252, 182] width 54 height 20
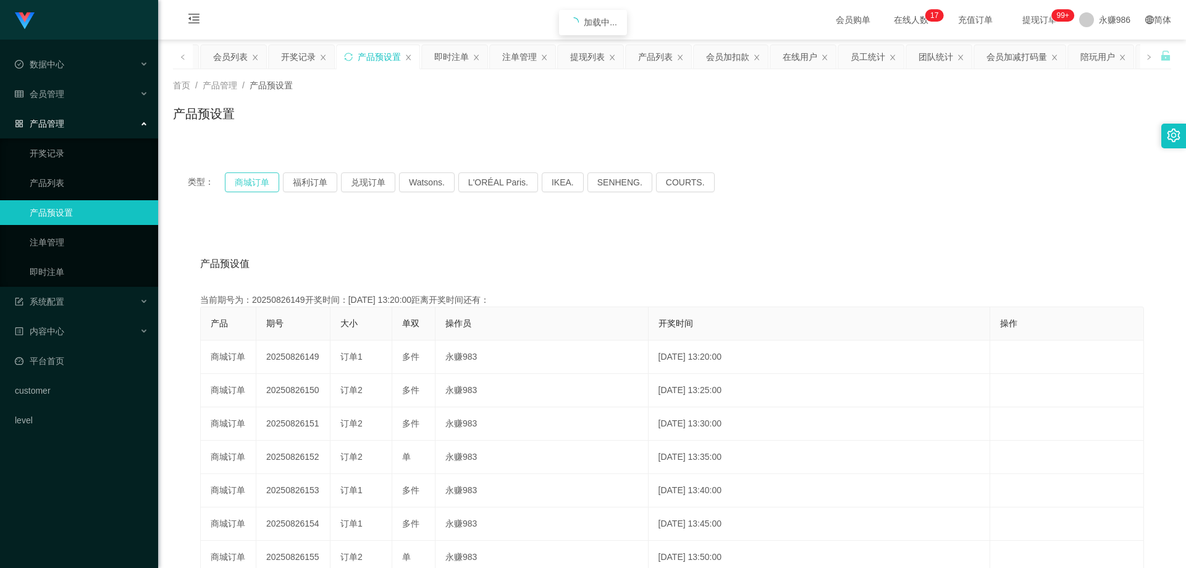
click at [247, 182] on button "商城订单" at bounding box center [252, 182] width 54 height 20
click at [314, 179] on button "福利订单" at bounding box center [310, 182] width 54 height 20
click at [70, 87] on div "会员管理" at bounding box center [79, 94] width 158 height 25
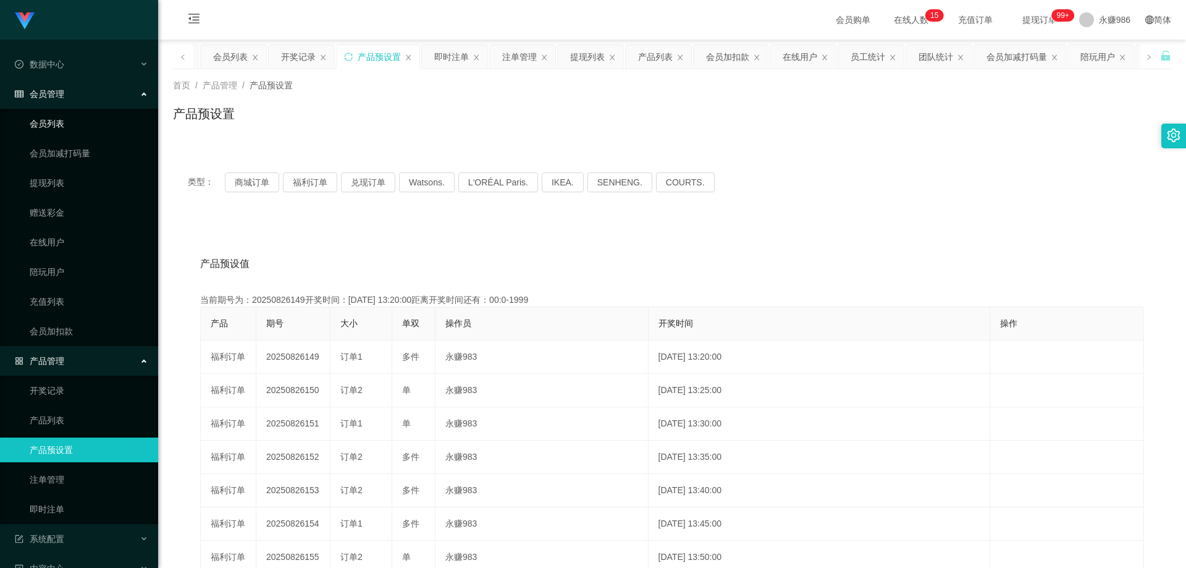
click at [56, 117] on link "会员列表" at bounding box center [89, 123] width 119 height 25
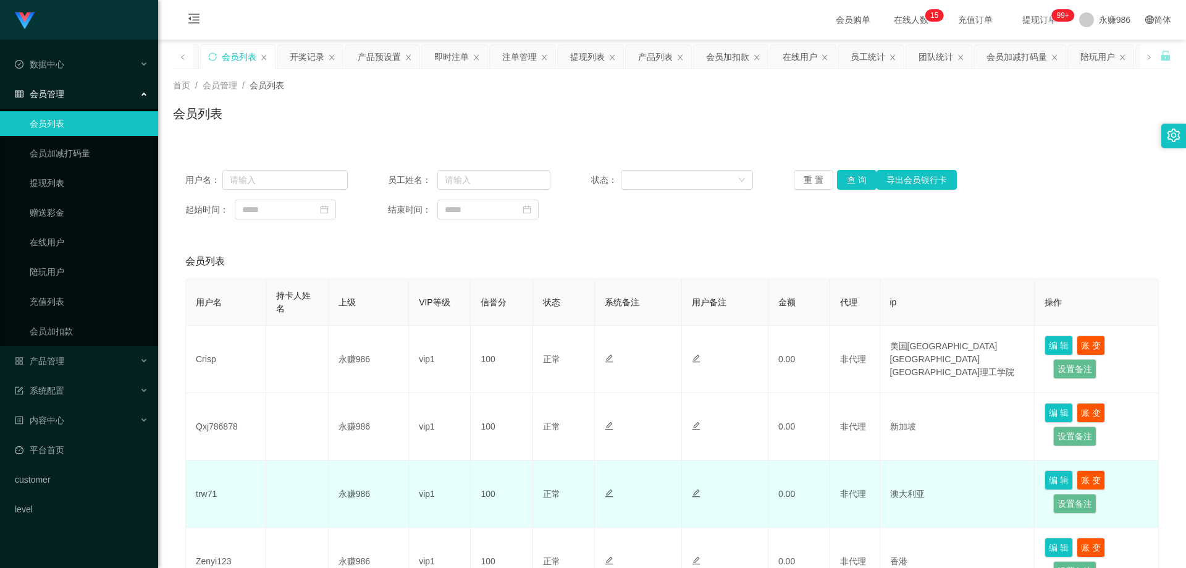
scroll to position [185, 0]
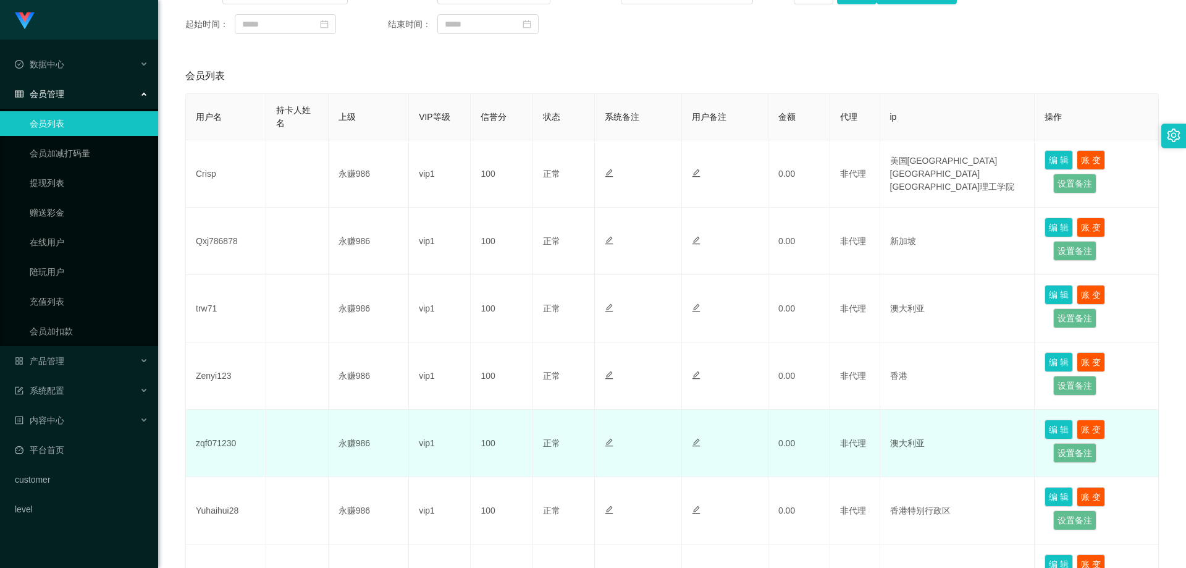
click at [219, 445] on td "zqf071230" at bounding box center [226, 442] width 80 height 67
copy td "zqf071230"
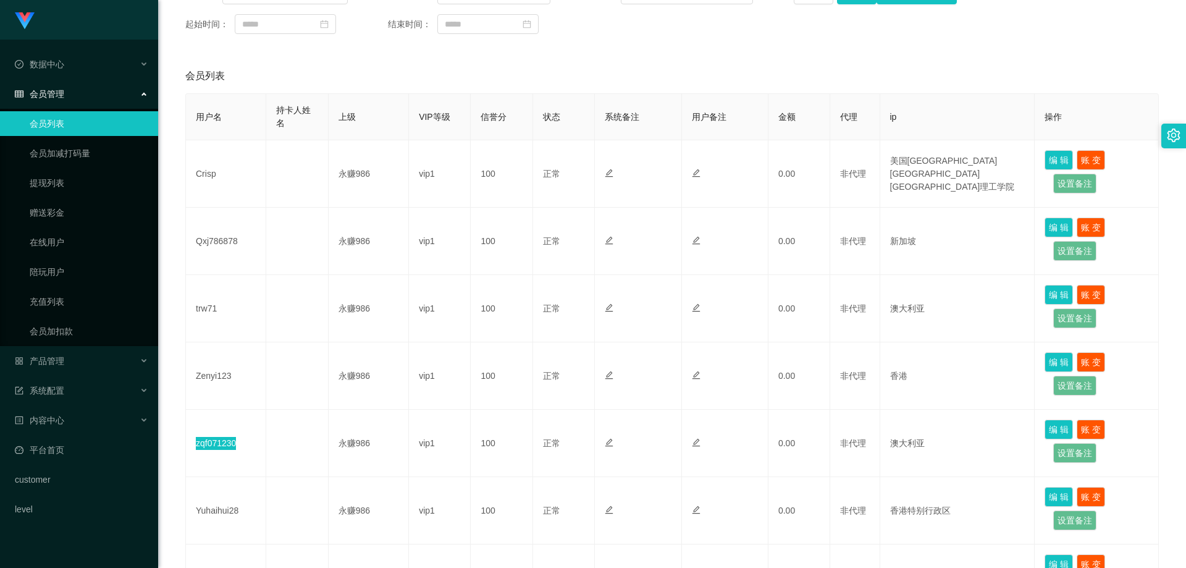
scroll to position [62, 0]
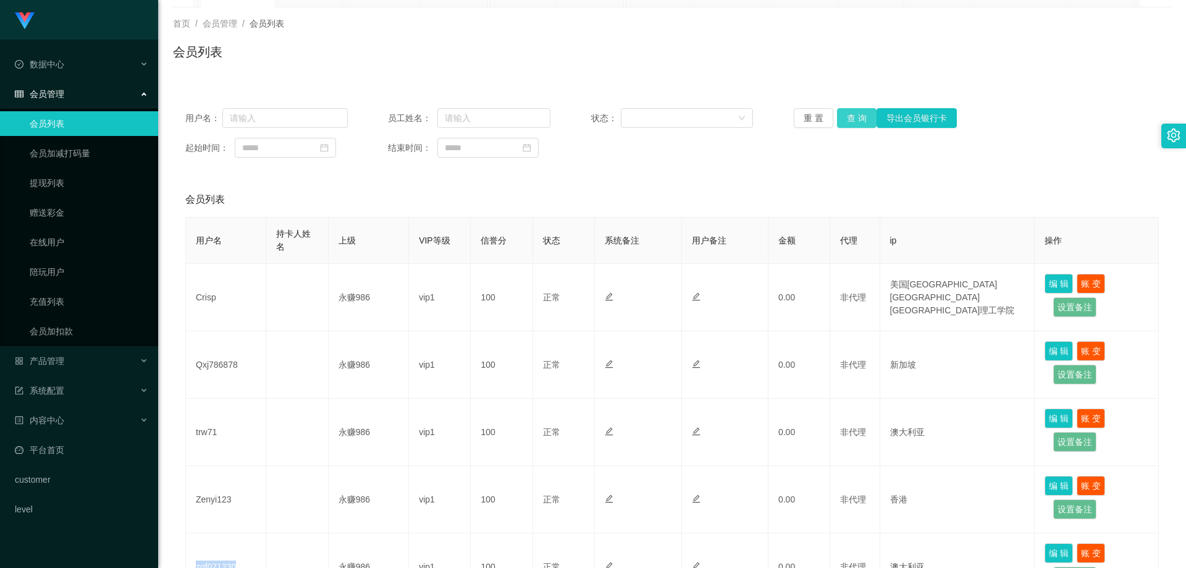
click at [854, 124] on button "查 询" at bounding box center [857, 118] width 40 height 20
click at [844, 113] on button "查 询" at bounding box center [857, 118] width 40 height 20
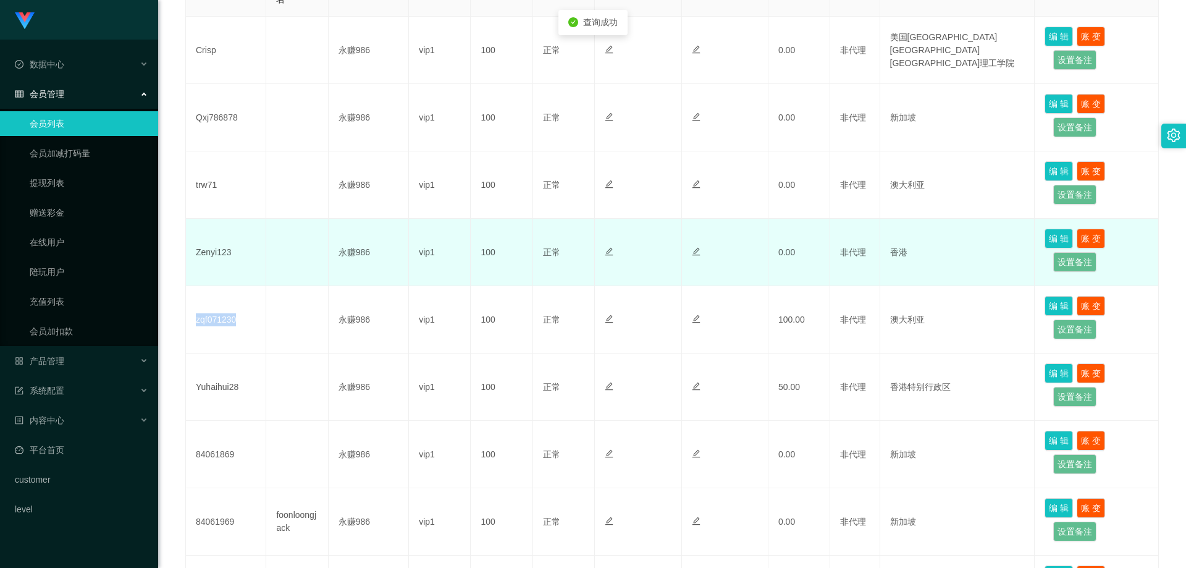
scroll to position [247, 0]
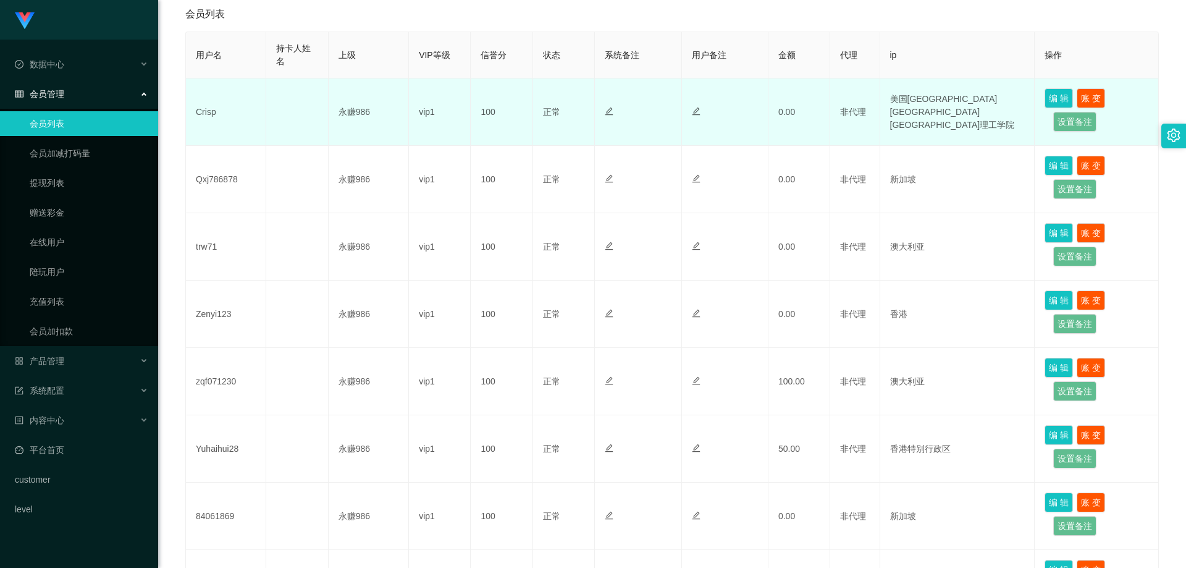
click at [206, 114] on td "Crisp" at bounding box center [226, 111] width 80 height 67
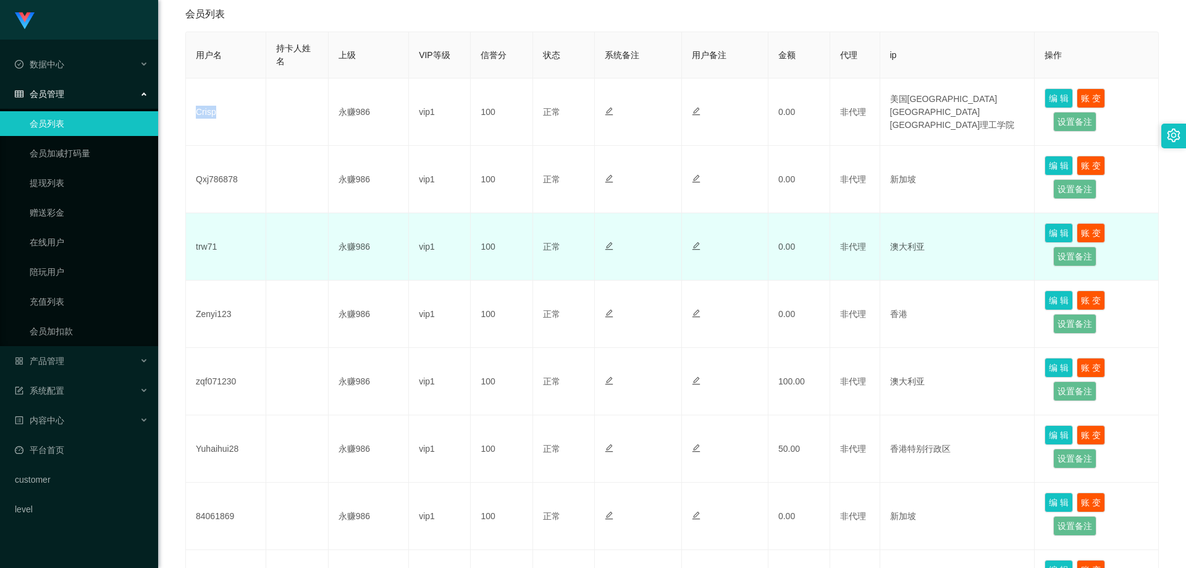
copy td "Crisp"
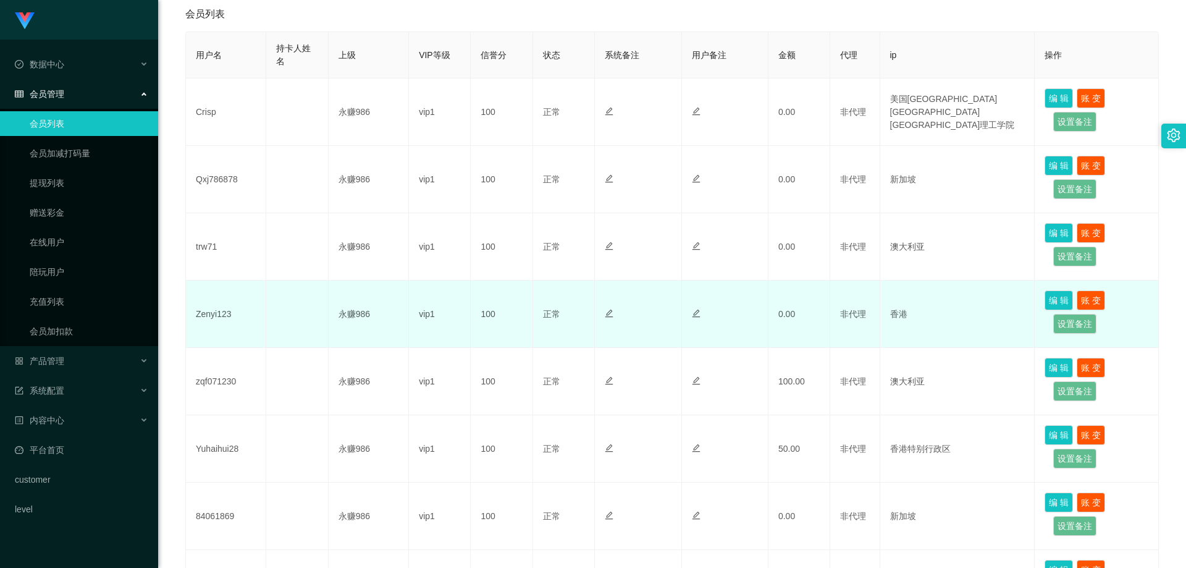
click at [219, 306] on td "Zenyi123" at bounding box center [226, 313] width 80 height 67
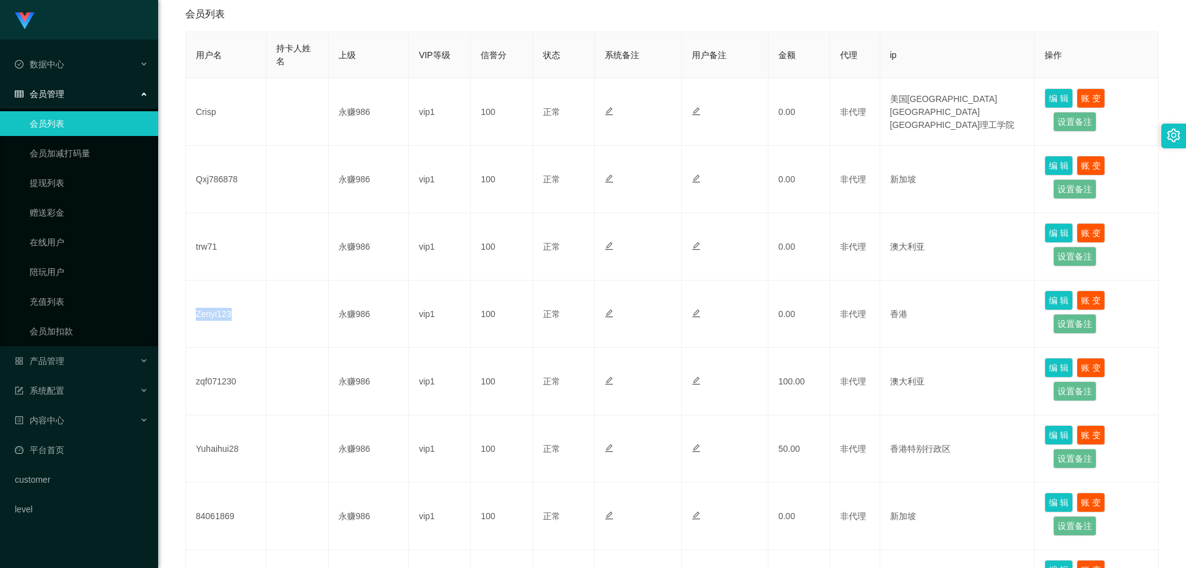
copy td "Zenyi123"
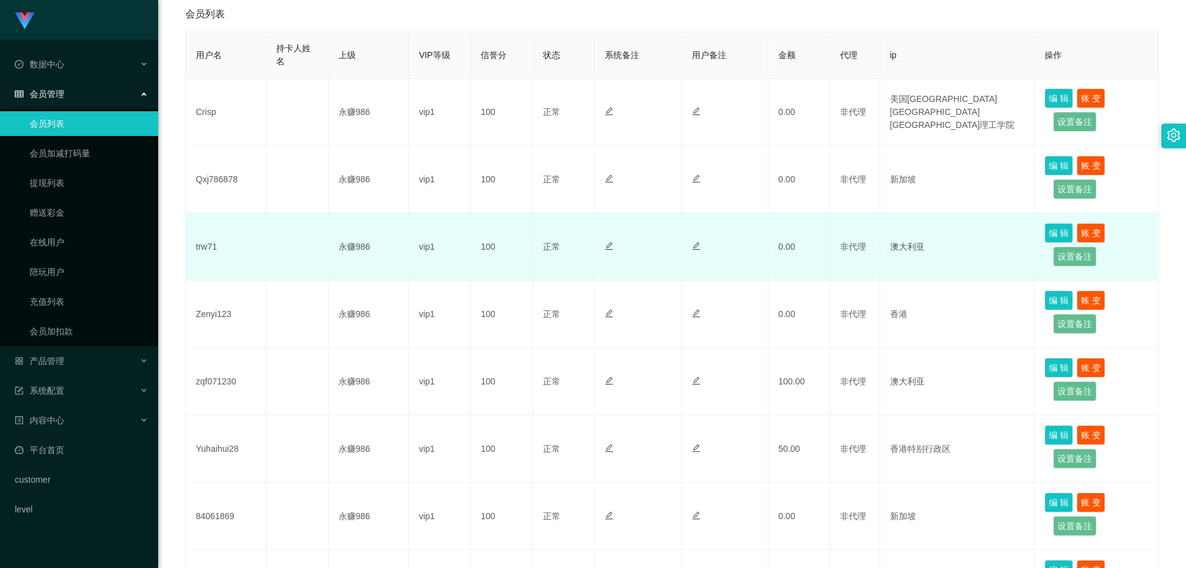
click at [203, 254] on td "trw71" at bounding box center [226, 246] width 80 height 67
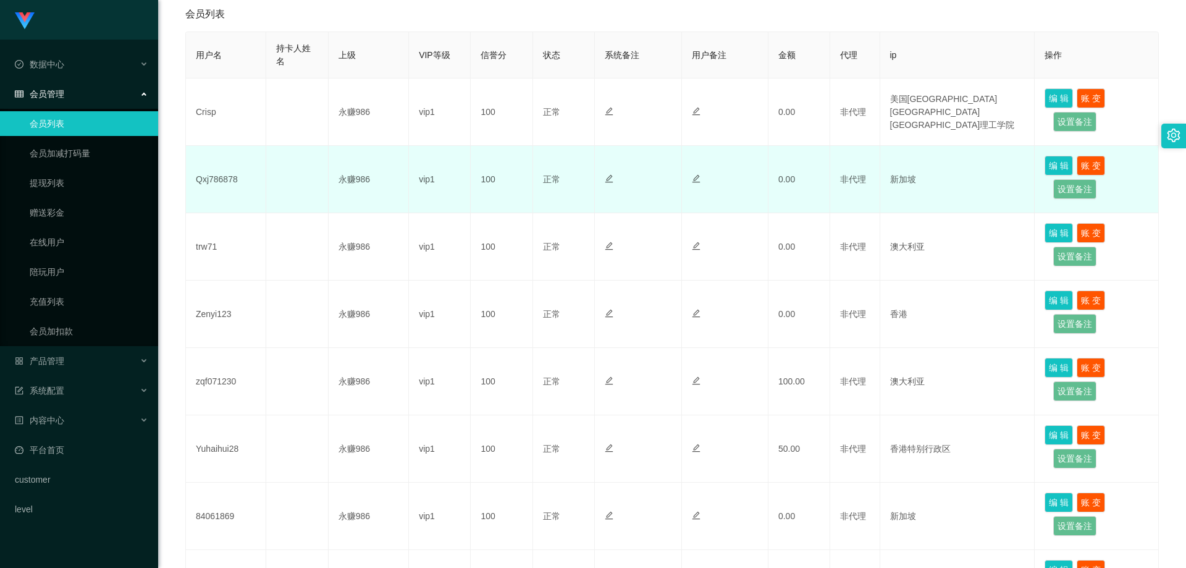
click at [216, 180] on td "Qxj786878" at bounding box center [226, 179] width 80 height 67
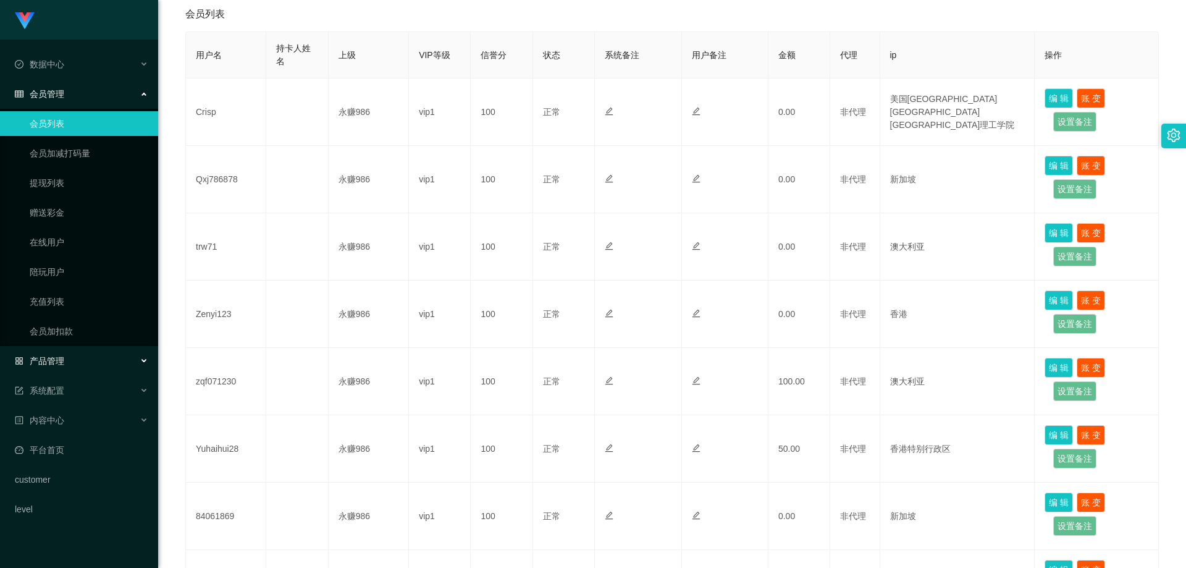
click at [88, 356] on div "产品管理" at bounding box center [79, 360] width 158 height 25
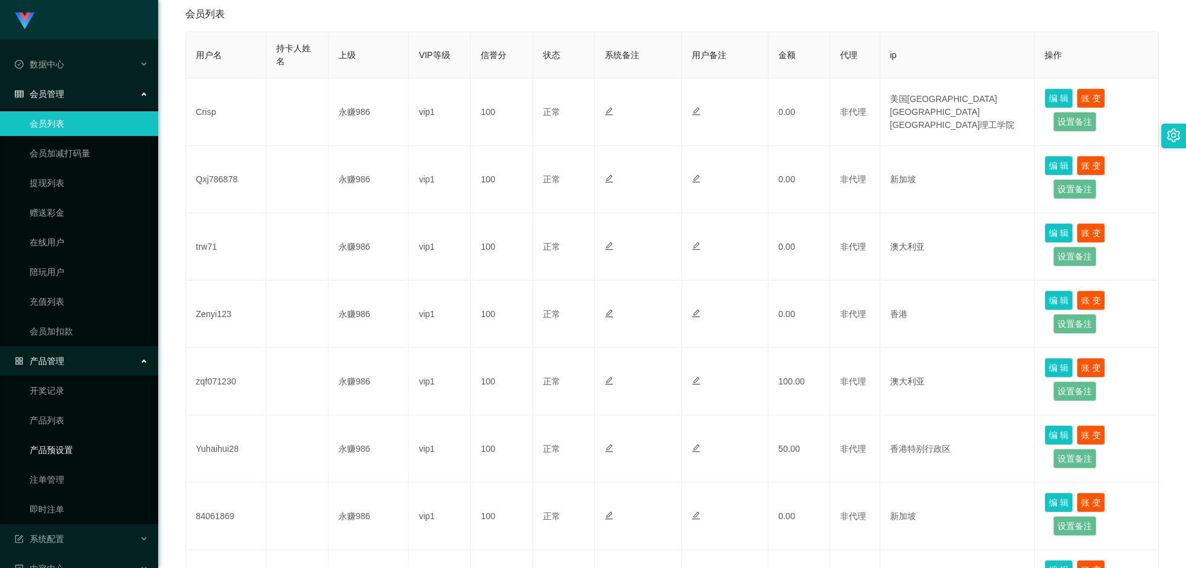
click at [65, 447] on link "产品预设置" at bounding box center [89, 449] width 119 height 25
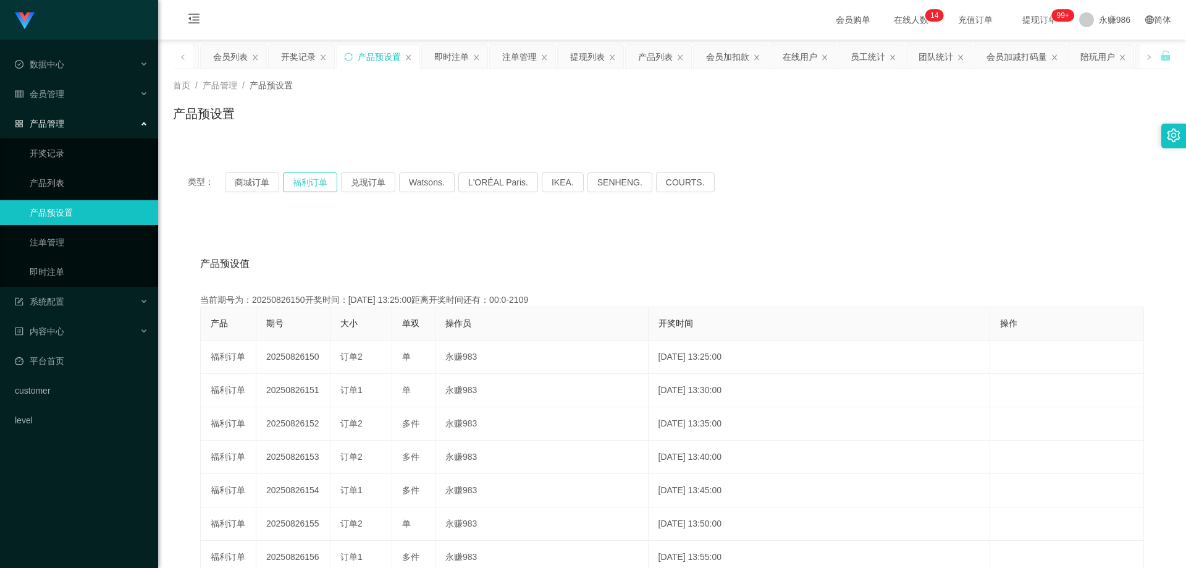
click at [309, 185] on button "福利订单" at bounding box center [310, 182] width 54 height 20
click at [50, 91] on span "会员管理" at bounding box center [39, 94] width 49 height 10
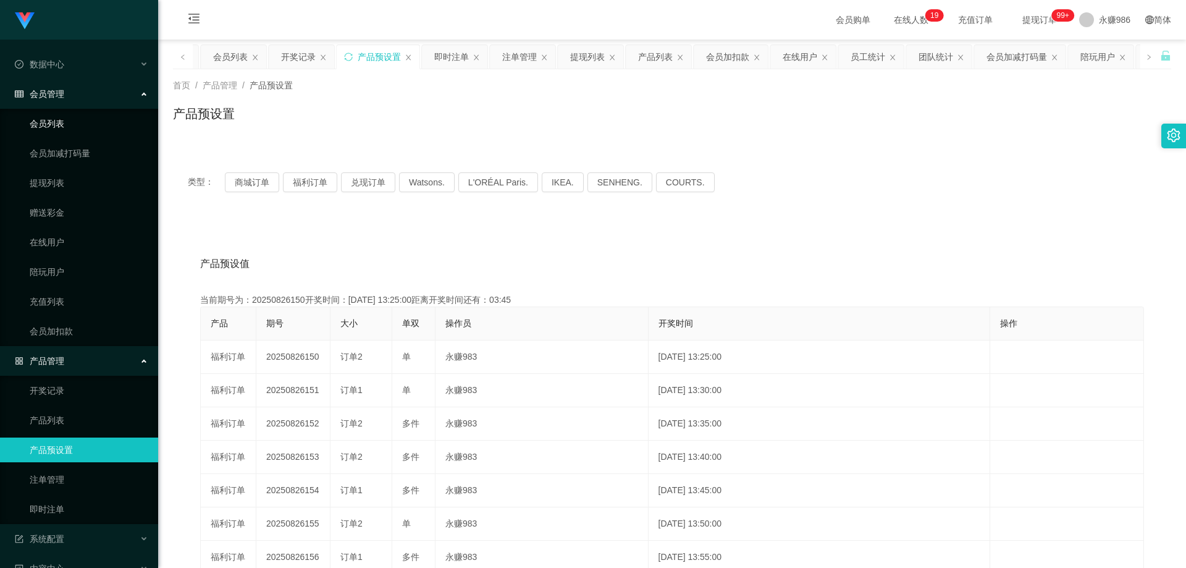
click at [60, 113] on link "会员列表" at bounding box center [89, 123] width 119 height 25
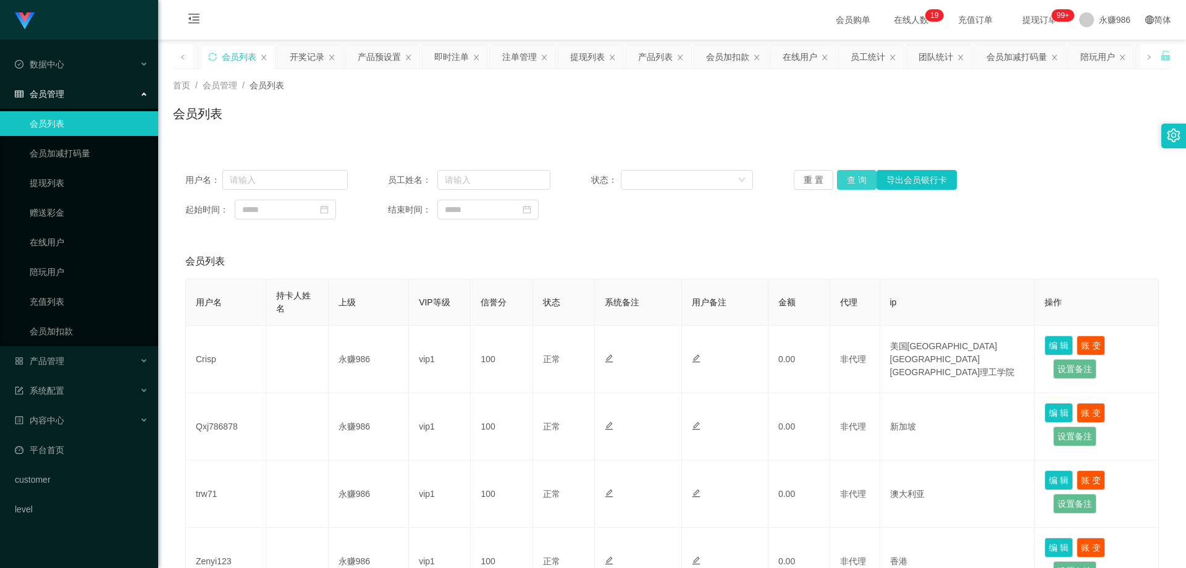
click at [847, 177] on button "查 询" at bounding box center [857, 180] width 40 height 20
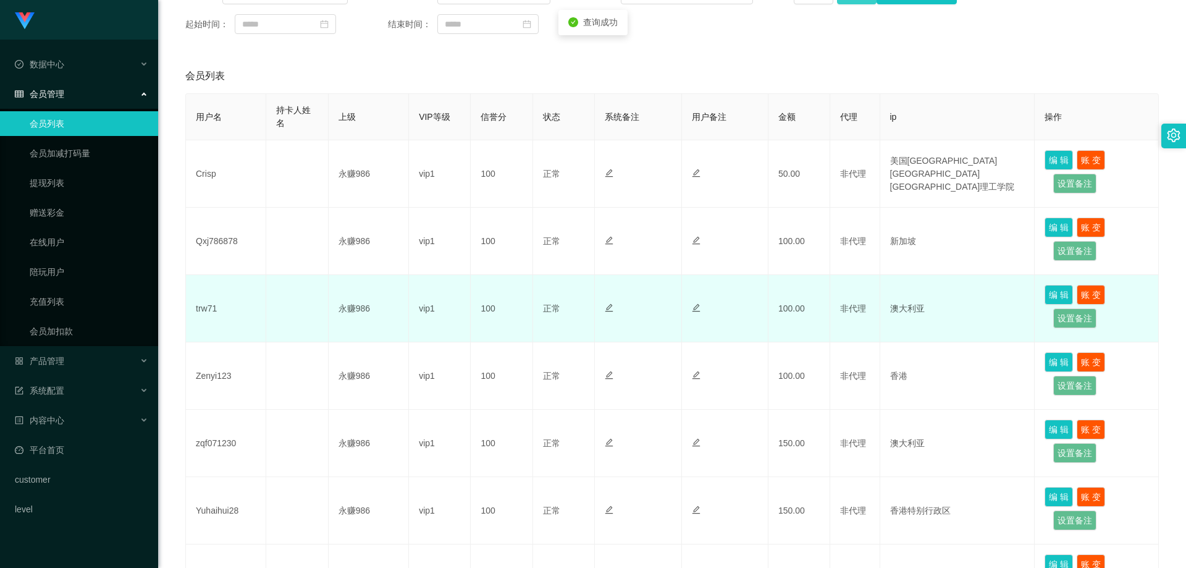
scroll to position [247, 0]
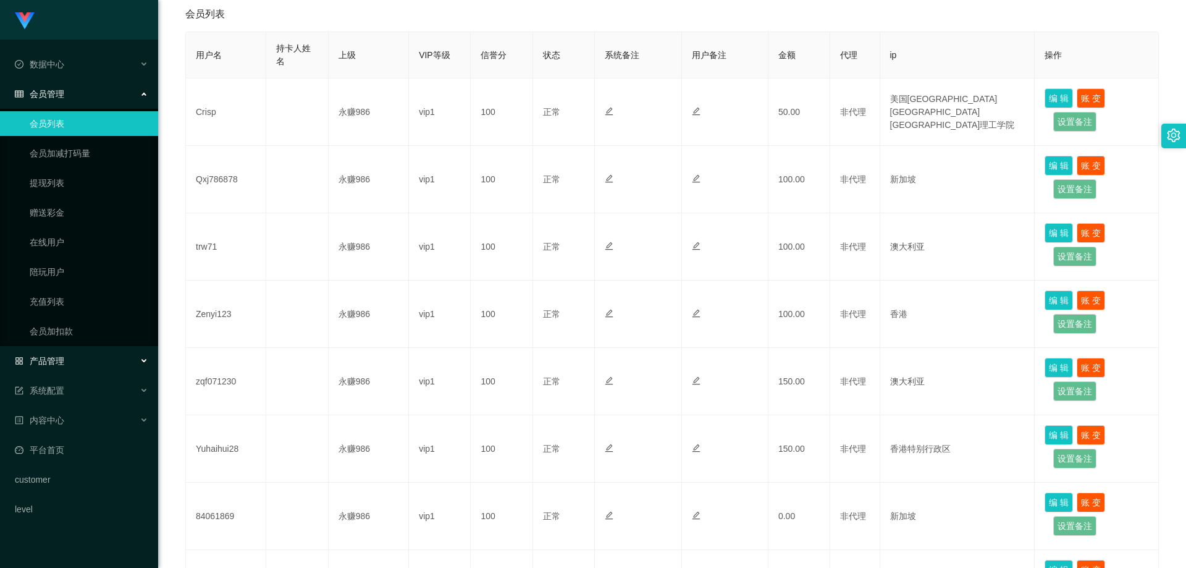
click at [82, 362] on div "产品管理" at bounding box center [79, 360] width 158 height 25
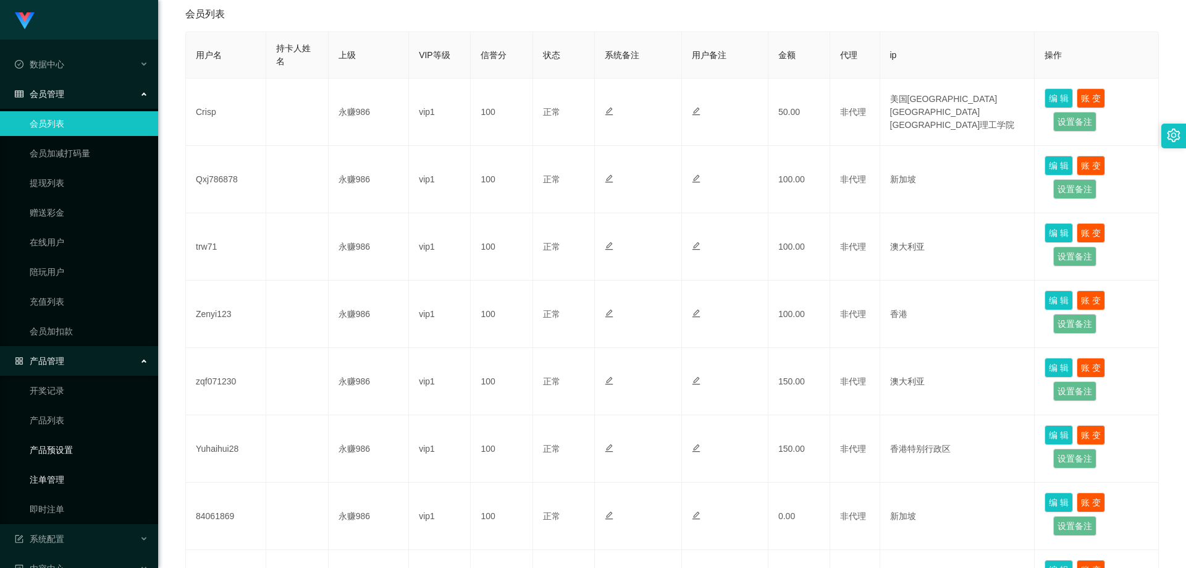
scroll to position [62, 0]
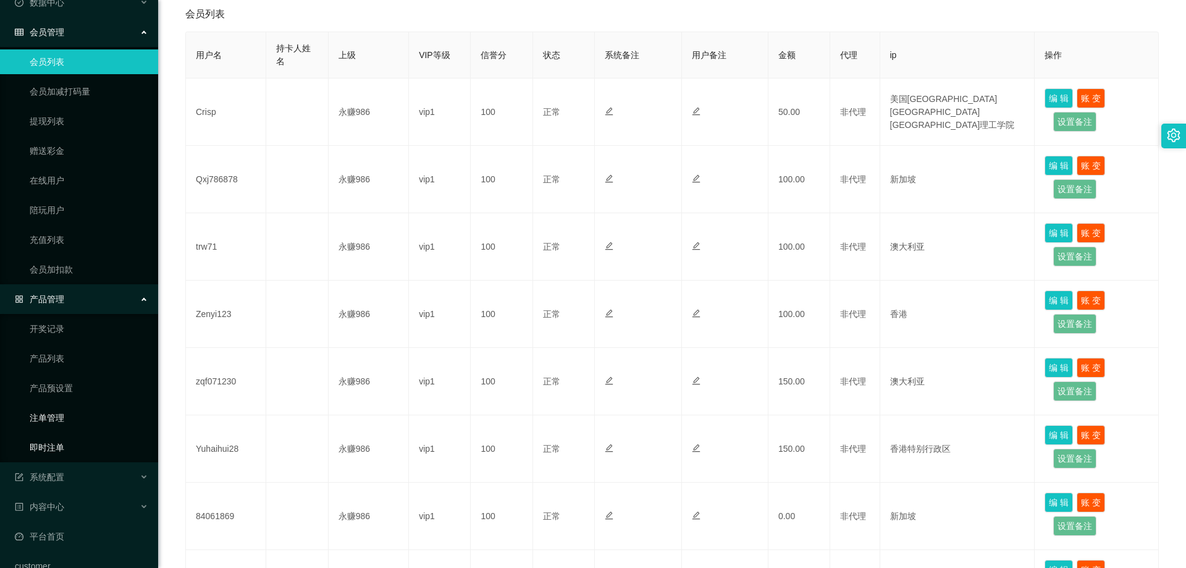
click at [85, 442] on link "即时注单" at bounding box center [89, 447] width 119 height 25
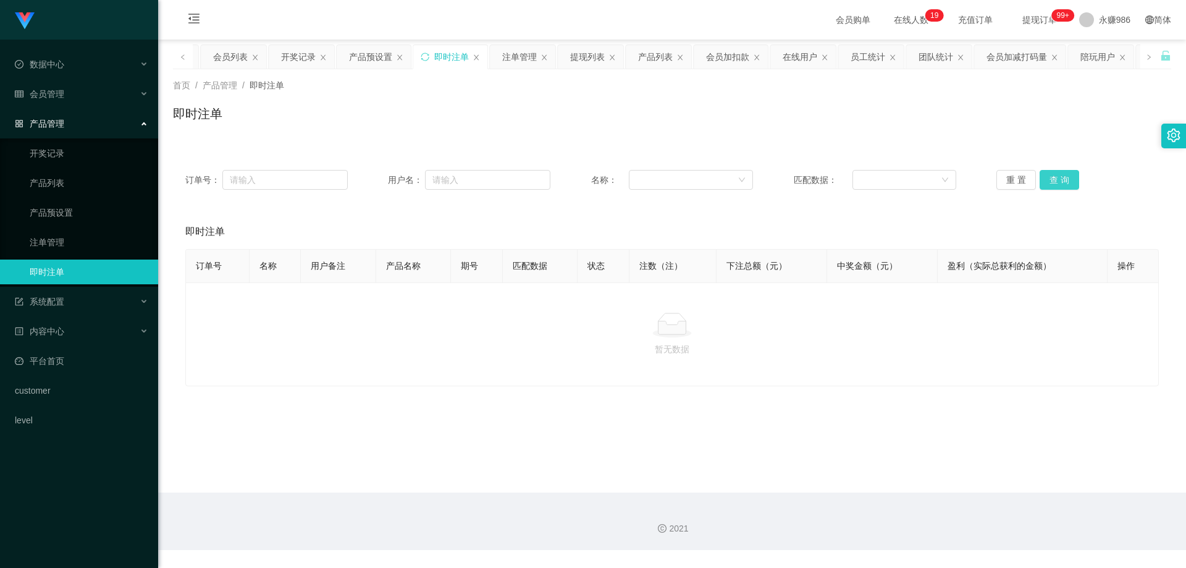
click at [1053, 175] on button "查 询" at bounding box center [1059, 180] width 40 height 20
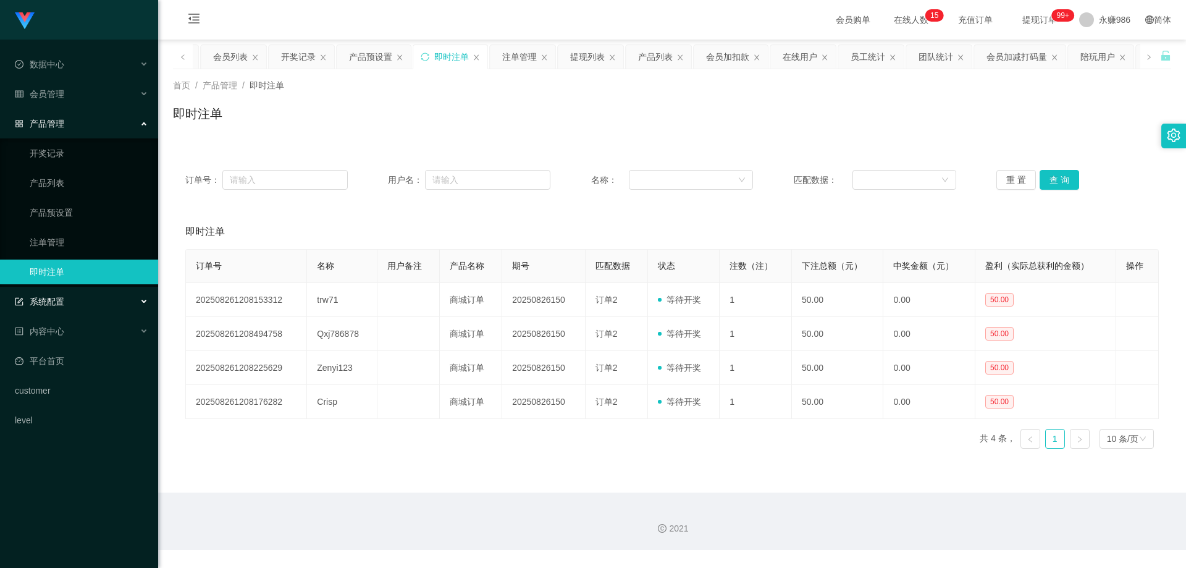
click at [88, 298] on div "系统配置" at bounding box center [79, 301] width 158 height 25
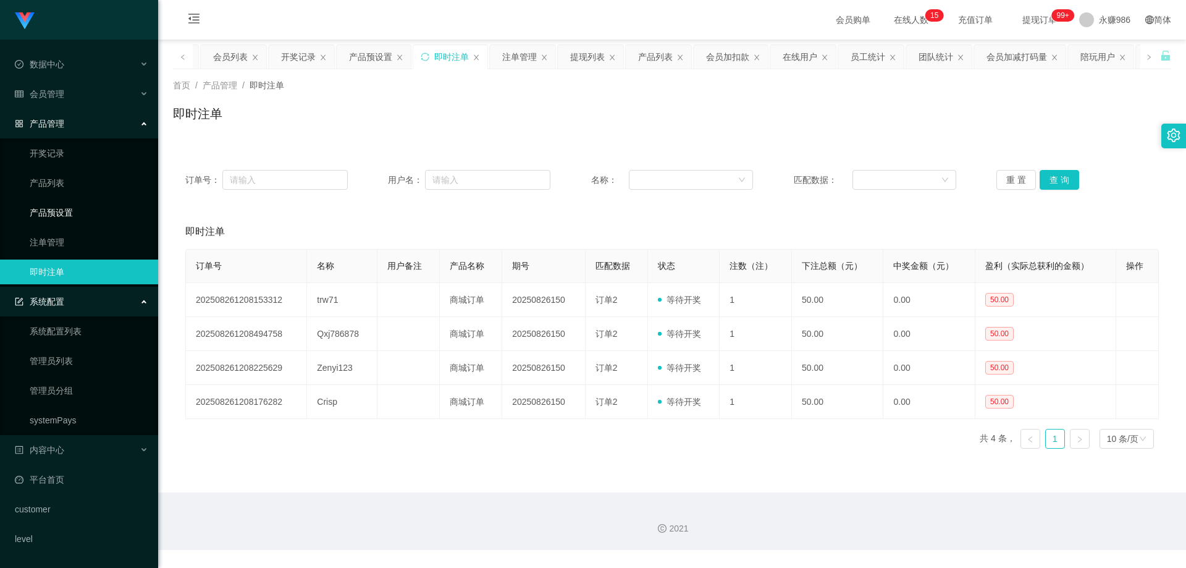
click at [67, 222] on link "产品预设置" at bounding box center [89, 212] width 119 height 25
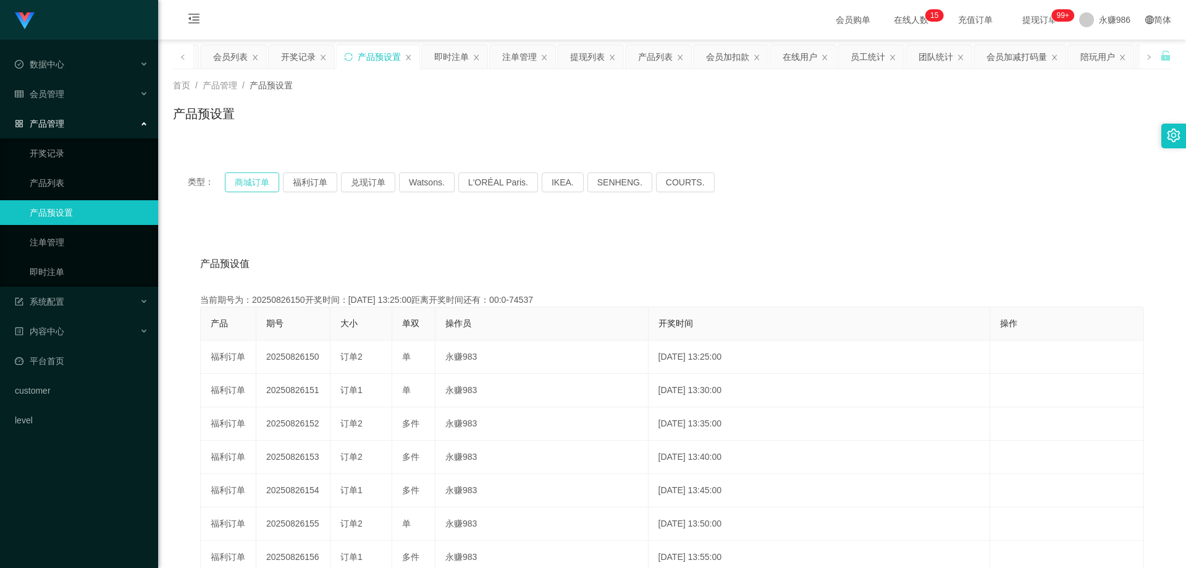
click at [268, 183] on button "商城订单" at bounding box center [252, 182] width 54 height 20
click at [71, 94] on div "会员管理" at bounding box center [79, 94] width 158 height 25
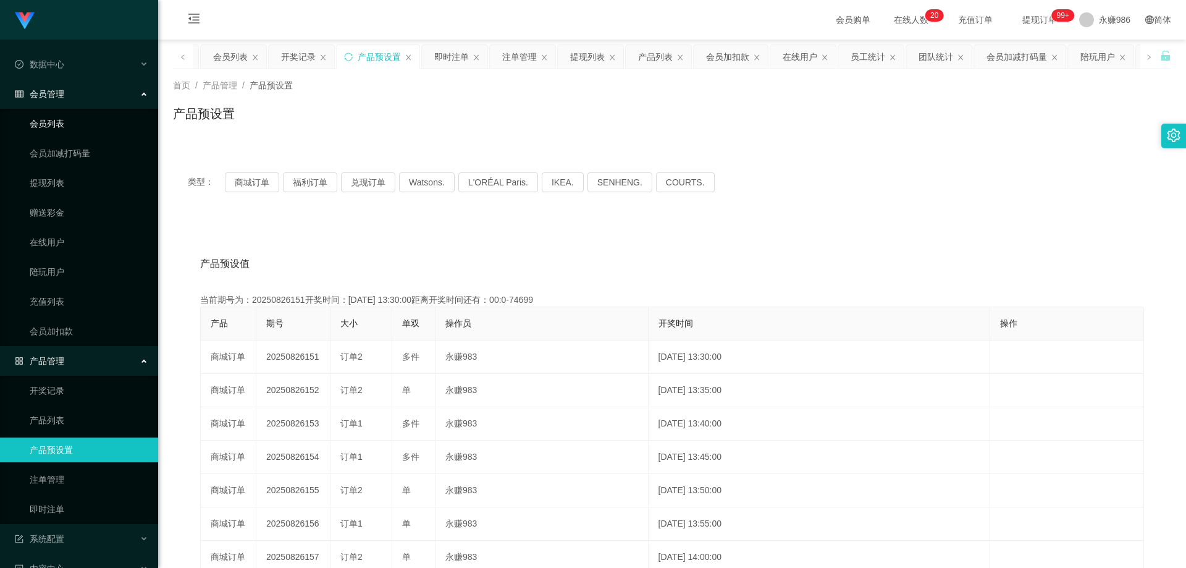
click at [73, 135] on link "会员列表" at bounding box center [89, 123] width 119 height 25
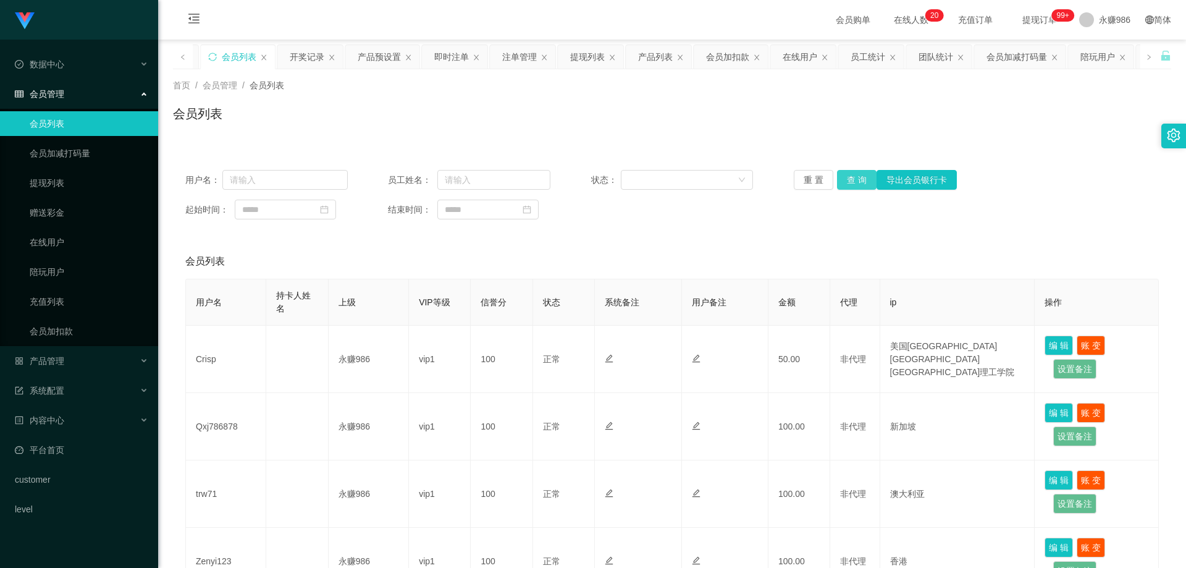
click at [837, 177] on button "查 询" at bounding box center [857, 180] width 40 height 20
click at [840, 178] on button "查 询" at bounding box center [857, 180] width 40 height 20
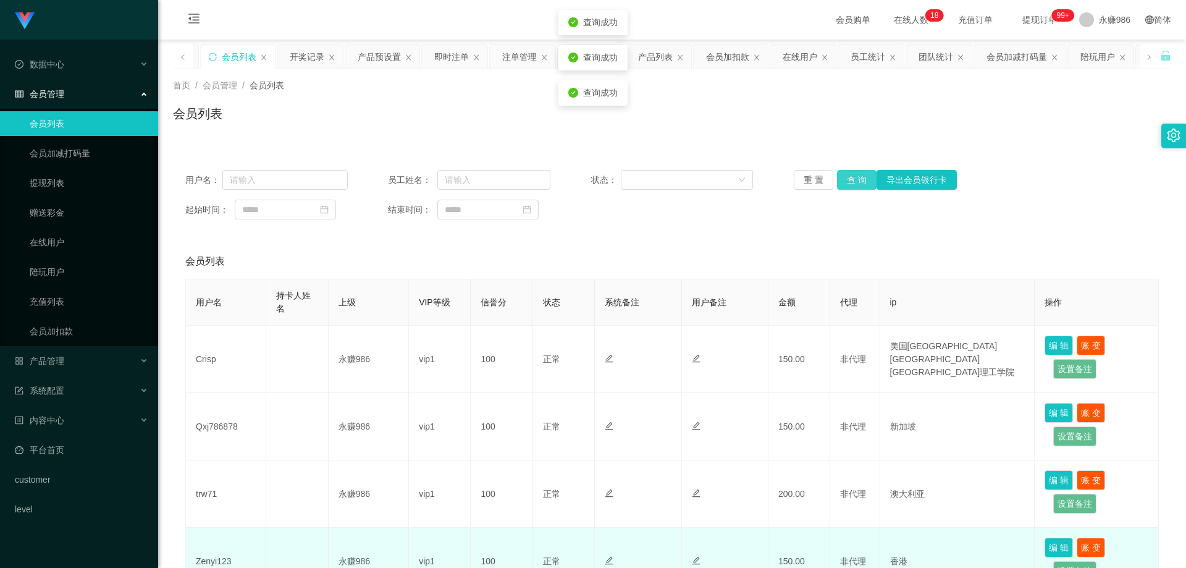
scroll to position [185, 0]
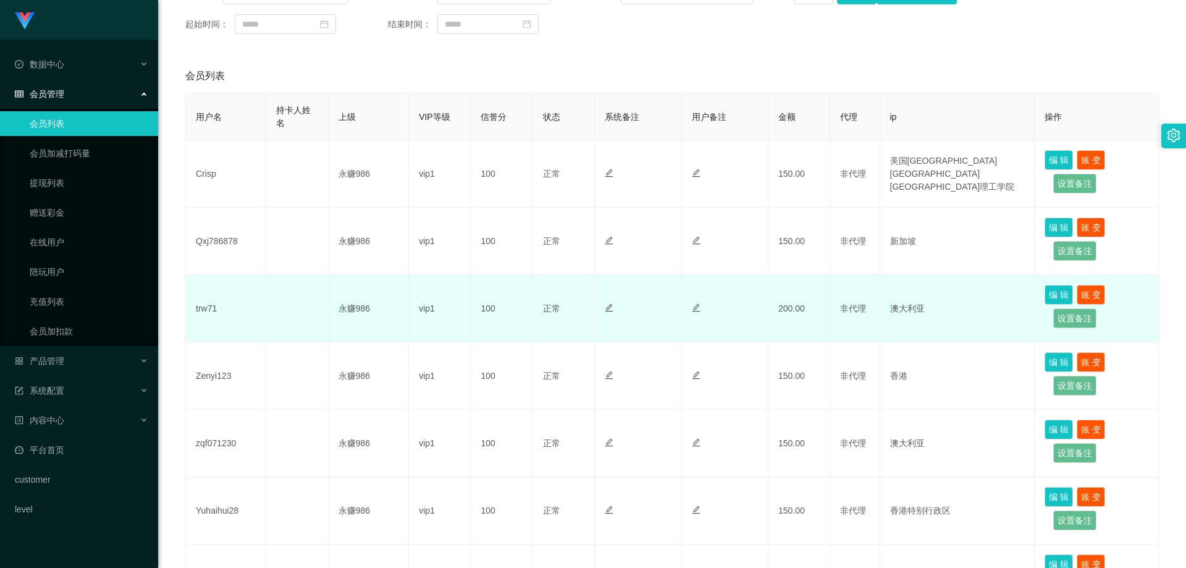
click at [210, 296] on td "trw71" at bounding box center [226, 308] width 80 height 67
click at [202, 308] on td "trw71" at bounding box center [226, 308] width 80 height 67
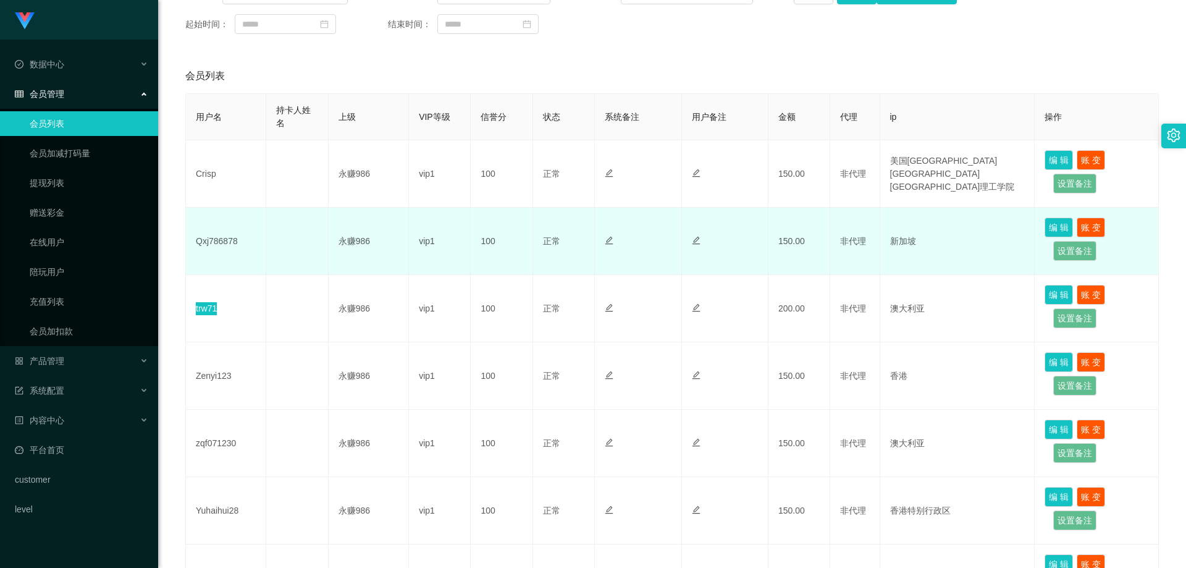
scroll to position [124, 0]
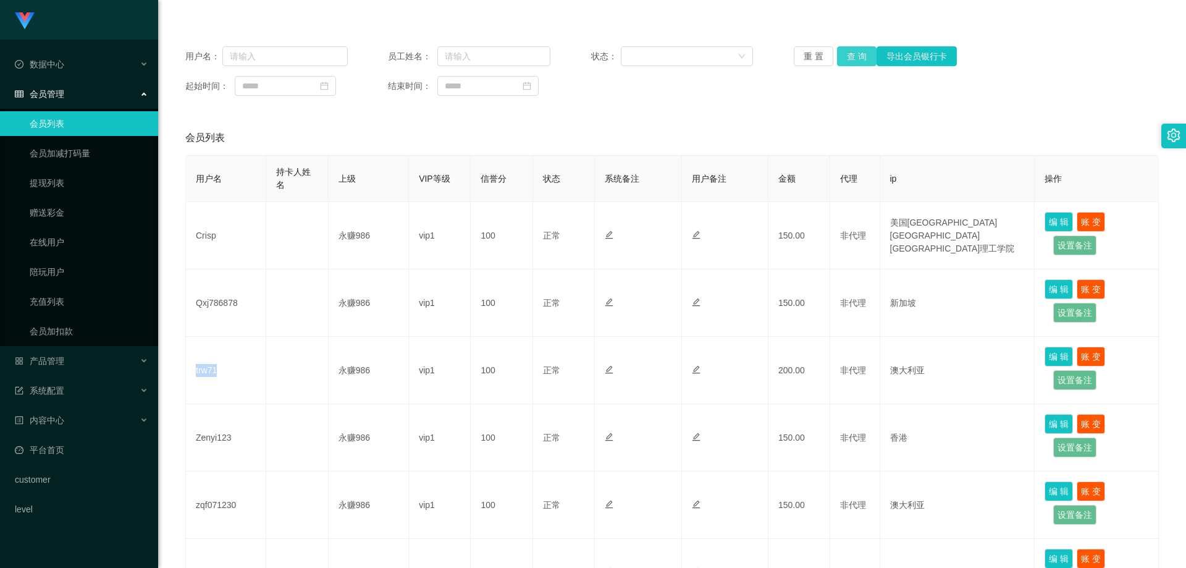
click at [861, 51] on button "查 询" at bounding box center [857, 56] width 40 height 20
click at [852, 55] on button "查 询" at bounding box center [857, 56] width 40 height 20
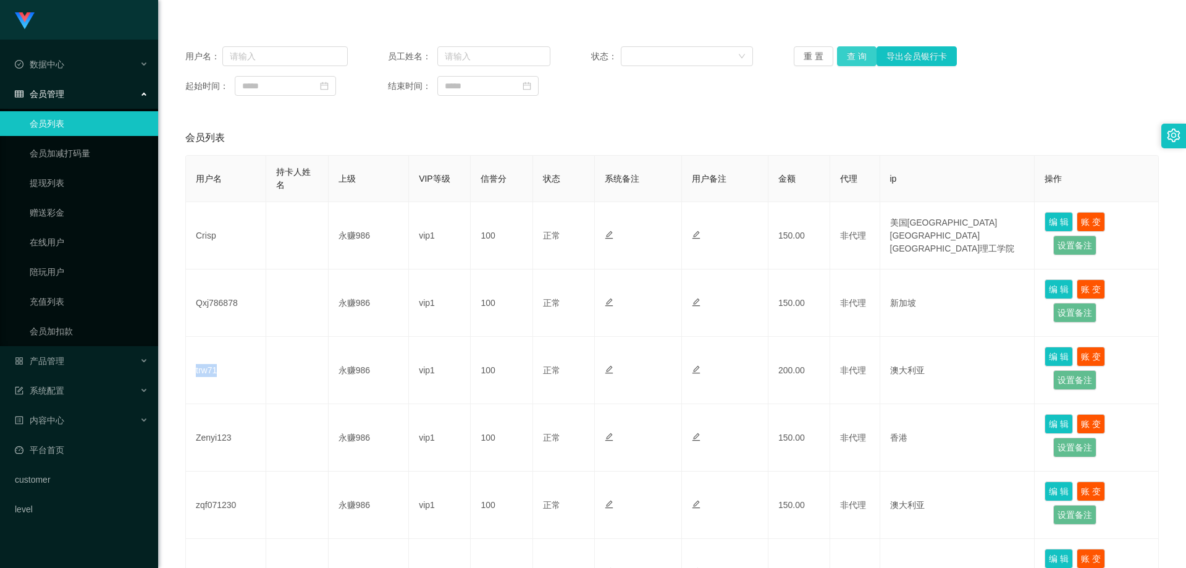
click at [845, 64] on button "查 询" at bounding box center [857, 56] width 40 height 20
click at [857, 55] on button "查 询" at bounding box center [857, 56] width 40 height 20
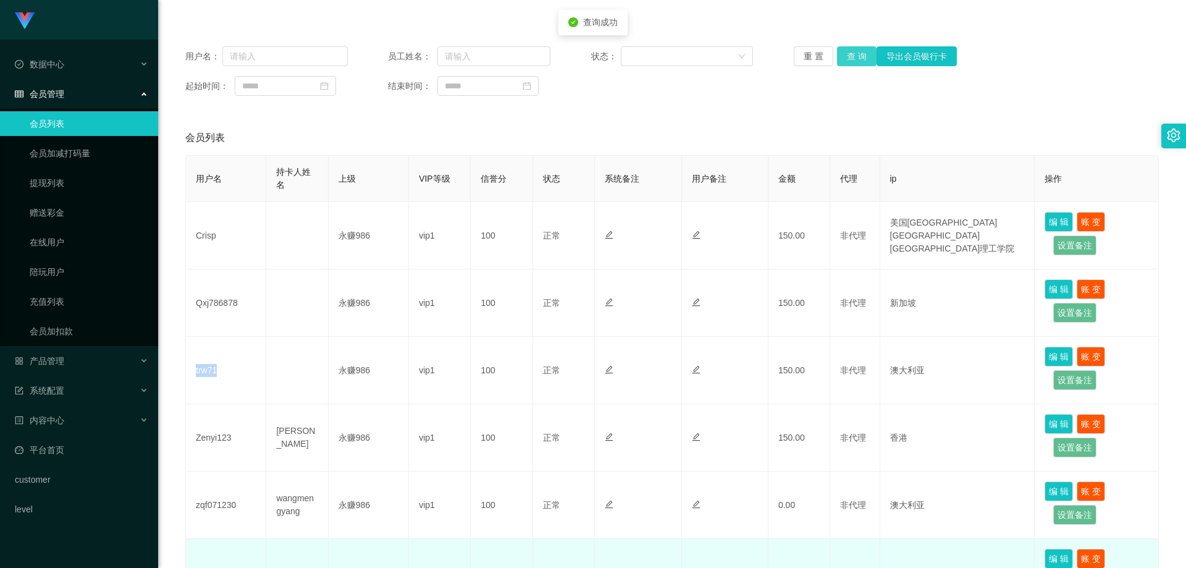
scroll to position [371, 0]
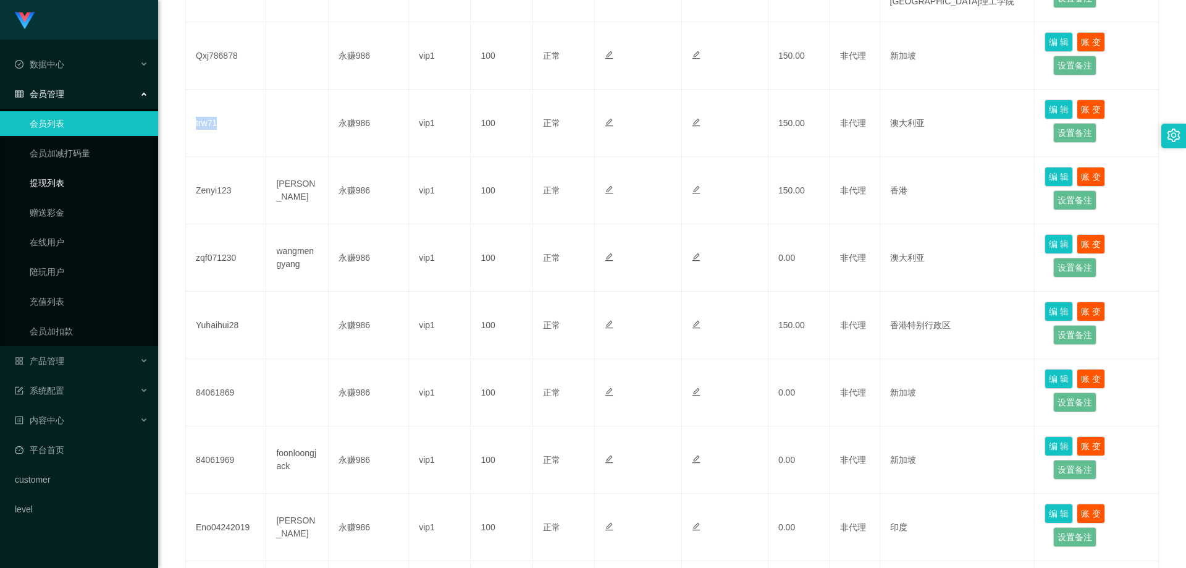
click at [64, 186] on link "提现列表" at bounding box center [89, 182] width 119 height 25
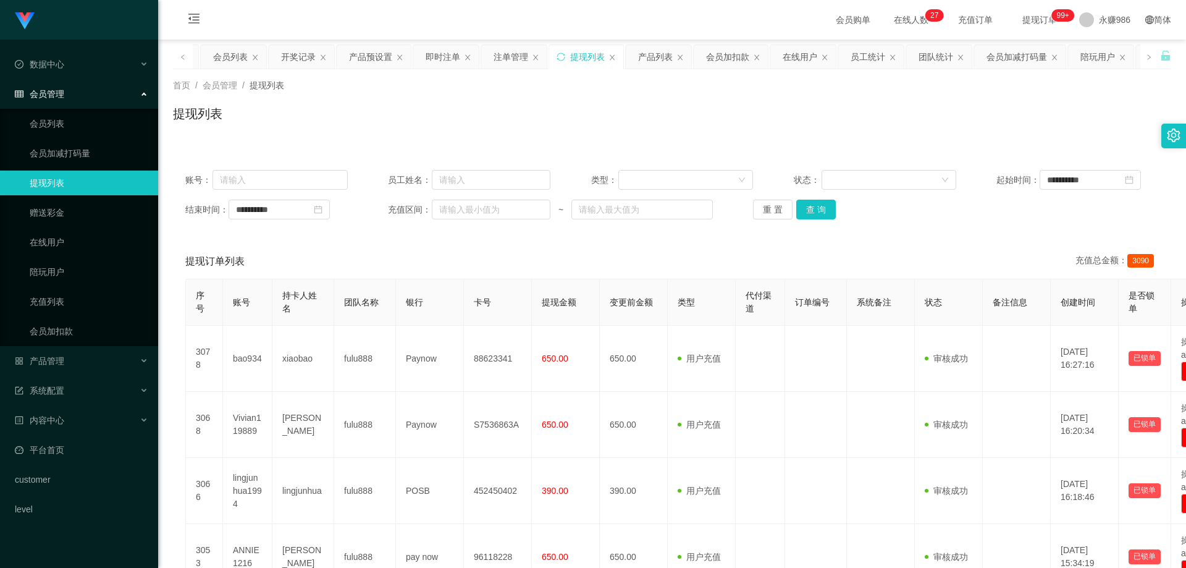
click at [838, 204] on div "重 置 查 询" at bounding box center [834, 209] width 162 height 20
click at [827, 207] on button "查 询" at bounding box center [816, 209] width 40 height 20
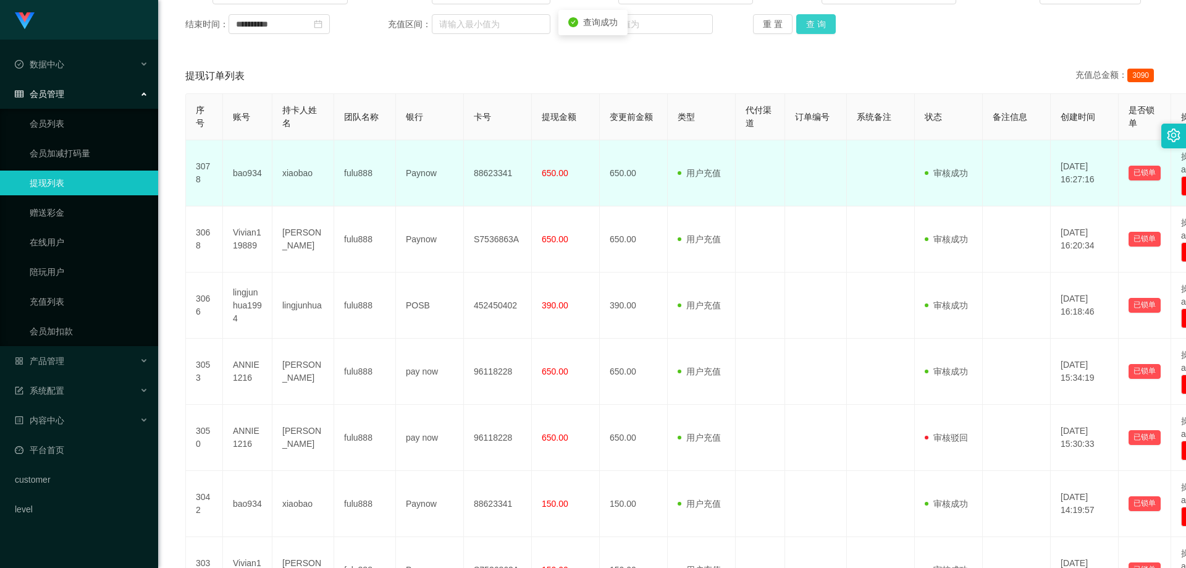
scroll to position [62, 0]
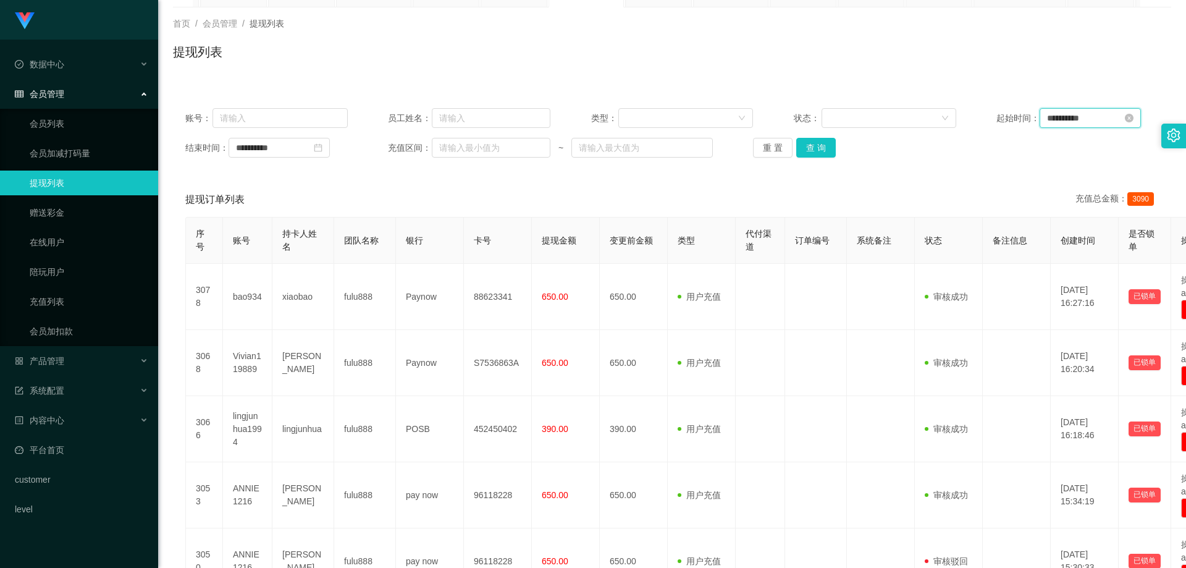
click at [1055, 121] on input "**********" at bounding box center [1089, 118] width 101 height 20
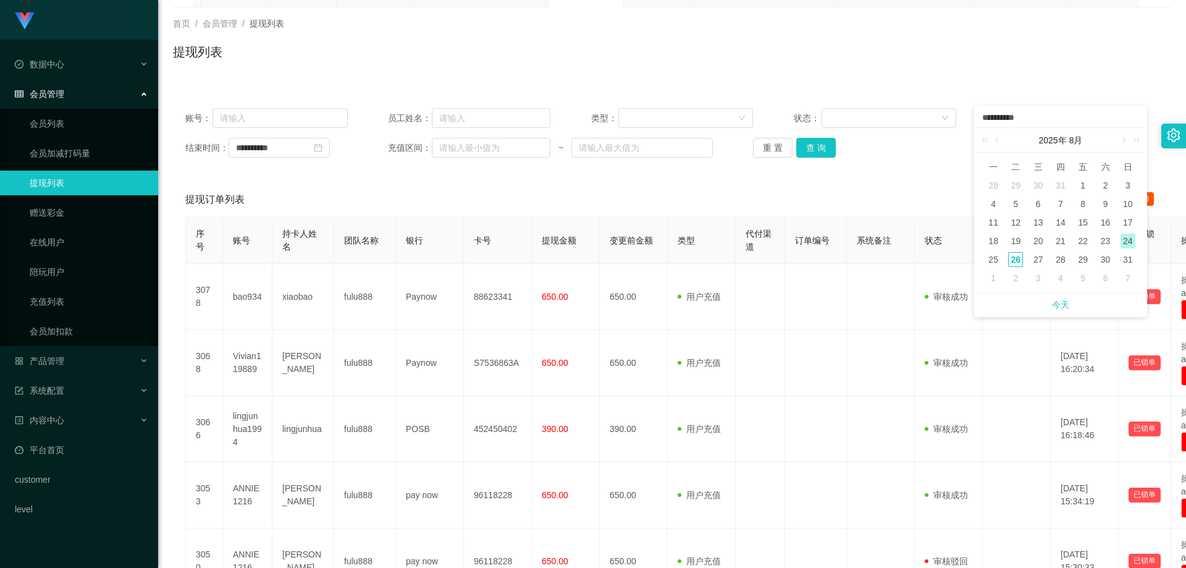
click at [1016, 259] on div "26" at bounding box center [1015, 259] width 15 height 15
type input "**********"
click at [1016, 260] on th "备注信息" at bounding box center [1016, 240] width 68 height 46
click at [815, 156] on button "查 询" at bounding box center [816, 148] width 40 height 20
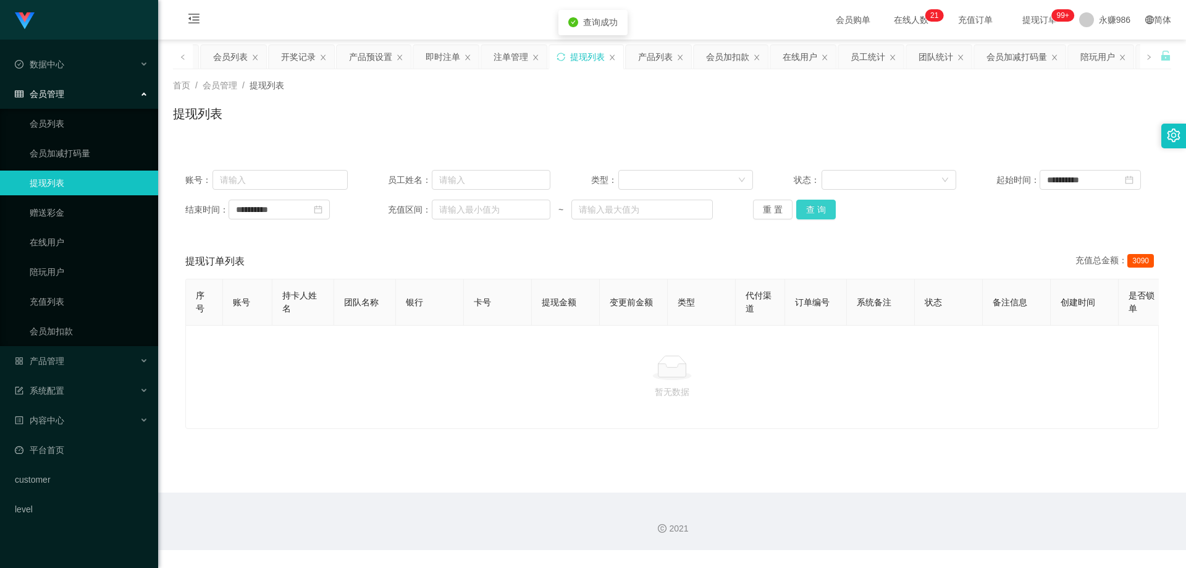
scroll to position [0, 0]
click at [264, 223] on div "**********" at bounding box center [672, 194] width 998 height 74
click at [290, 217] on input "**********" at bounding box center [278, 209] width 101 height 20
click at [290, 217] on div "**********" at bounding box center [315, 208] width 172 height 21
drag, startPoint x: 378, startPoint y: 218, endPoint x: 386, endPoint y: 209, distance: 11.8
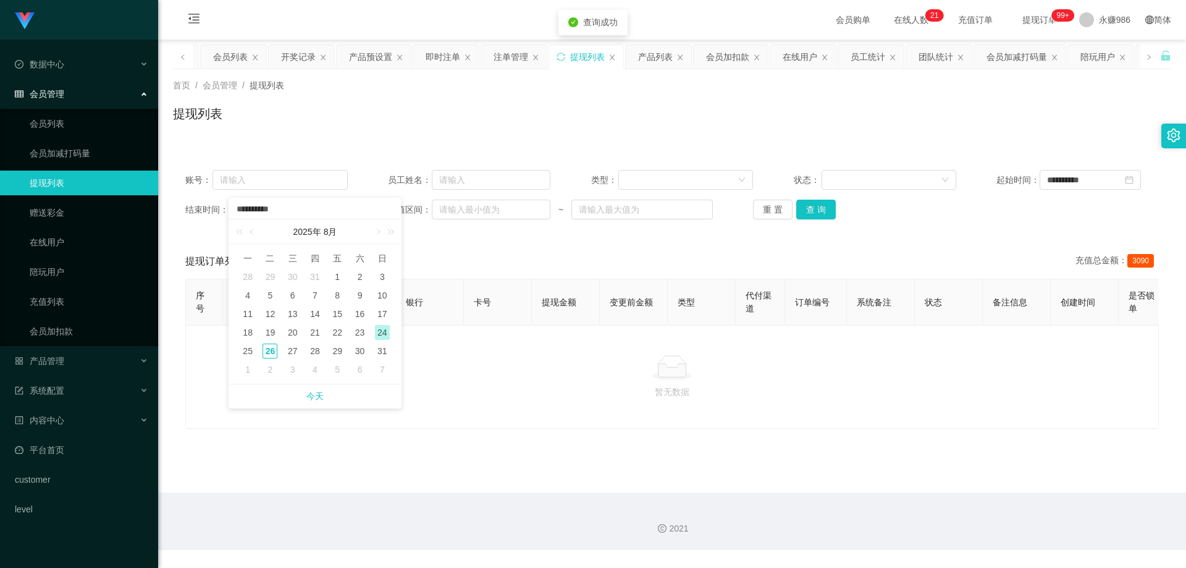
click at [377, 217] on div "**********" at bounding box center [315, 208] width 172 height 21
click at [387, 208] on input "**********" at bounding box center [314, 210] width 159 height 14
click at [343, 215] on input "**********" at bounding box center [314, 210] width 159 height 14
click at [518, 396] on p "暂无数据" at bounding box center [672, 392] width 952 height 14
click at [322, 210] on icon "图标: close-circle" at bounding box center [318, 209] width 9 height 9
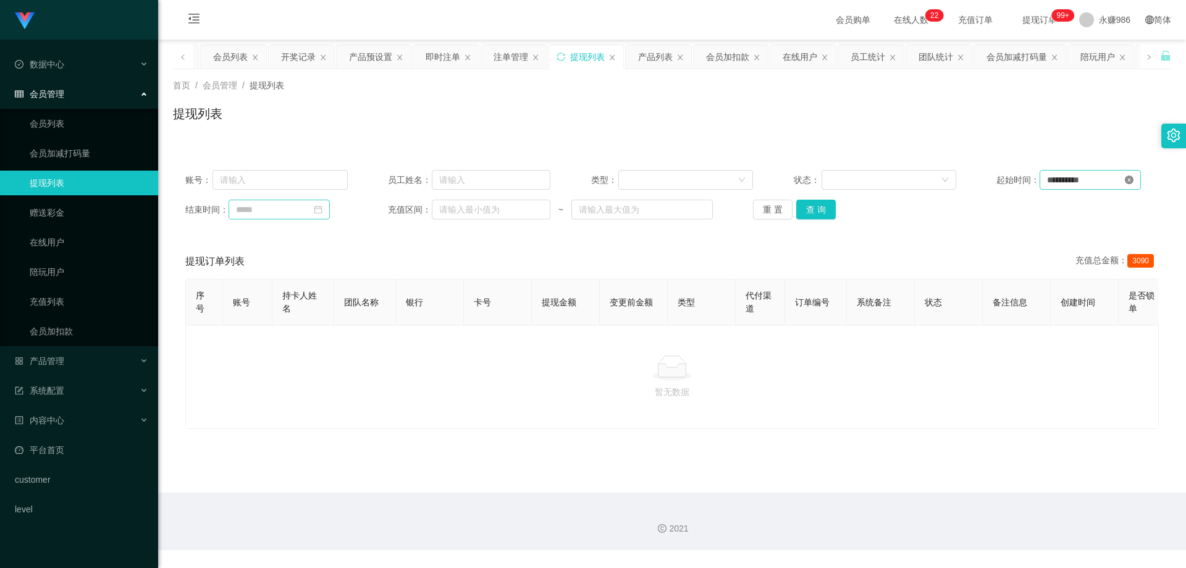
click at [1133, 181] on icon "图标: close-circle" at bounding box center [1129, 179] width 9 height 9
click at [802, 209] on button "查 询" at bounding box center [816, 209] width 40 height 20
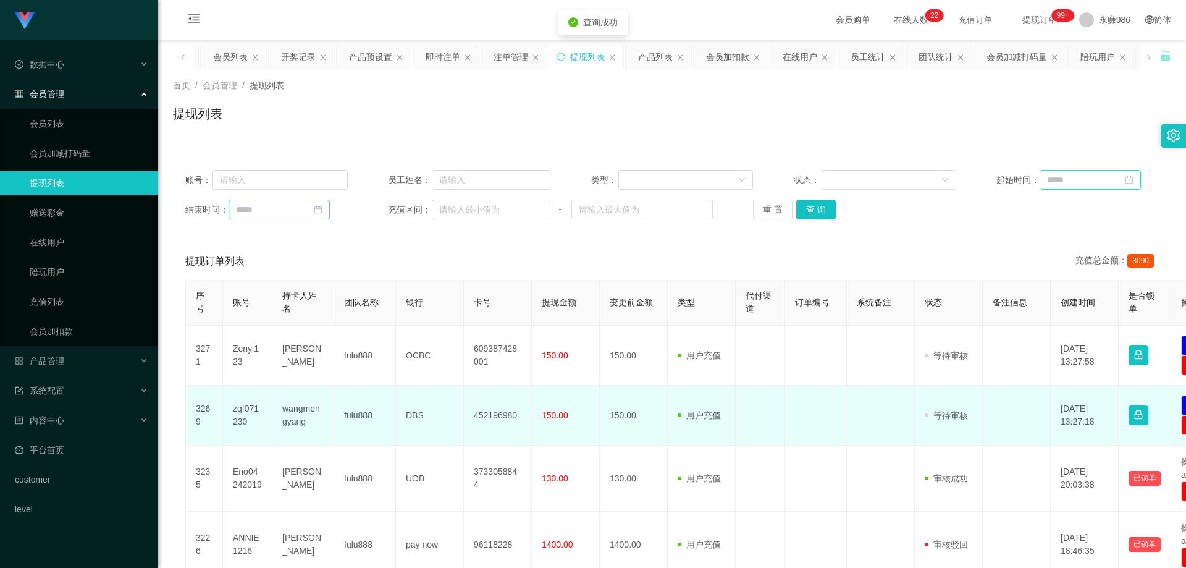
click at [308, 410] on td "wangmengyang" at bounding box center [303, 415] width 62 height 60
click at [251, 410] on td "zqf071230" at bounding box center [247, 415] width 49 height 60
click at [249, 410] on td "zqf071230" at bounding box center [247, 415] width 49 height 60
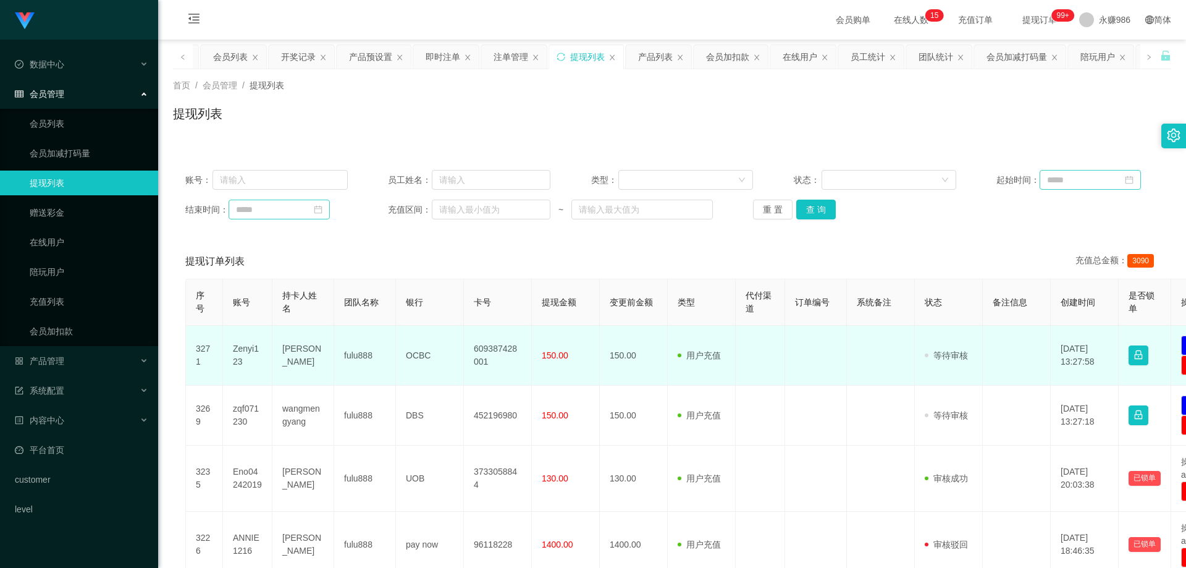
click at [245, 351] on td "Zenyi123" at bounding box center [247, 355] width 49 height 60
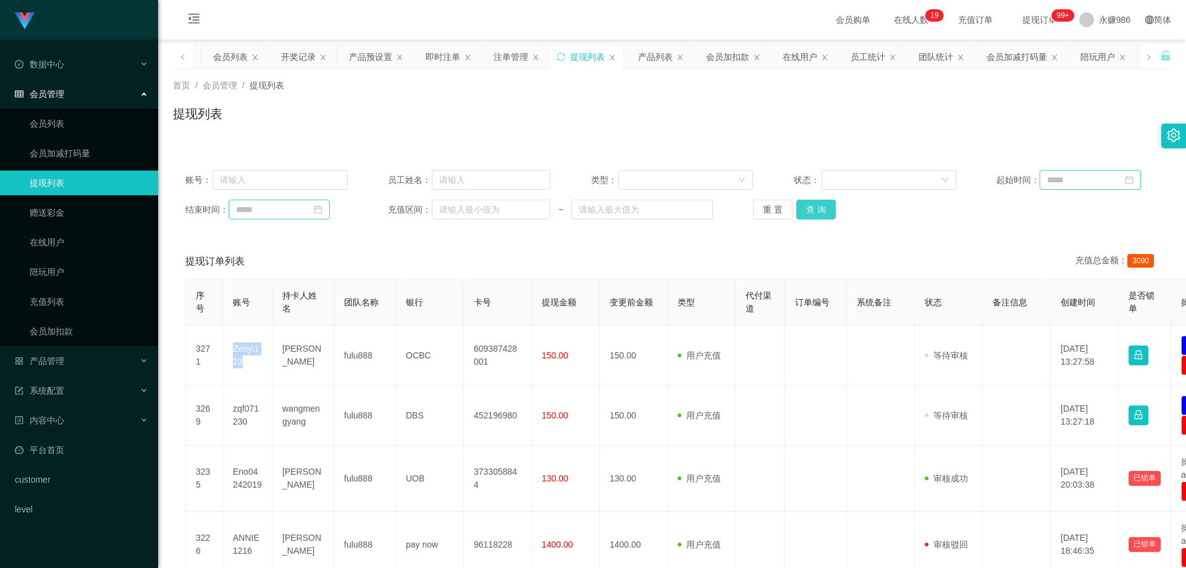
click at [819, 212] on button "查 询" at bounding box center [816, 209] width 40 height 20
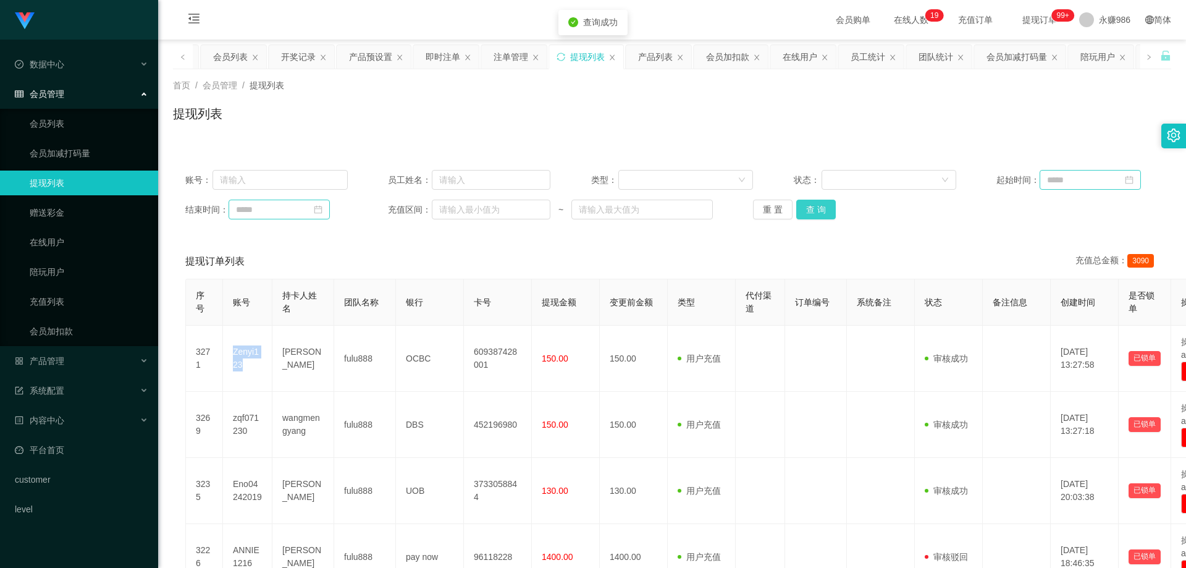
click at [819, 212] on button "查 询" at bounding box center [816, 209] width 40 height 20
click at [819, 212] on button "查 询" at bounding box center [822, 209] width 53 height 20
click at [819, 212] on div "重 置 查 询" at bounding box center [834, 209] width 162 height 20
click at [819, 212] on button "查 询" at bounding box center [816, 209] width 40 height 20
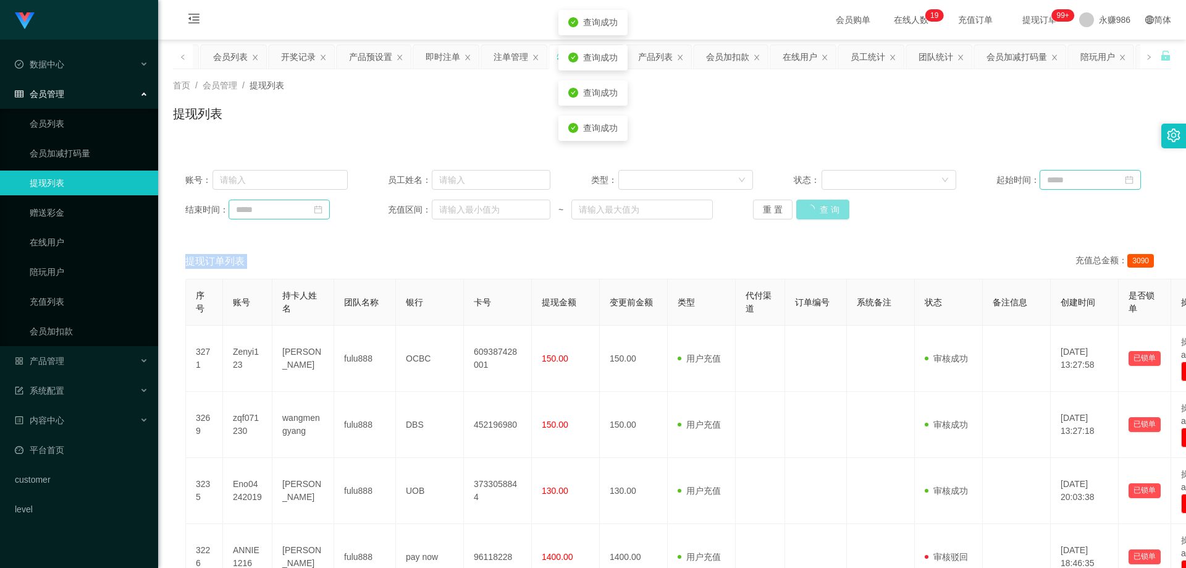
click at [819, 212] on div "重 置 查 询" at bounding box center [834, 209] width 162 height 20
click at [819, 212] on button "查 询" at bounding box center [816, 209] width 40 height 20
click at [821, 217] on button "查 询" at bounding box center [816, 209] width 40 height 20
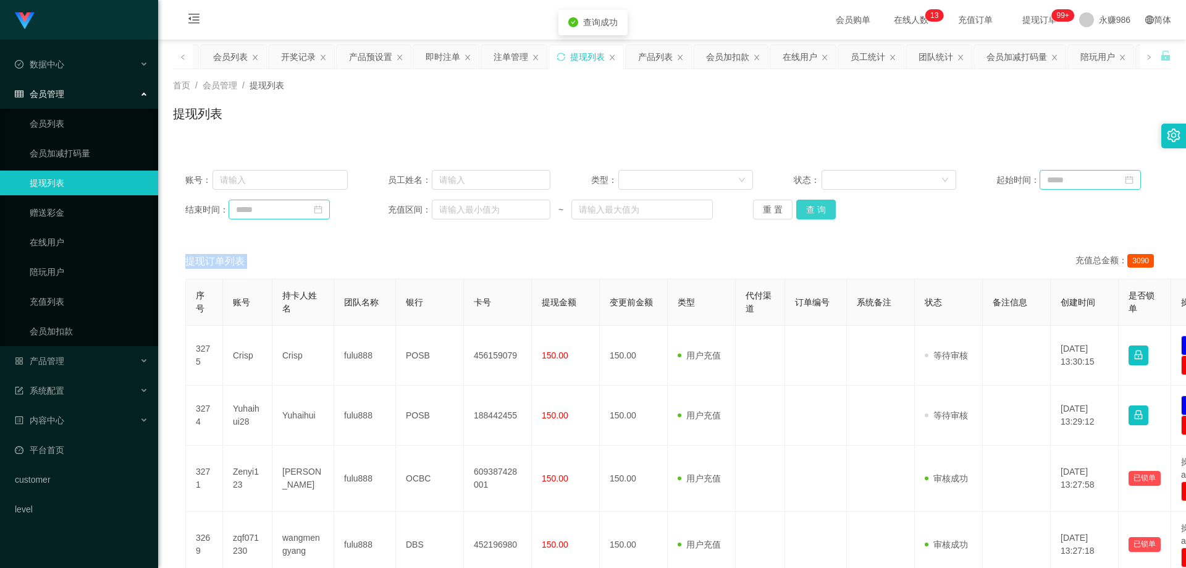
click at [821, 216] on button "查 询" at bounding box center [816, 209] width 40 height 20
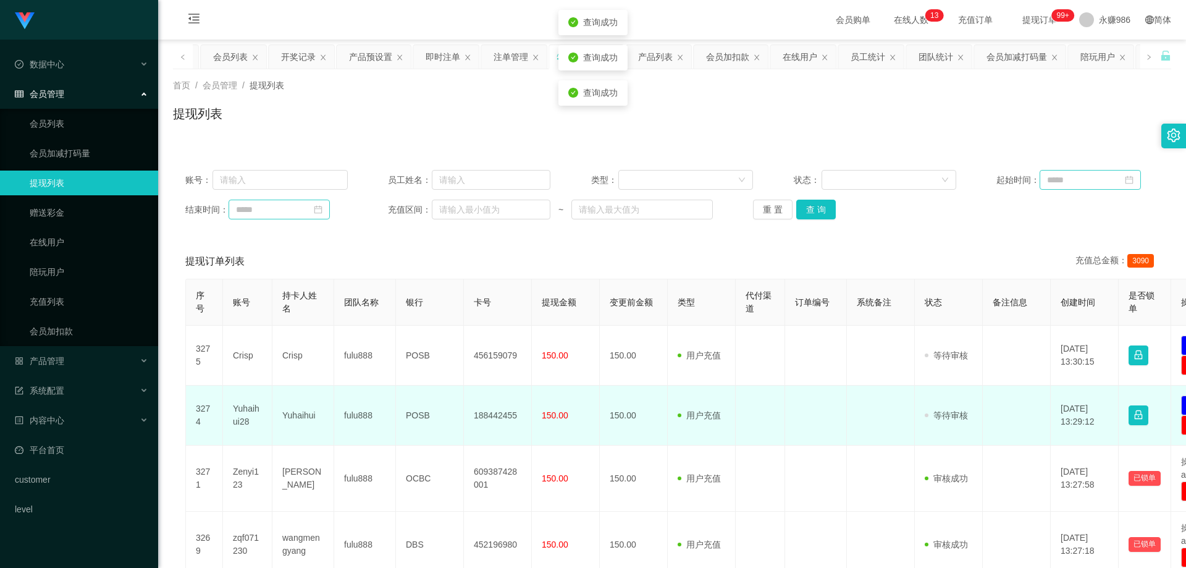
click at [248, 412] on td "Yuhaihui28" at bounding box center [247, 415] width 49 height 60
drag, startPoint x: 248, startPoint y: 413, endPoint x: 273, endPoint y: 424, distance: 27.9
click at [248, 413] on td "Yuhaihui28" at bounding box center [247, 415] width 49 height 60
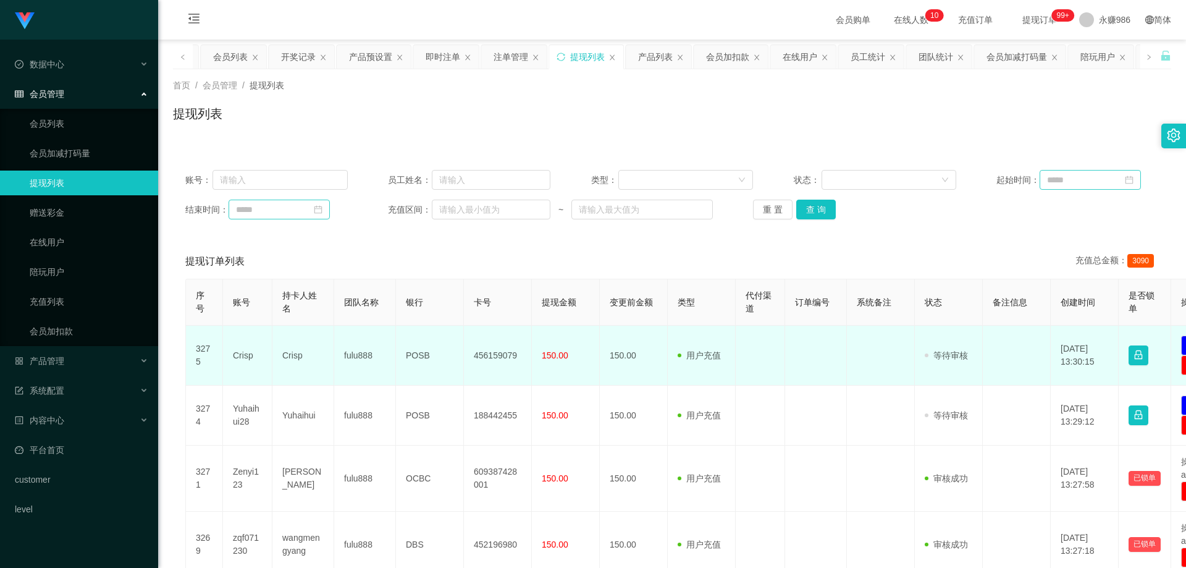
click at [242, 348] on td "Crisp" at bounding box center [247, 355] width 49 height 60
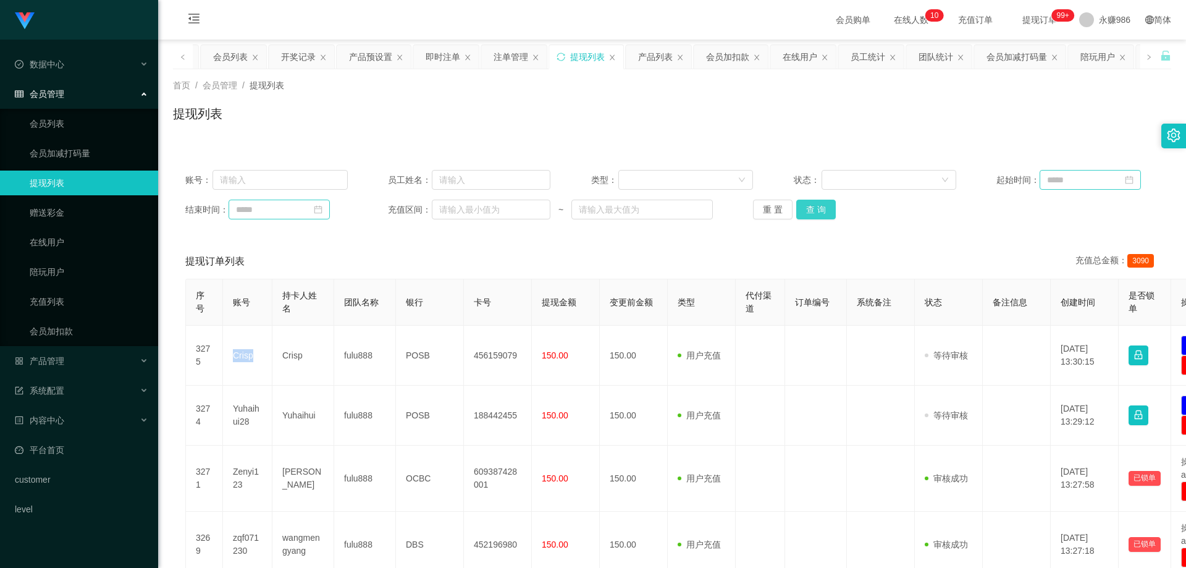
click at [816, 209] on button "查 询" at bounding box center [816, 209] width 40 height 20
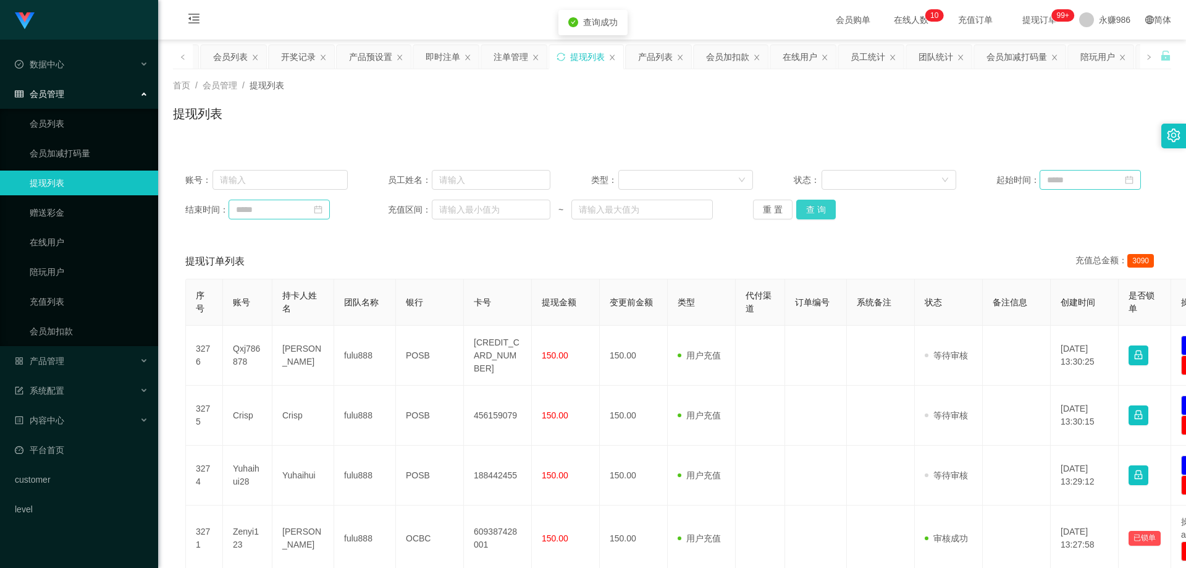
click at [817, 210] on button "查 询" at bounding box center [816, 209] width 40 height 20
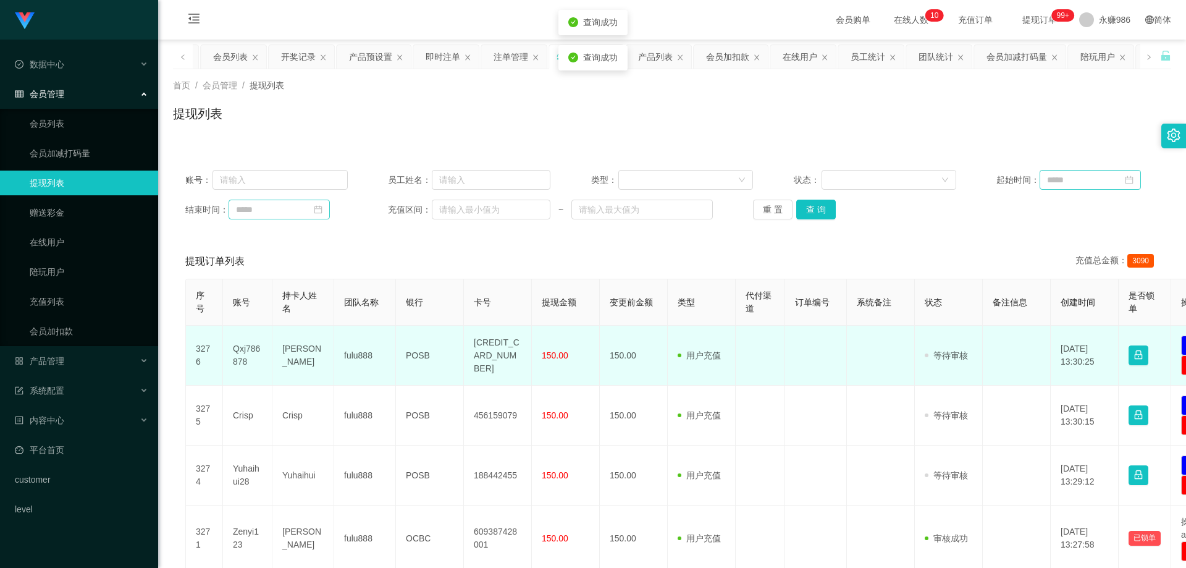
click at [254, 352] on td "Qxj786878" at bounding box center [247, 355] width 49 height 60
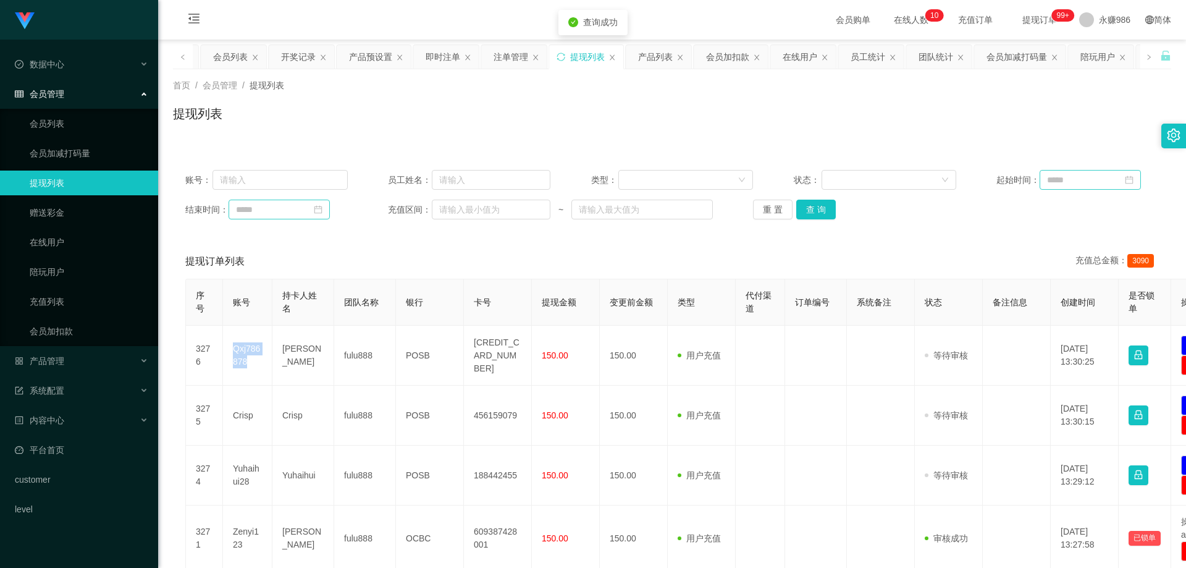
scroll to position [185, 0]
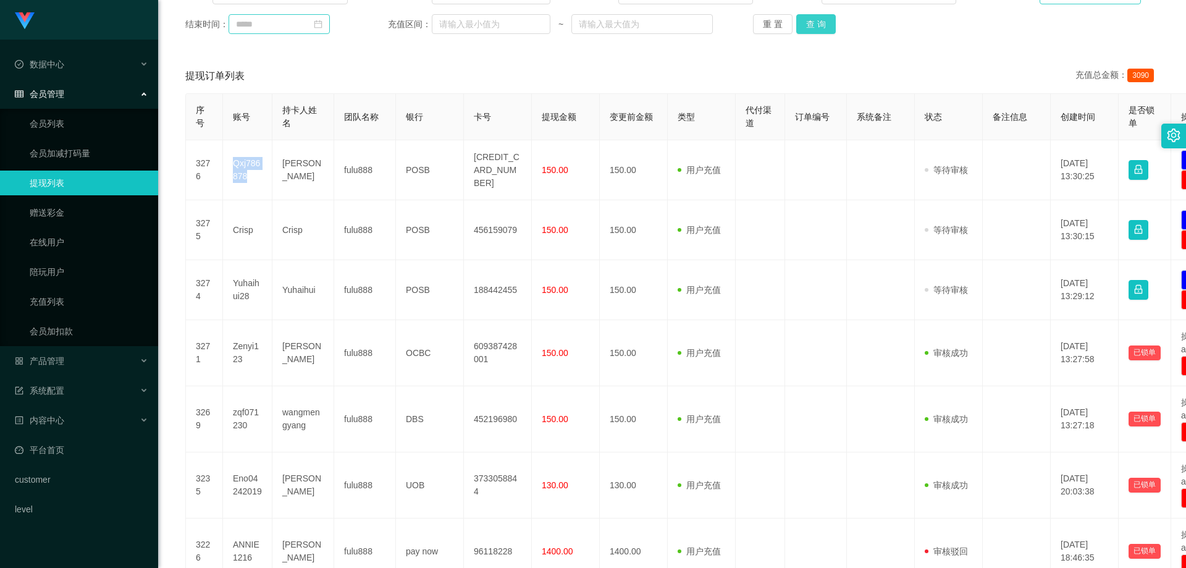
click at [821, 26] on button "查 询" at bounding box center [816, 24] width 40 height 20
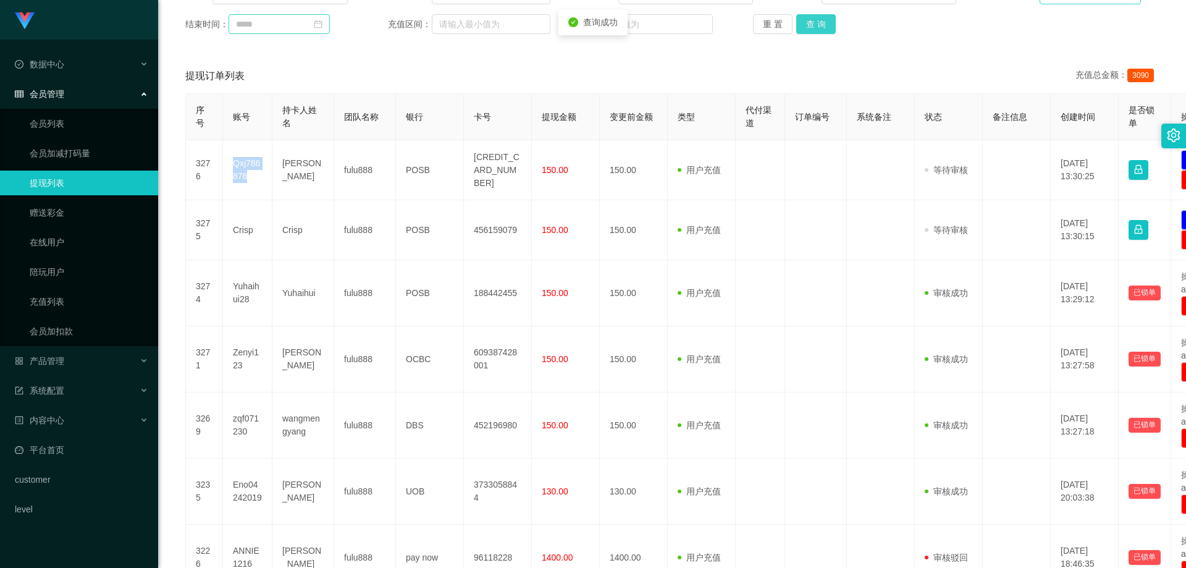
click at [821, 26] on button "查 询" at bounding box center [816, 24] width 40 height 20
click at [821, 26] on div "重 置 查 询" at bounding box center [834, 24] width 162 height 20
click at [821, 26] on button "查 询" at bounding box center [816, 24] width 40 height 20
click at [821, 26] on div "重 置 查 询" at bounding box center [834, 24] width 162 height 20
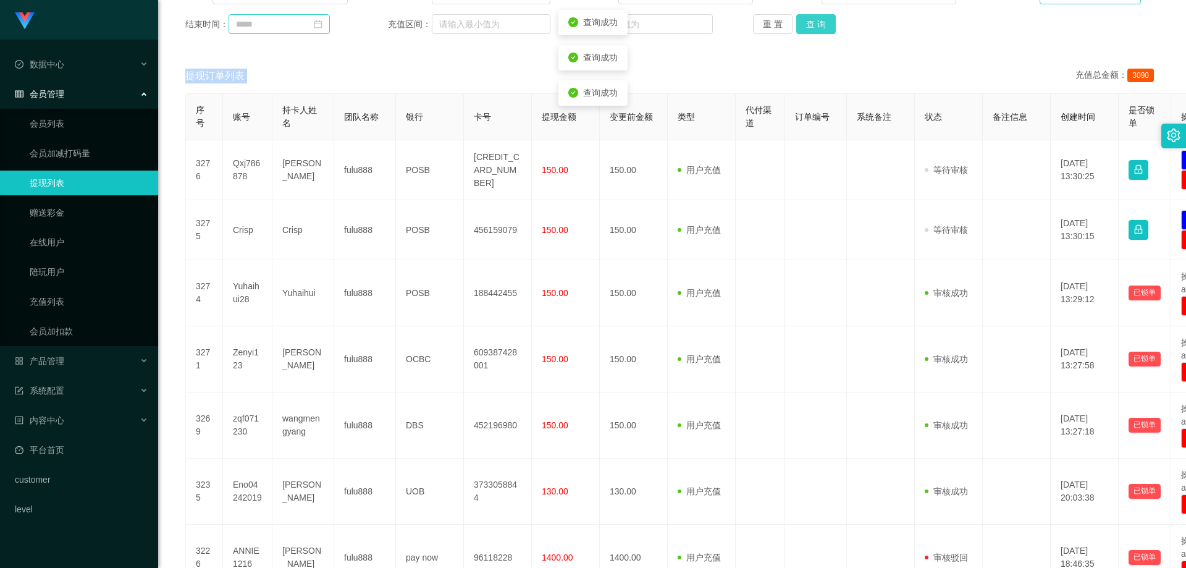
click at [821, 26] on button "查 询" at bounding box center [816, 24] width 40 height 20
click at [818, 26] on button "查 询" at bounding box center [816, 24] width 40 height 20
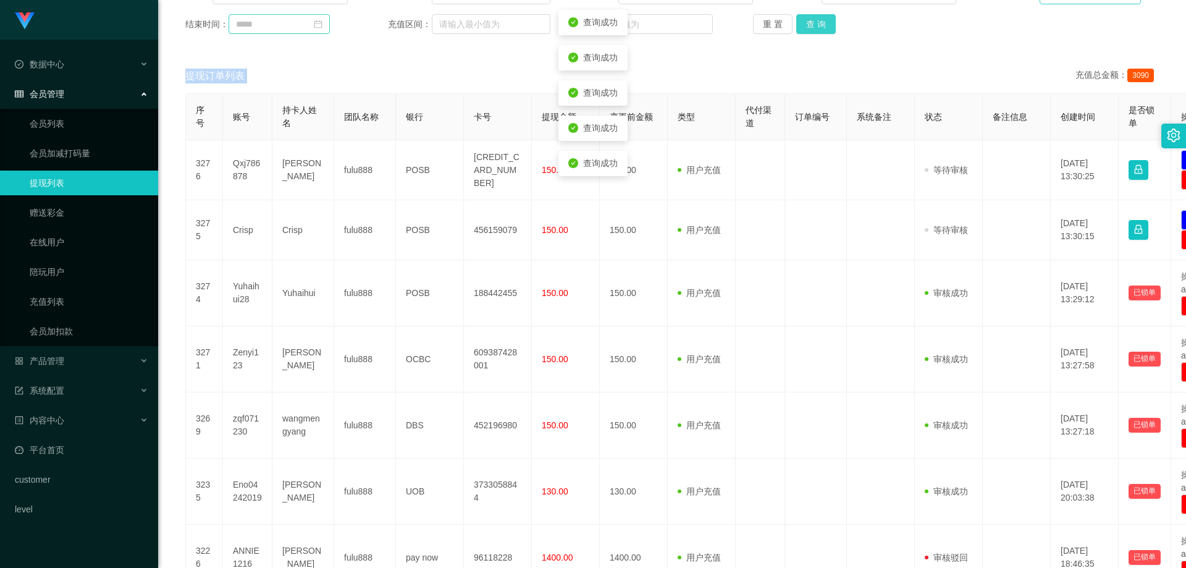
click at [818, 26] on div "重 置 查 询" at bounding box center [834, 24] width 162 height 20
click at [818, 26] on button "查 询" at bounding box center [816, 24] width 40 height 20
click at [816, 25] on button "查 询" at bounding box center [816, 24] width 40 height 20
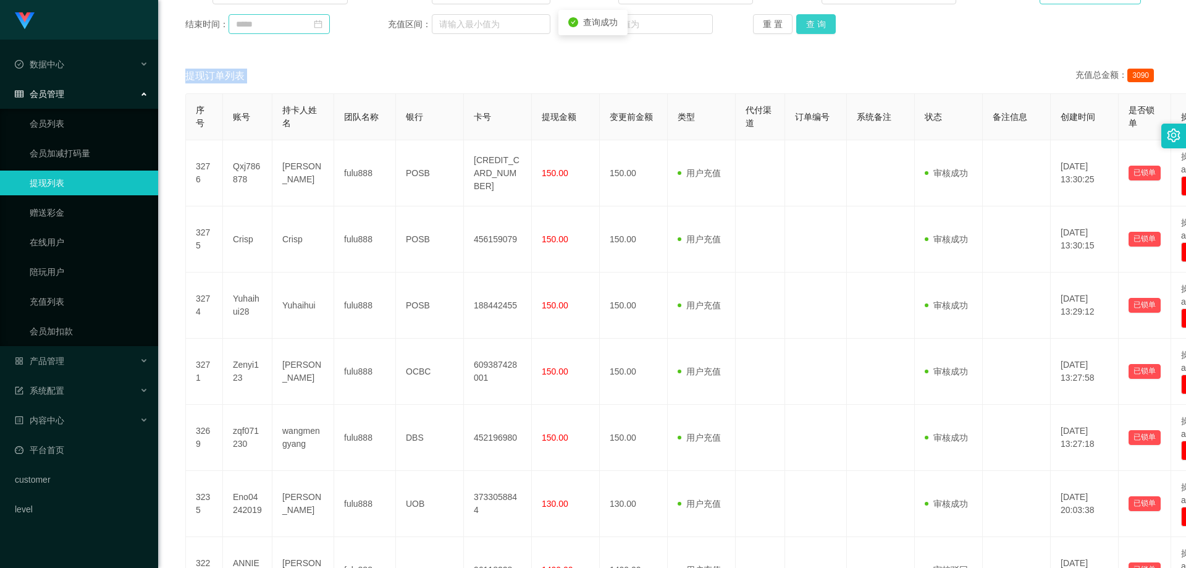
click at [816, 25] on button "查 询" at bounding box center [816, 24] width 40 height 20
click at [821, 28] on button "查 询" at bounding box center [816, 24] width 40 height 20
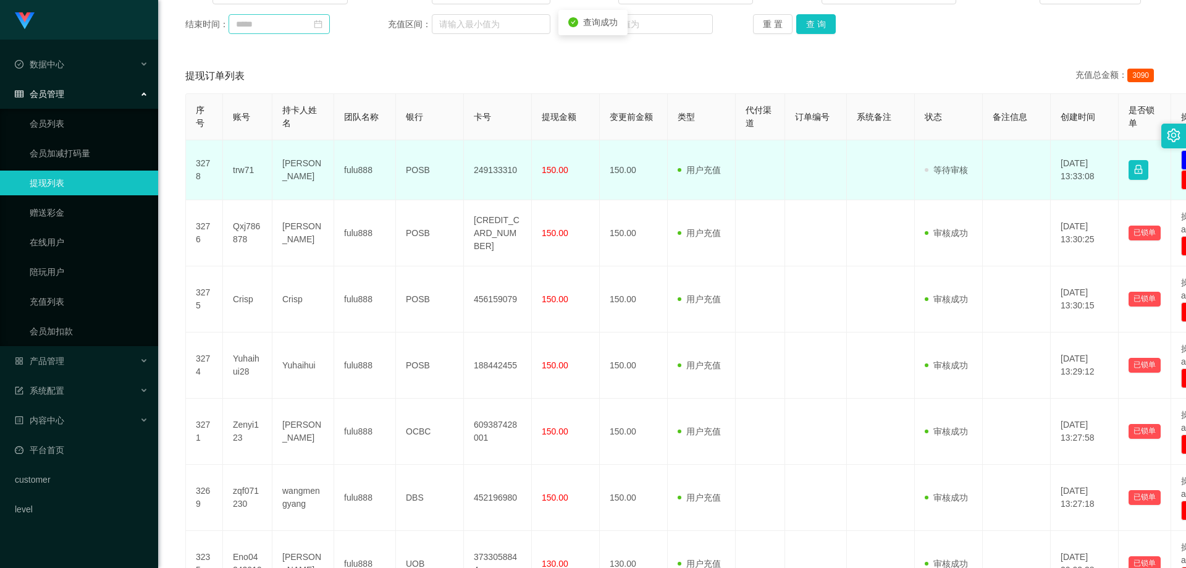
click at [247, 172] on td "trw71" at bounding box center [247, 170] width 49 height 60
